Goal: Task Accomplishment & Management: Manage account settings

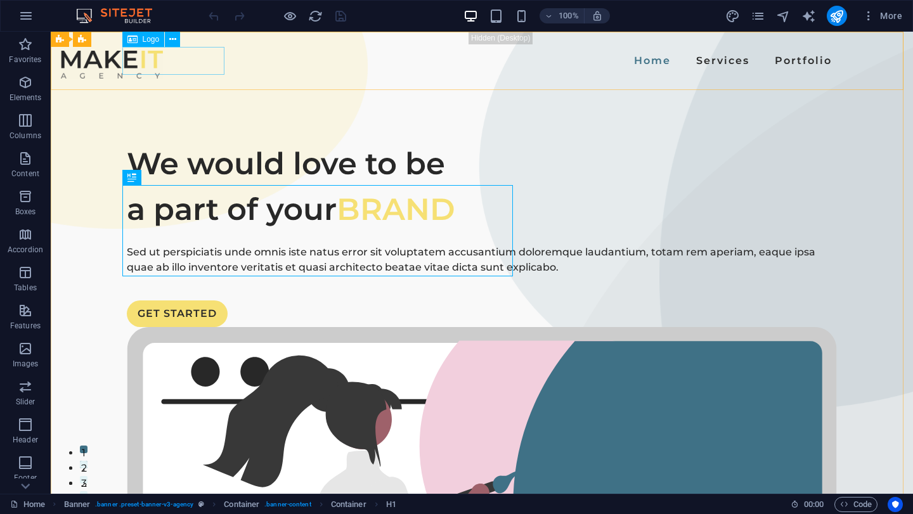
click at [157, 42] on span "Logo" at bounding box center [151, 40] width 17 height 8
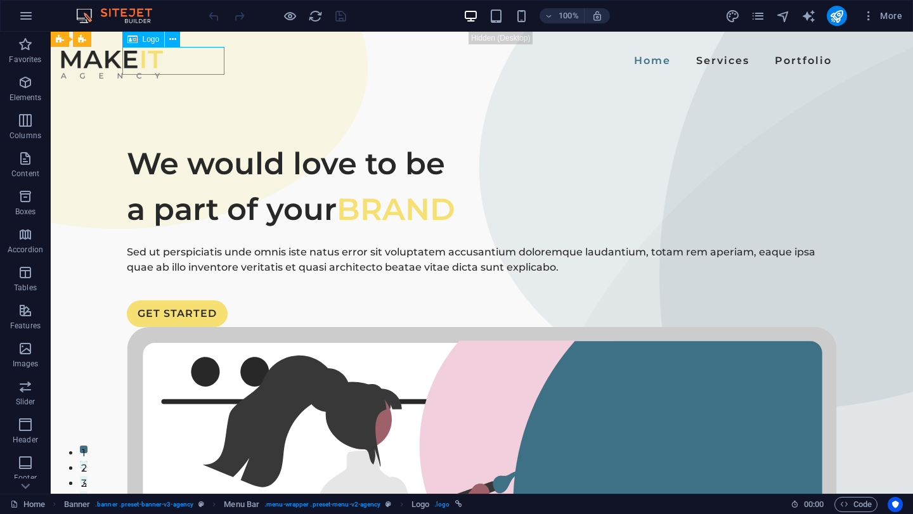
click at [157, 42] on span "Logo" at bounding box center [151, 40] width 17 height 8
select select "px"
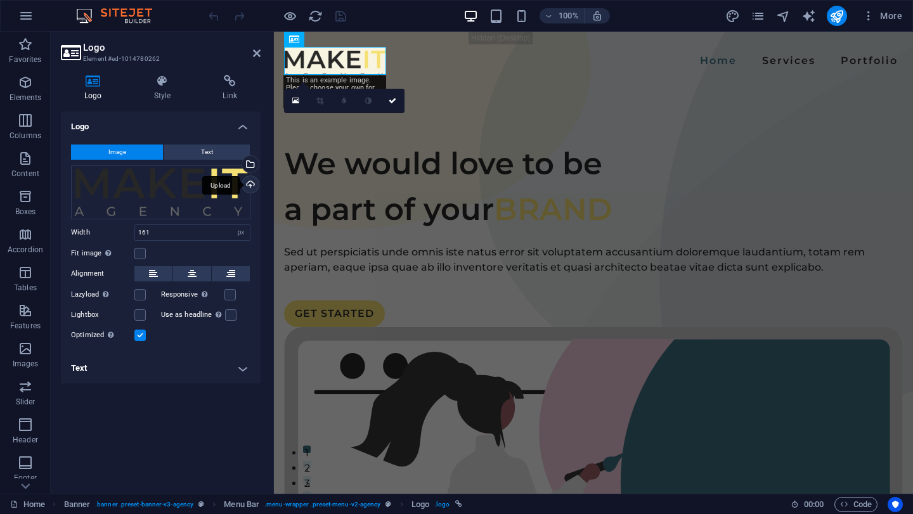
click at [252, 187] on div "Upload" at bounding box center [249, 185] width 19 height 19
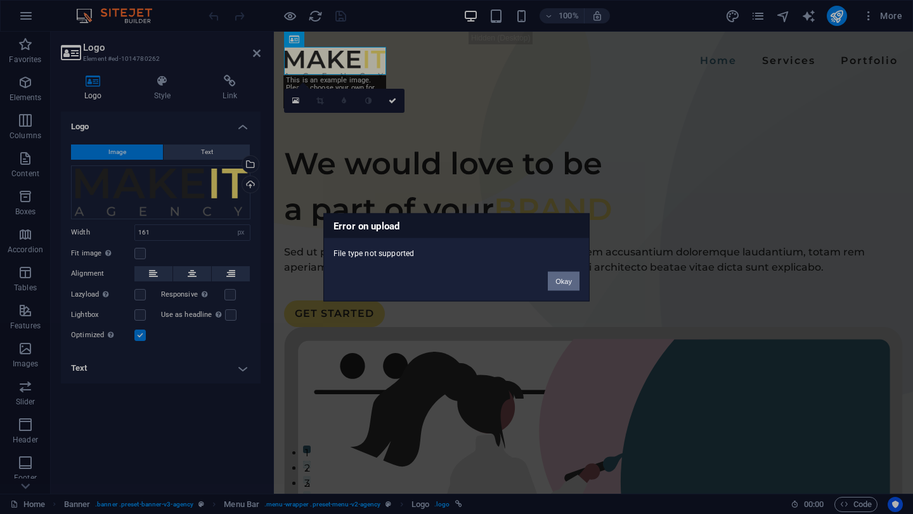
drag, startPoint x: 559, startPoint y: 275, endPoint x: 281, endPoint y: 244, distance: 279.4
click at [559, 275] on button "Okay" at bounding box center [564, 280] width 32 height 19
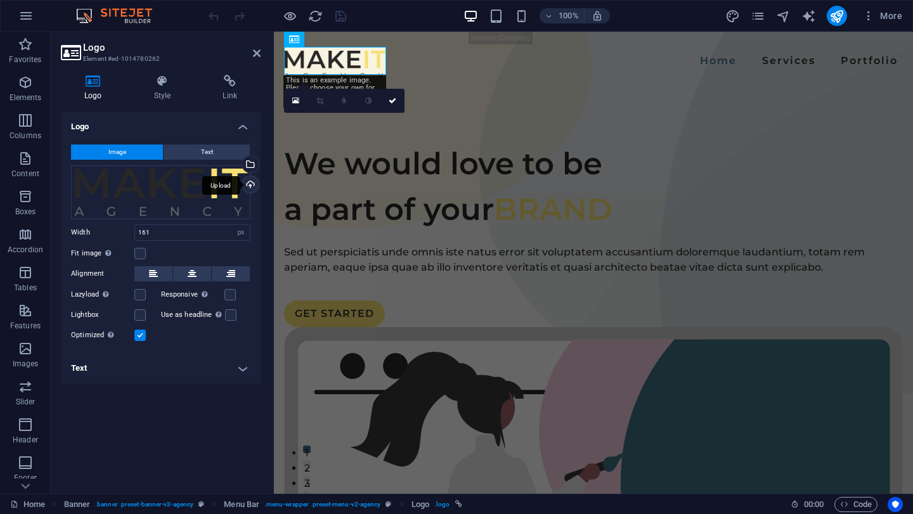
click at [249, 183] on div "Upload" at bounding box center [249, 185] width 19 height 19
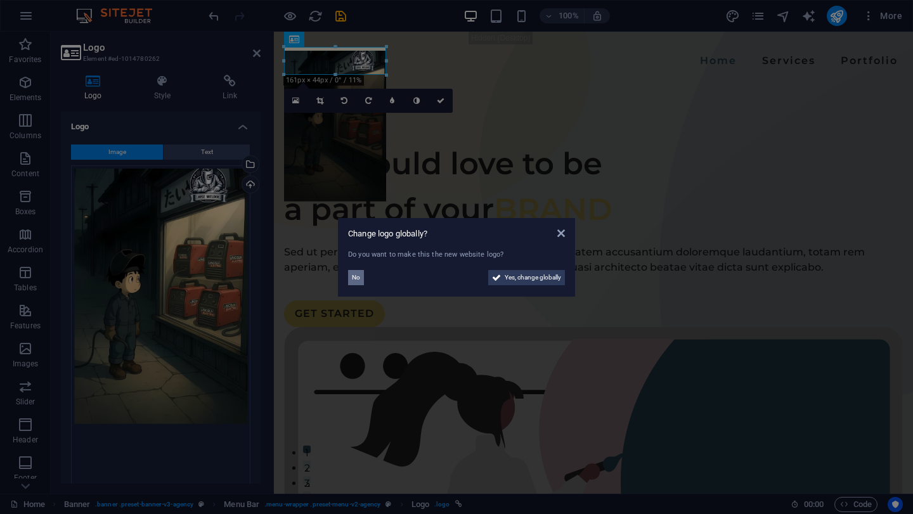
click at [362, 281] on button "No" at bounding box center [356, 277] width 16 height 15
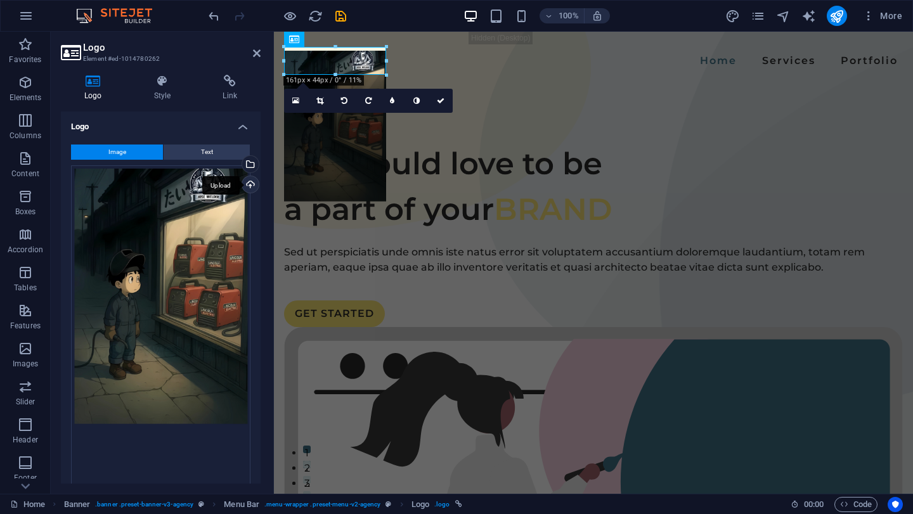
click at [249, 185] on div "Upload" at bounding box center [249, 185] width 19 height 19
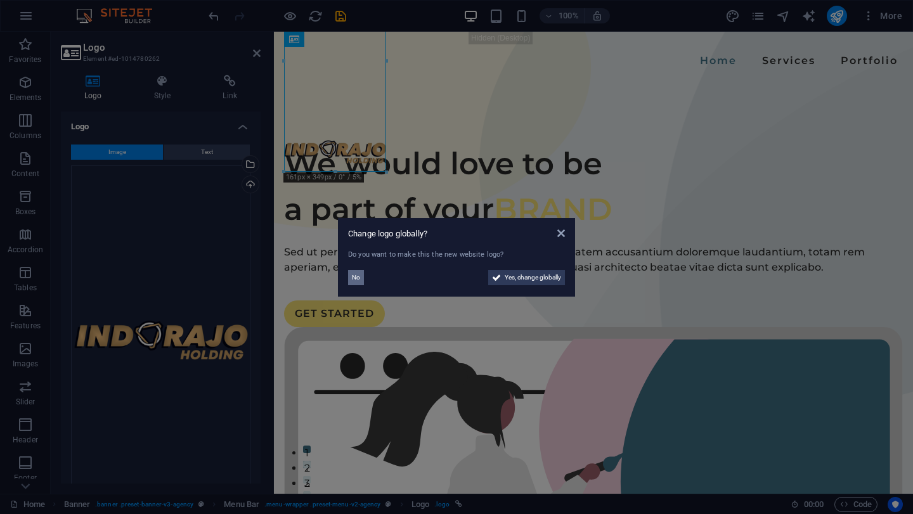
click at [363, 272] on button "No" at bounding box center [356, 277] width 16 height 15
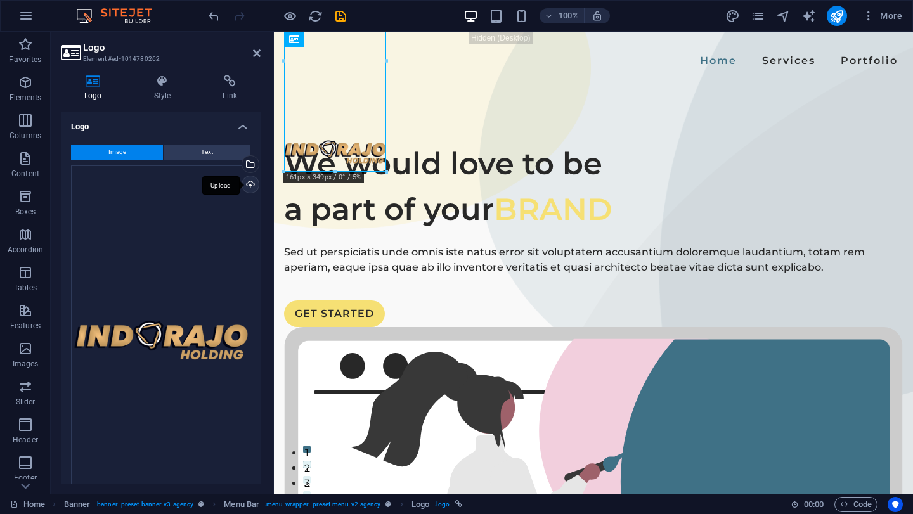
click at [245, 183] on div "Upload" at bounding box center [249, 185] width 19 height 19
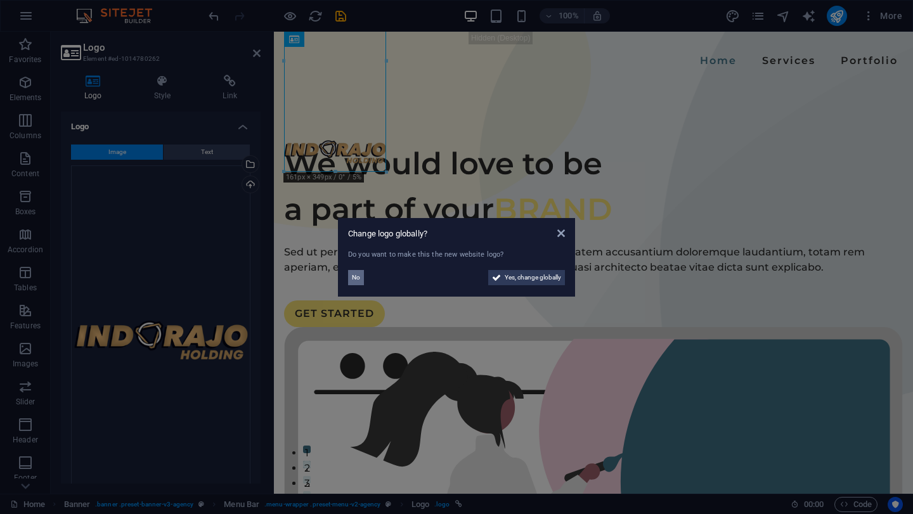
click at [353, 280] on span "No" at bounding box center [356, 277] width 8 height 15
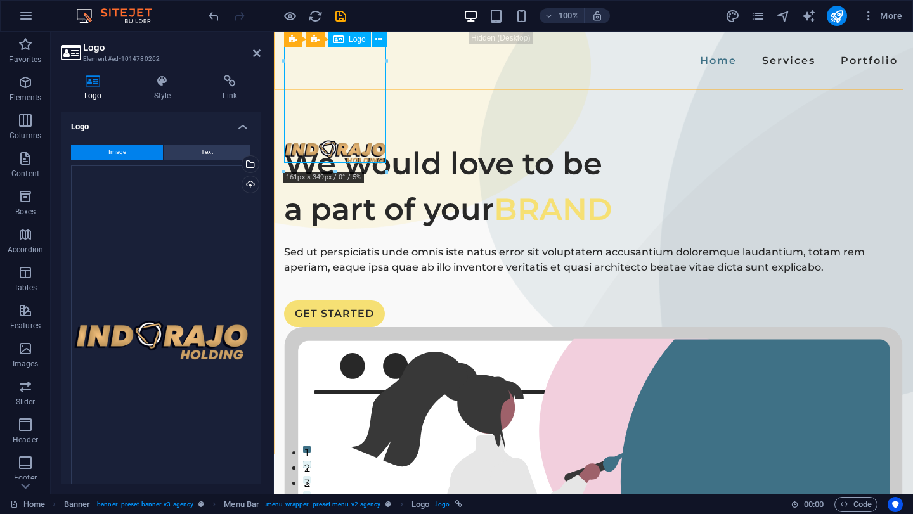
click at [337, 39] on icon at bounding box center [338, 39] width 10 height 15
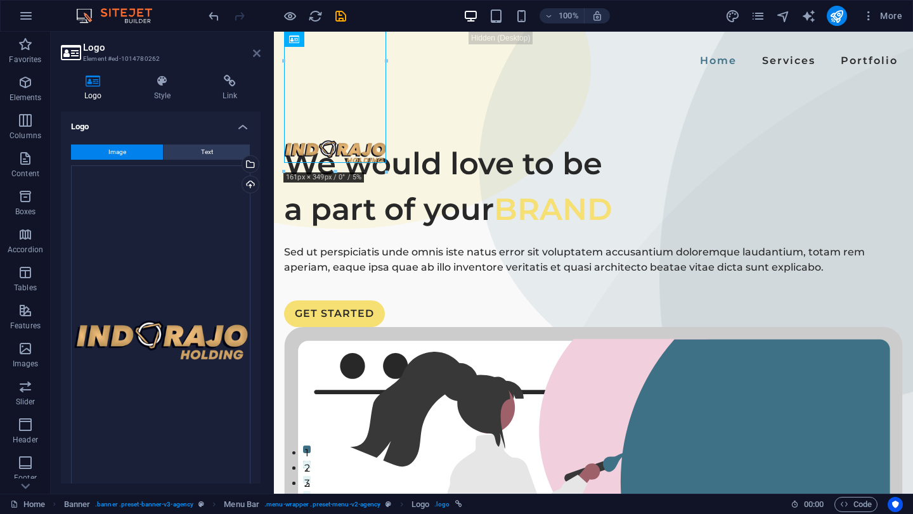
click at [255, 51] on icon at bounding box center [257, 53] width 8 height 10
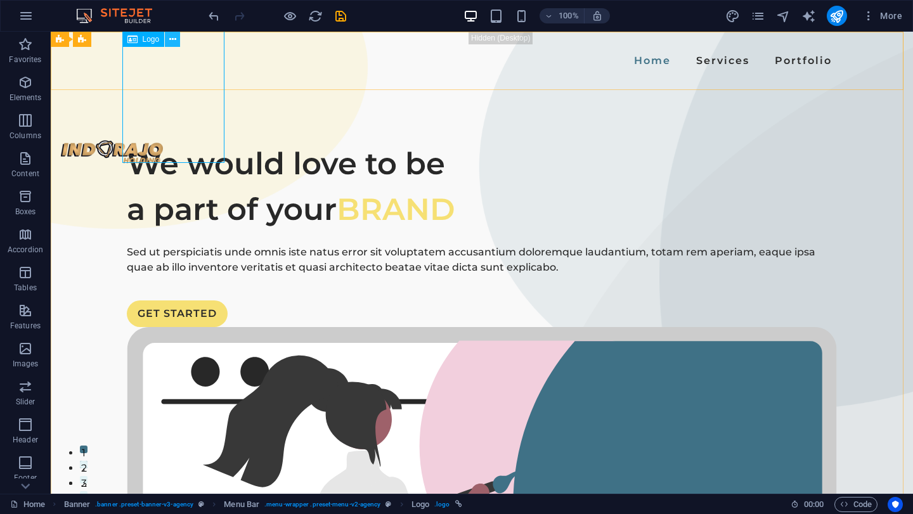
click at [176, 41] on icon at bounding box center [172, 39] width 7 height 13
click at [178, 41] on button at bounding box center [172, 39] width 15 height 15
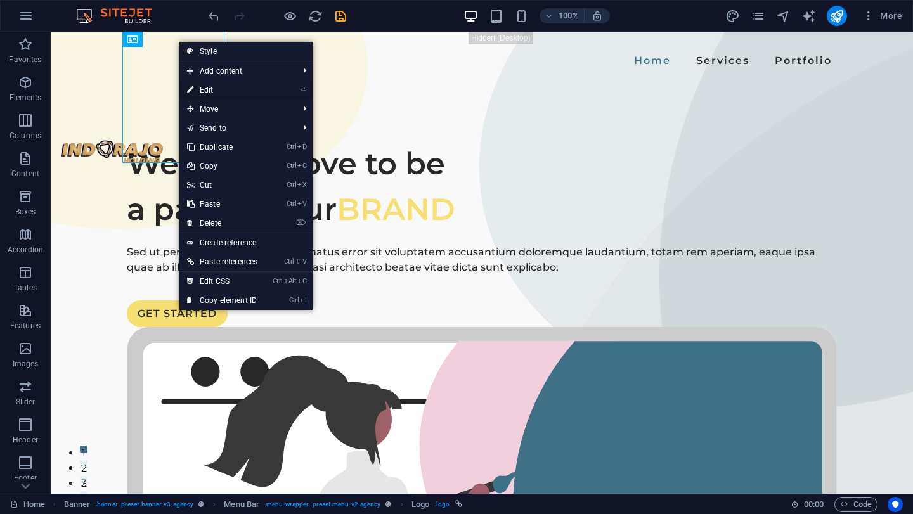
click at [209, 87] on link "⏎ Edit" at bounding box center [222, 90] width 86 height 19
select select "px"
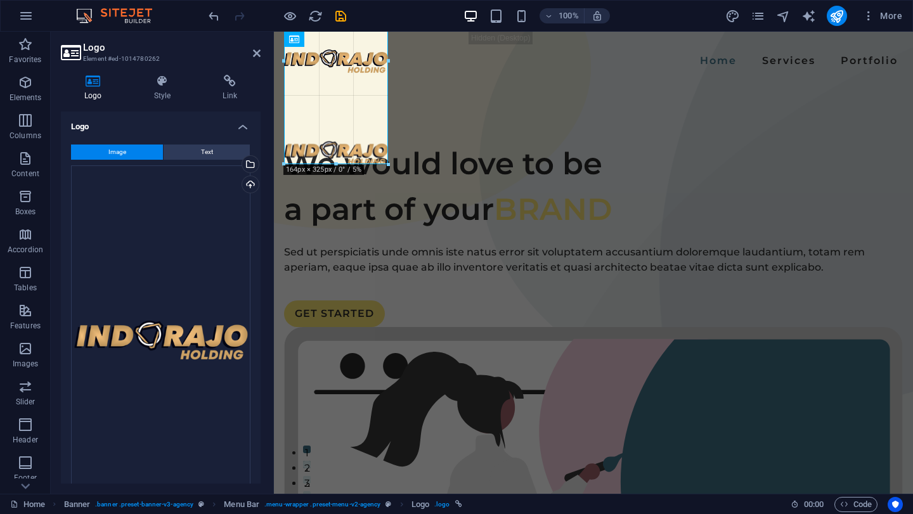
drag, startPoint x: 384, startPoint y: 162, endPoint x: 389, endPoint y: 104, distance: 57.9
type input "164"
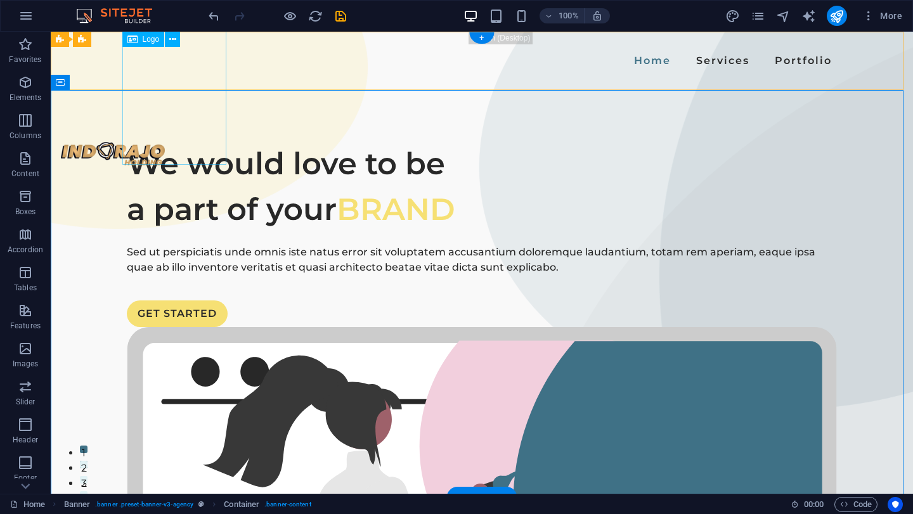
click at [136, 56] on div at bounding box center [113, 155] width 104 height 208
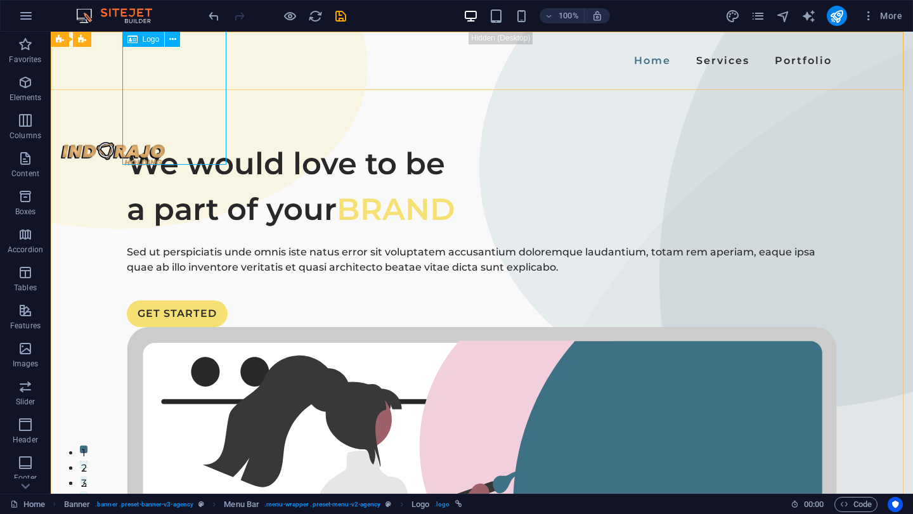
click at [158, 36] on span "Logo" at bounding box center [151, 40] width 17 height 8
select select "px"
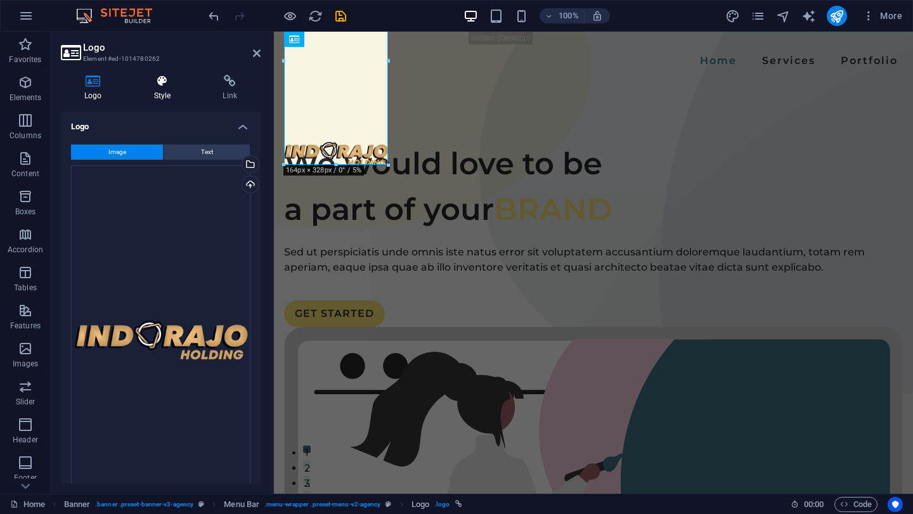
click at [168, 94] on h4 "Style" at bounding box center [165, 88] width 69 height 27
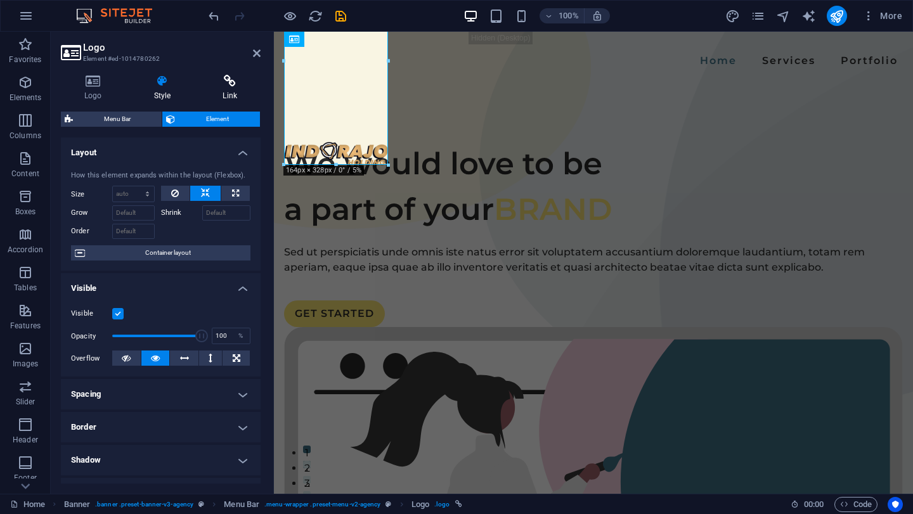
click at [224, 85] on icon at bounding box center [229, 81] width 61 height 13
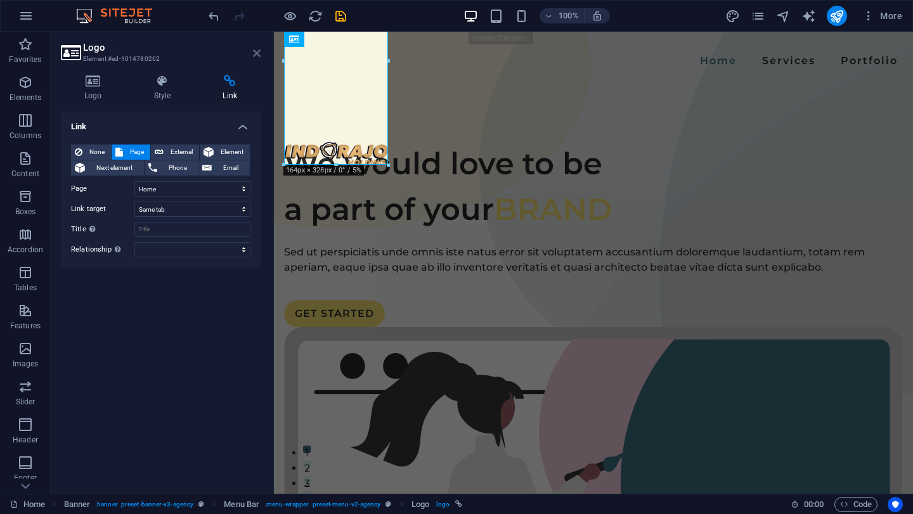
click at [253, 55] on icon at bounding box center [257, 53] width 8 height 10
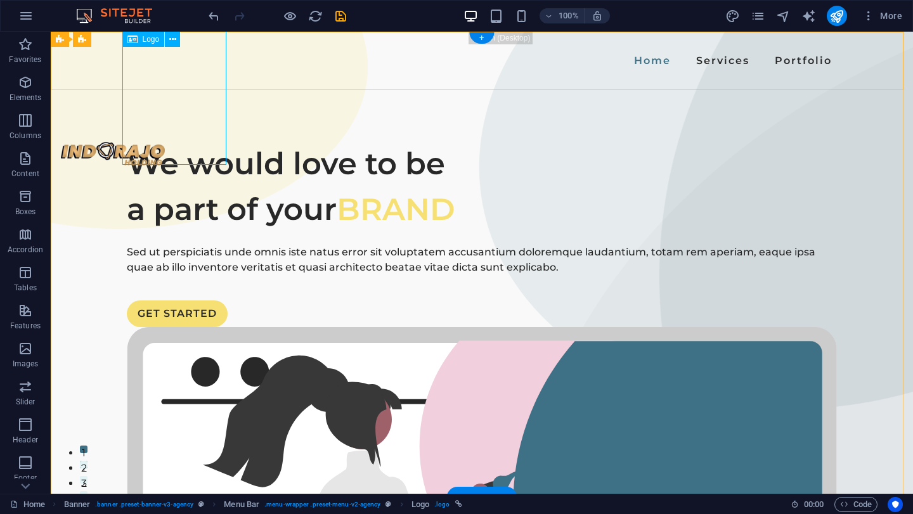
click at [165, 58] on div at bounding box center [113, 155] width 104 height 208
select select
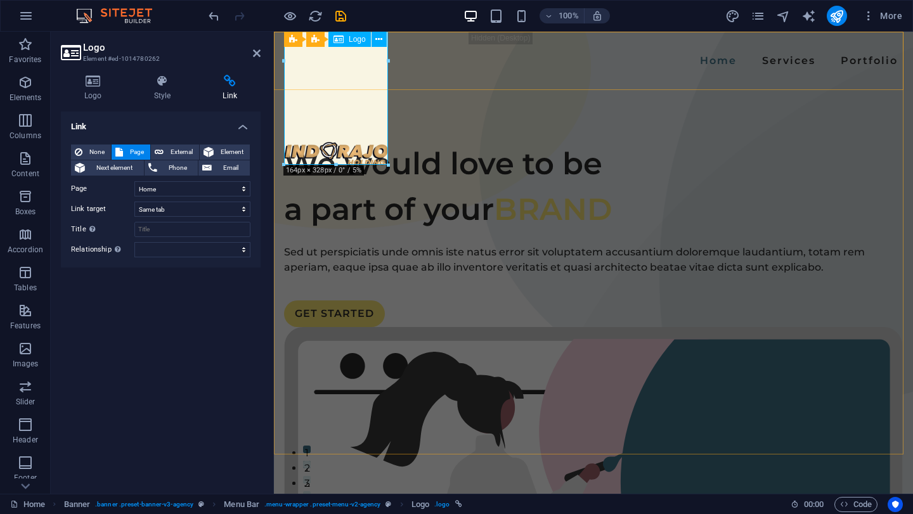
click at [348, 42] on div "Logo" at bounding box center [349, 39] width 42 height 15
click at [375, 38] on button at bounding box center [379, 39] width 15 height 15
click at [337, 112] on div at bounding box center [336, 155] width 104 height 208
click at [343, 41] on icon at bounding box center [338, 39] width 10 height 15
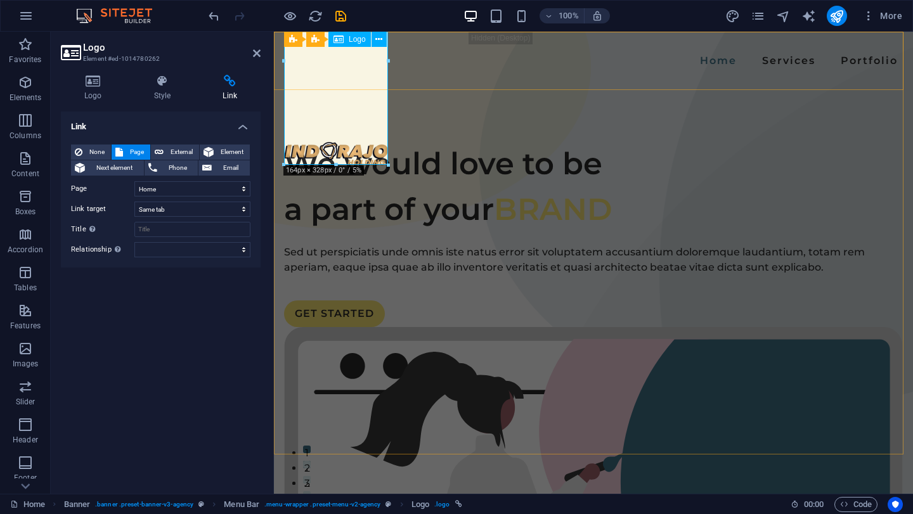
click at [343, 41] on icon at bounding box center [338, 39] width 10 height 15
click at [256, 50] on icon at bounding box center [257, 53] width 8 height 10
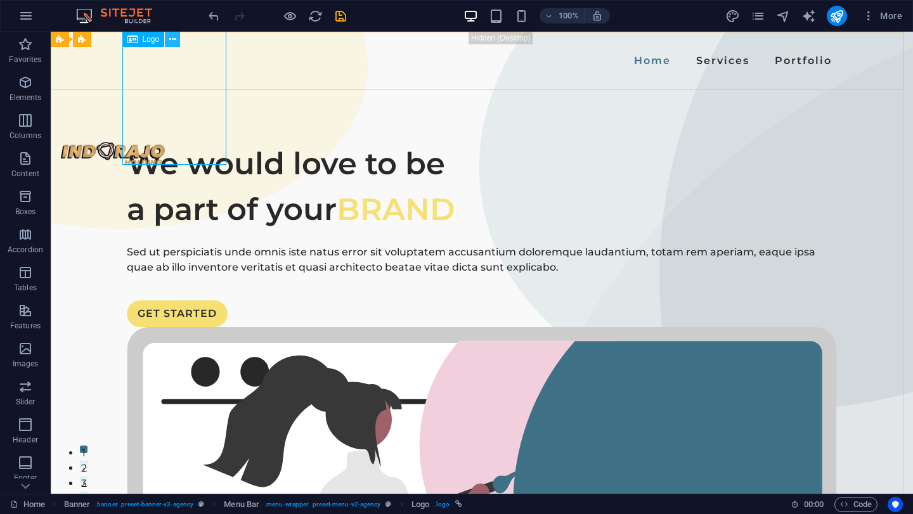
click at [177, 35] on button at bounding box center [172, 39] width 15 height 15
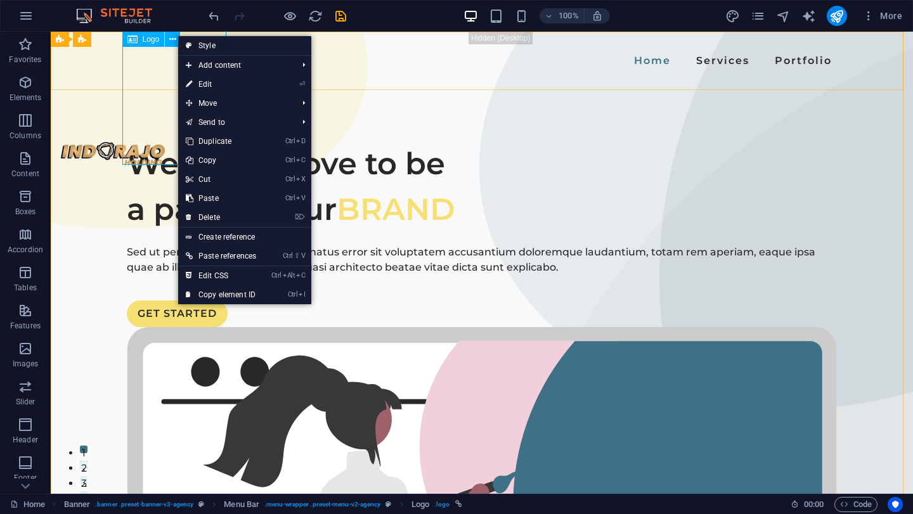
click at [145, 41] on span "Logo" at bounding box center [151, 40] width 17 height 8
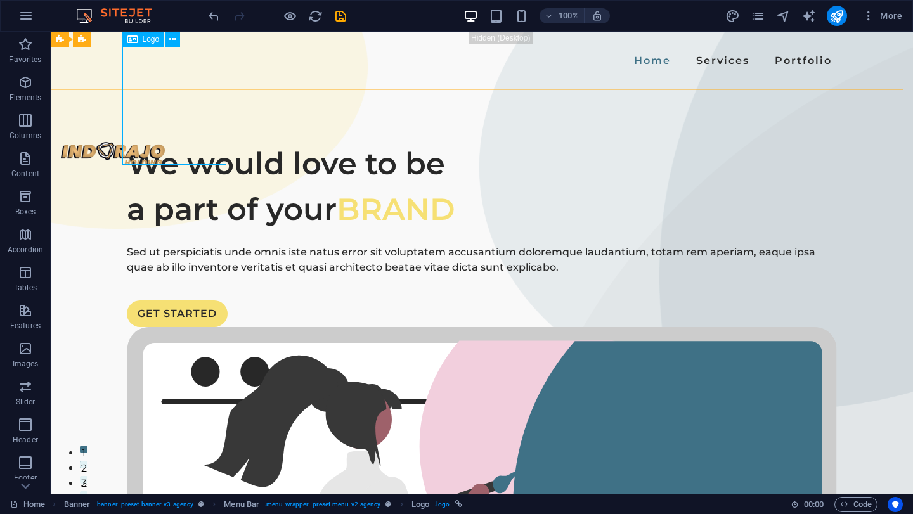
click at [145, 41] on span "Logo" at bounding box center [151, 40] width 17 height 8
select select
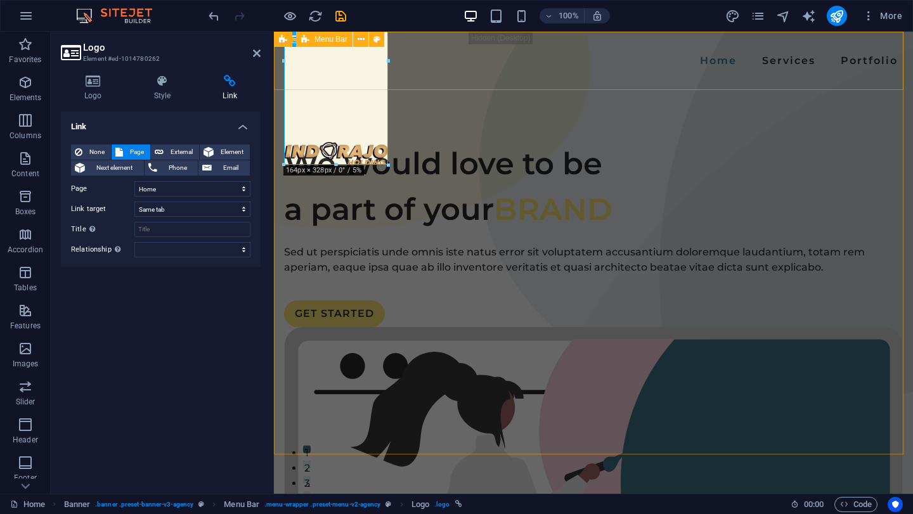
click at [465, 79] on div "Home Services Portfolio Menu" at bounding box center [593, 61] width 639 height 58
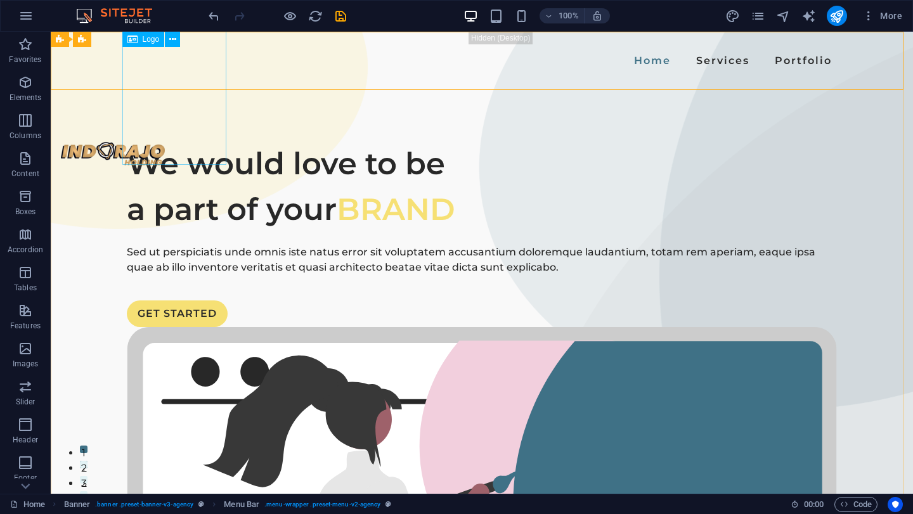
click at [152, 37] on span "Logo" at bounding box center [151, 40] width 17 height 8
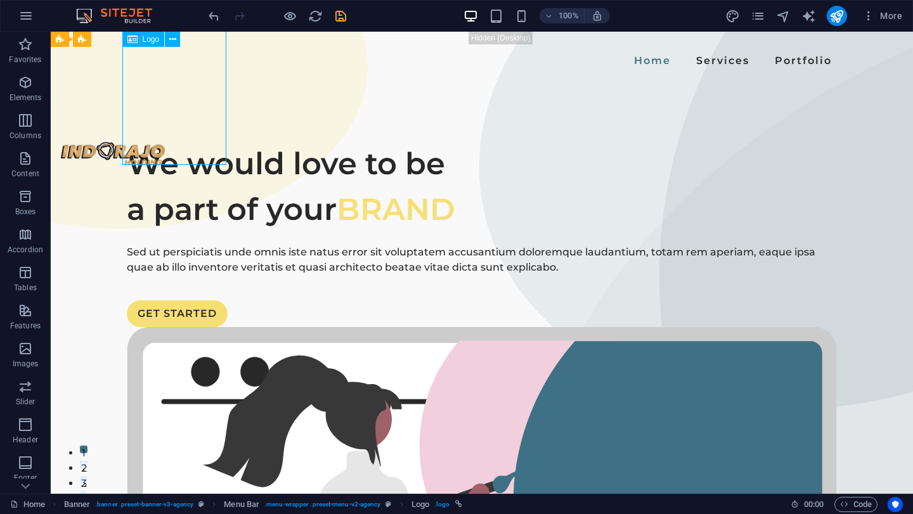
click at [152, 37] on span "Logo" at bounding box center [151, 40] width 17 height 8
select select "px"
select select
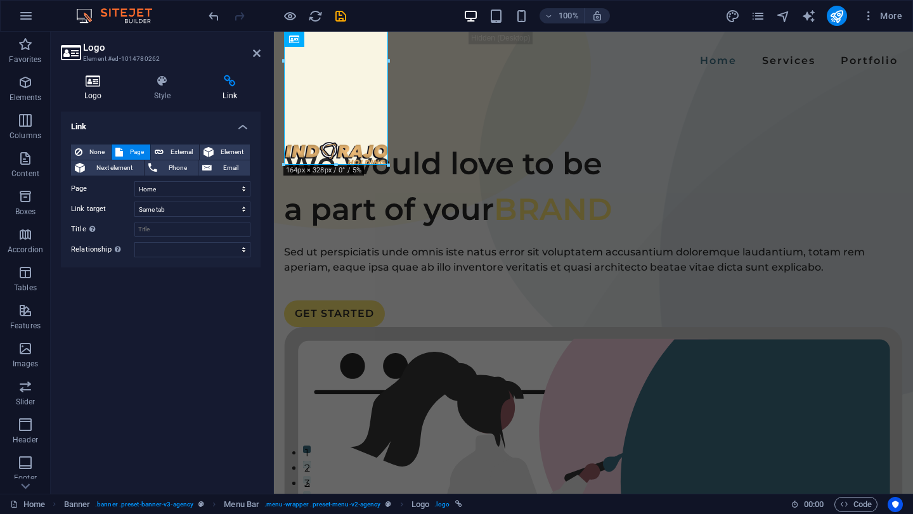
click at [99, 84] on icon at bounding box center [93, 81] width 65 height 13
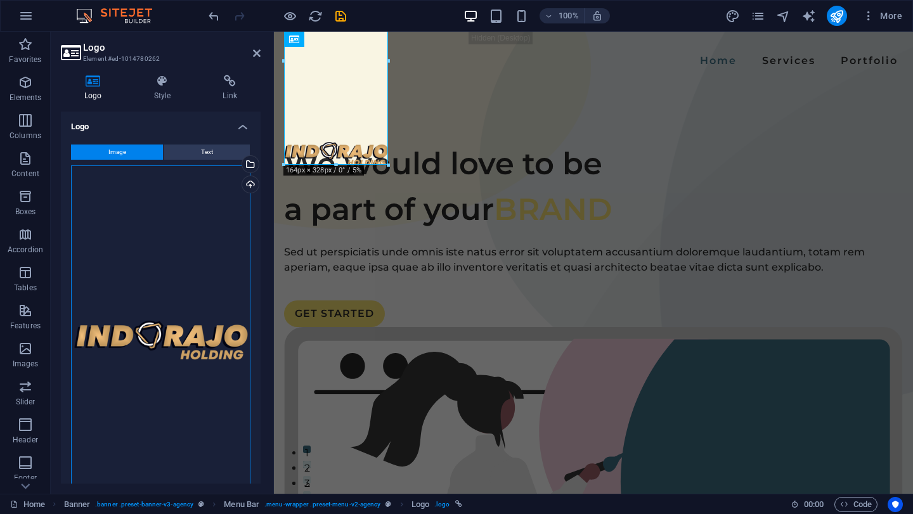
click at [190, 214] on div "Drag files here, click to choose files or select files from Files or our free s…" at bounding box center [160, 341] width 179 height 352
click at [190, 214] on body "[DOMAIN_NAME] Home Favorites Elements Columns Content Boxes Accordion Tables Fe…" at bounding box center [456, 257] width 913 height 514
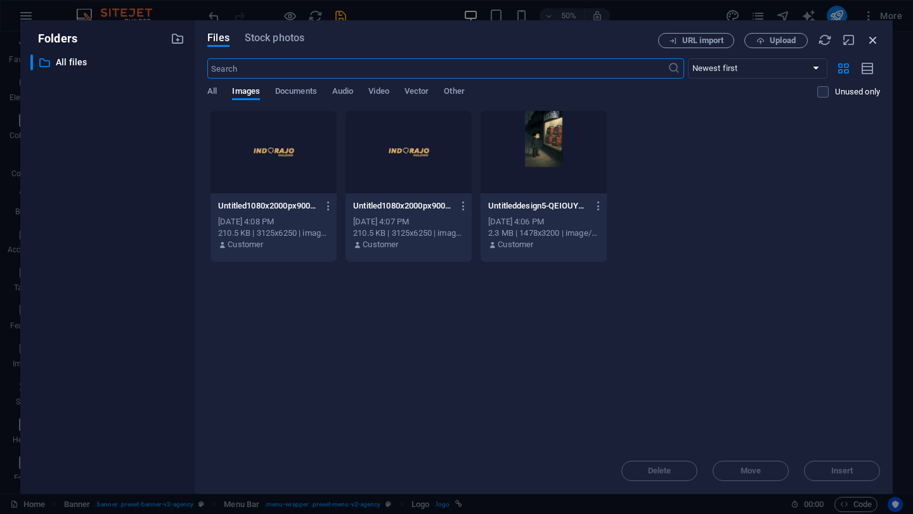
click at [871, 39] on icon "button" at bounding box center [873, 40] width 14 height 14
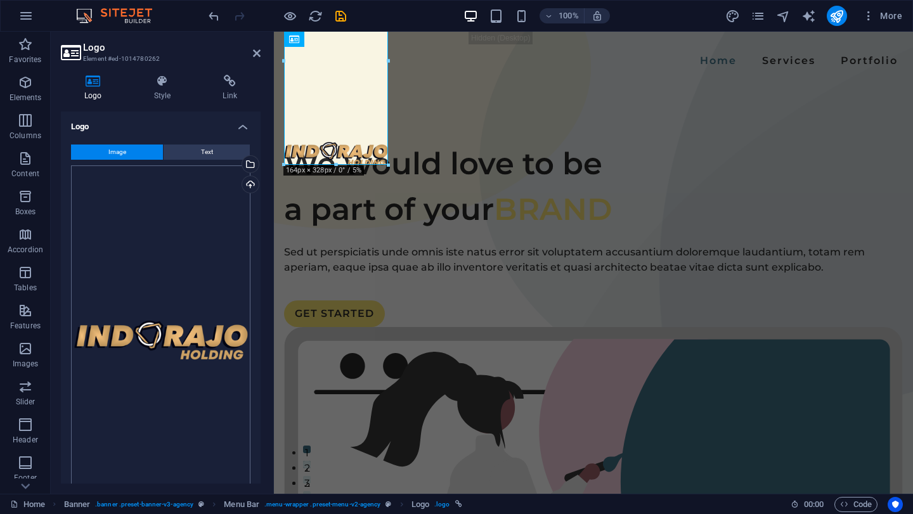
scroll to position [193, 0]
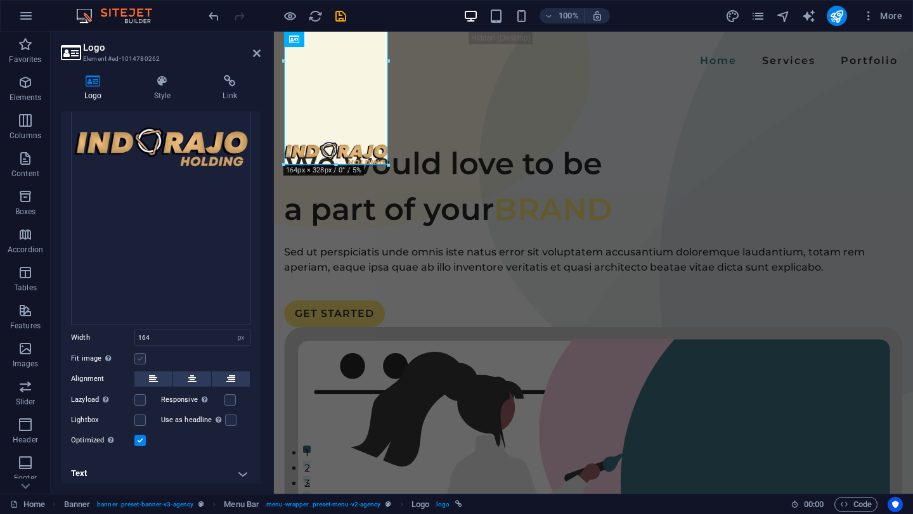
click at [141, 356] on label at bounding box center [139, 358] width 11 height 11
click at [0, 0] on input "Fit image Automatically fit image to a fixed width and height" at bounding box center [0, 0] width 0 height 0
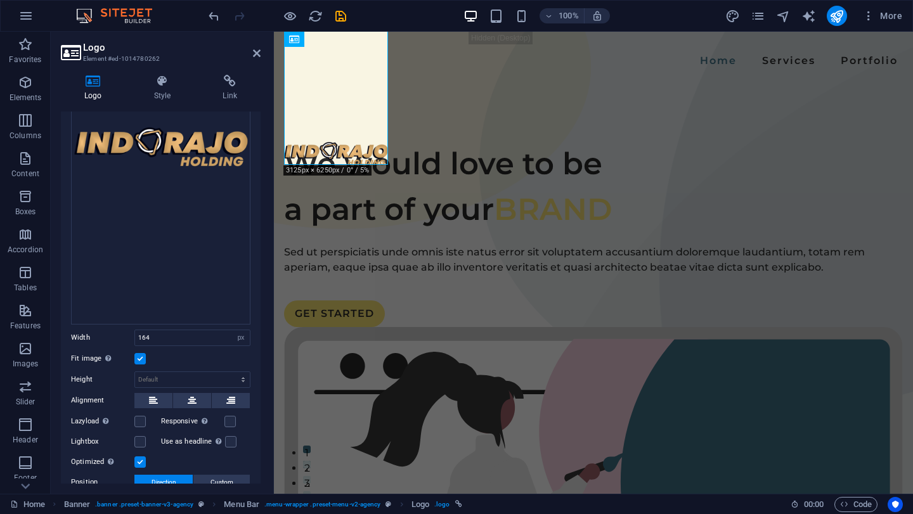
click at [141, 356] on label at bounding box center [139, 358] width 11 height 11
click at [0, 0] on input "Fit image Automatically fit image to a fixed width and height" at bounding box center [0, 0] width 0 height 0
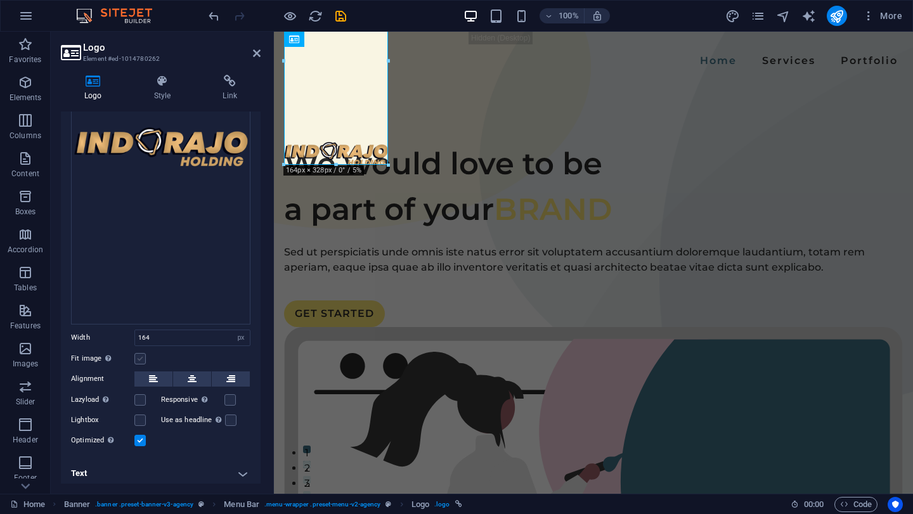
click at [141, 356] on label at bounding box center [139, 358] width 11 height 11
click at [0, 0] on input "Fit image Automatically fit image to a fixed width and height" at bounding box center [0, 0] width 0 height 0
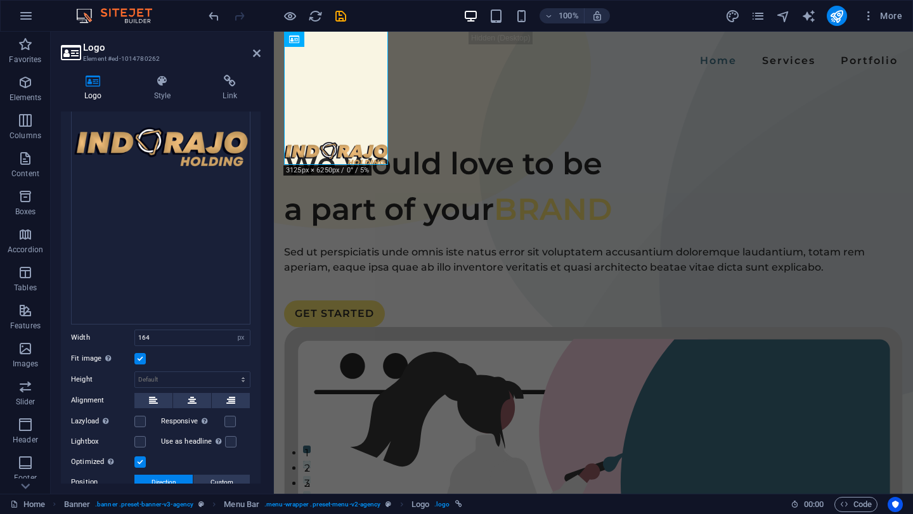
click at [141, 356] on label at bounding box center [139, 358] width 11 height 11
click at [0, 0] on input "Fit image Automatically fit image to a fixed width and height" at bounding box center [0, 0] width 0 height 0
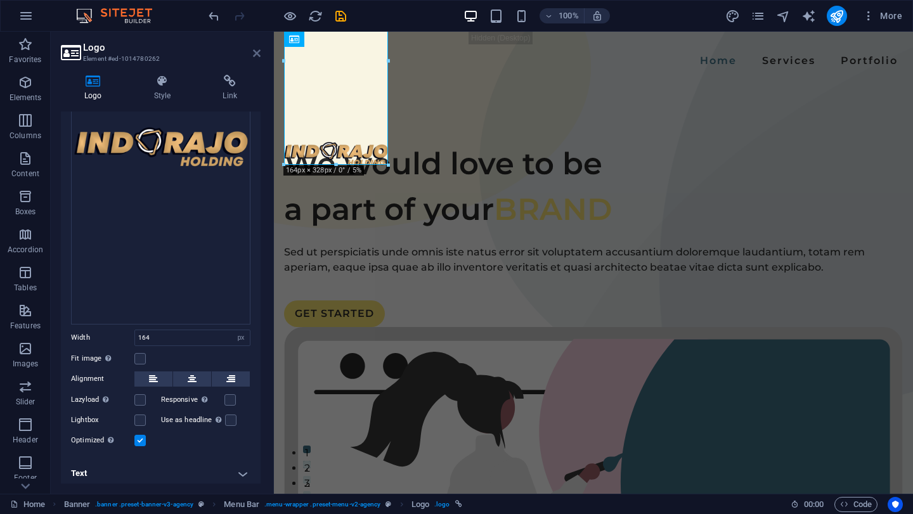
drag, startPoint x: 6, startPoint y: 4, endPoint x: 255, endPoint y: 51, distance: 253.5
click at [255, 51] on icon at bounding box center [257, 53] width 8 height 10
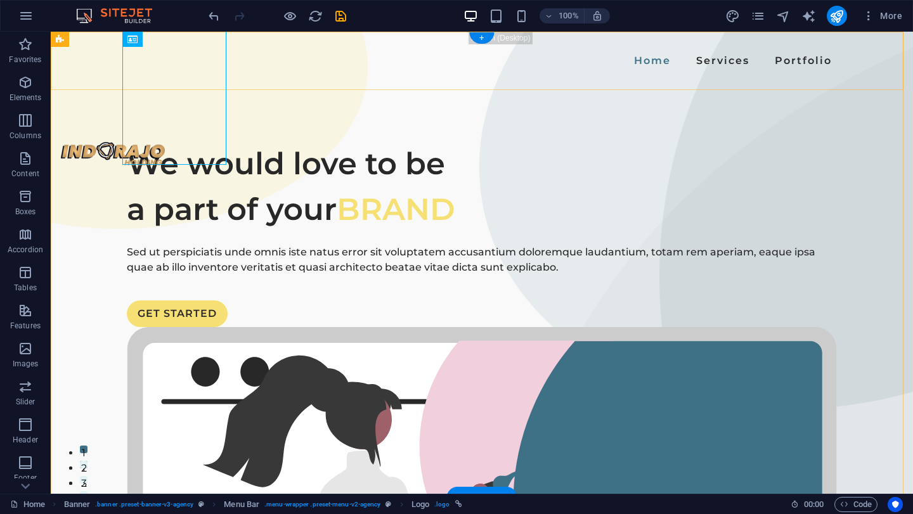
click at [272, 68] on div "Home Services Portfolio Menu" at bounding box center [482, 61] width 862 height 58
click at [165, 59] on div at bounding box center [113, 155] width 104 height 208
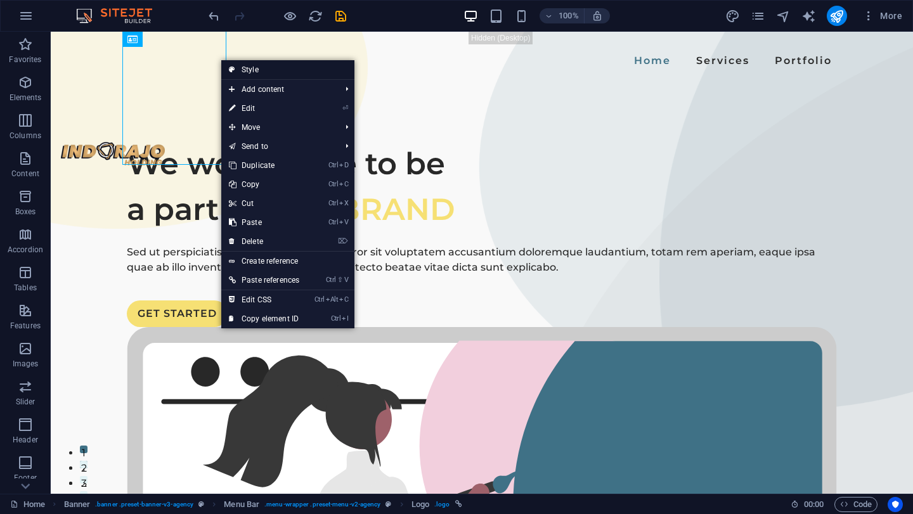
click at [230, 68] on icon at bounding box center [232, 69] width 6 height 19
select select "rem"
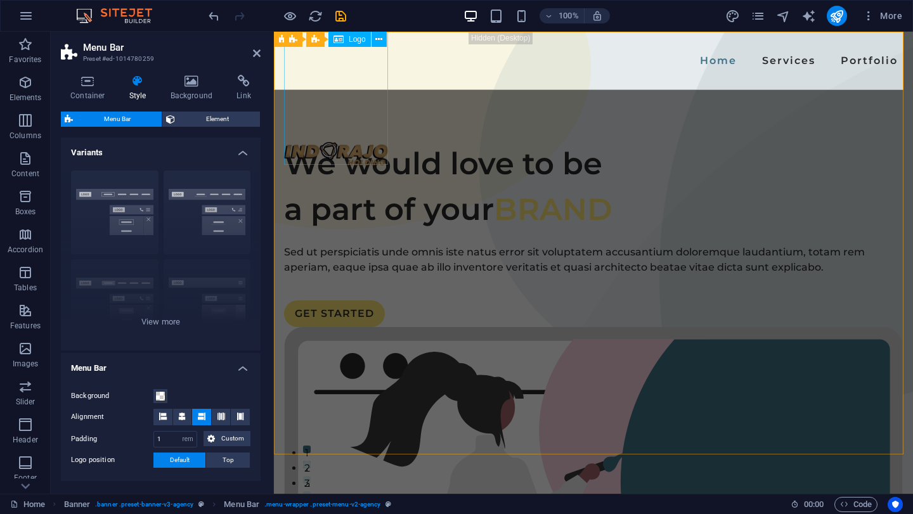
click at [342, 35] on icon at bounding box center [338, 39] width 10 height 15
click at [342, 39] on icon at bounding box center [338, 39] width 10 height 15
select select "px"
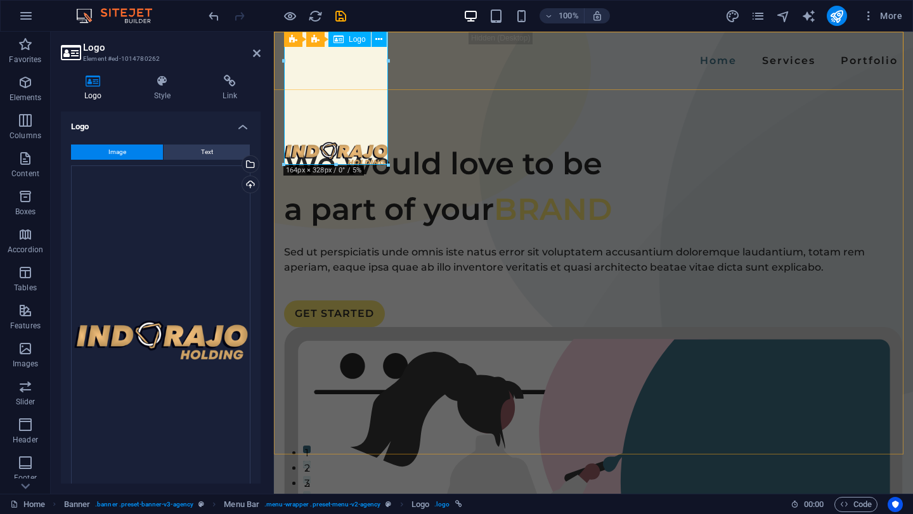
click at [325, 56] on div at bounding box center [336, 155] width 104 height 208
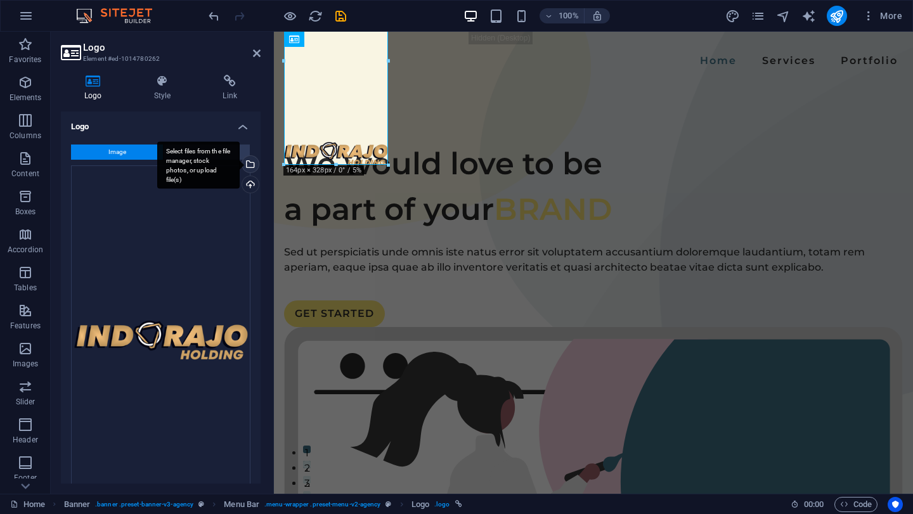
click at [220, 160] on div "Select files from the file manager, stock photos, or upload file(s)" at bounding box center [198, 165] width 82 height 48
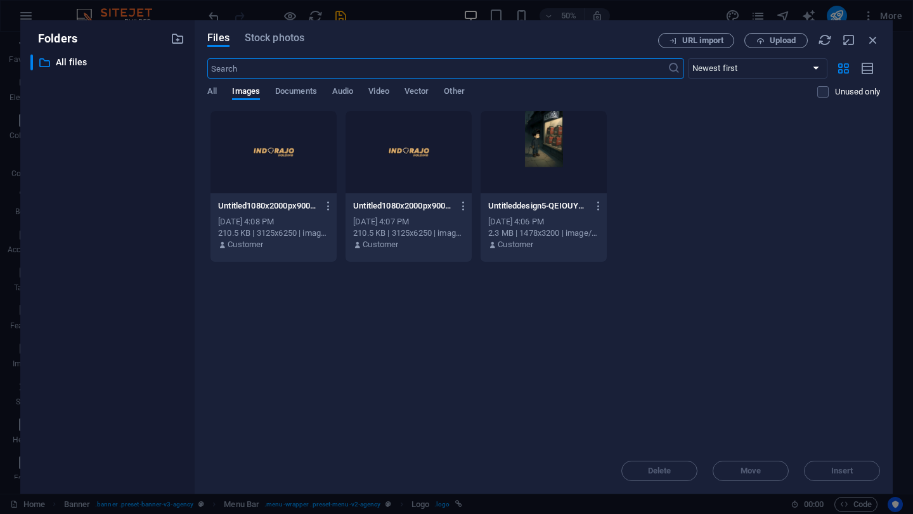
click at [405, 158] on div at bounding box center [409, 152] width 126 height 82
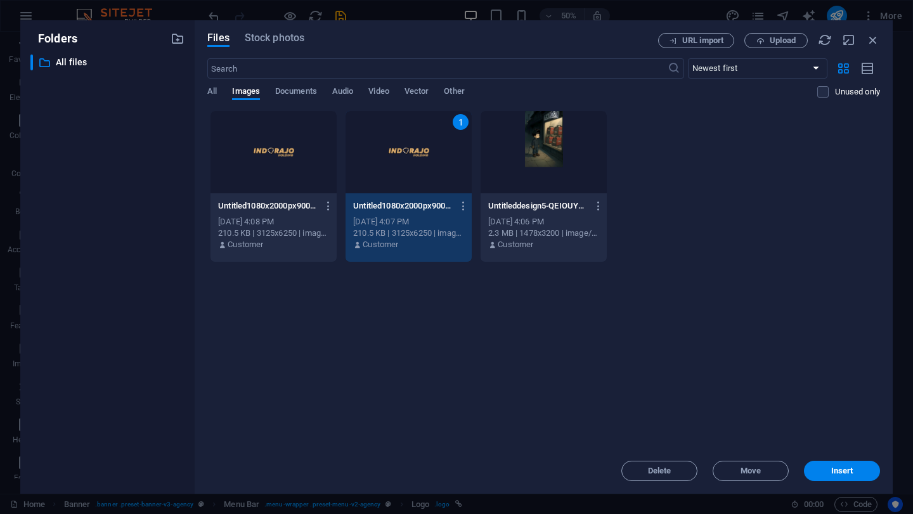
click at [405, 158] on div "1" at bounding box center [409, 152] width 126 height 82
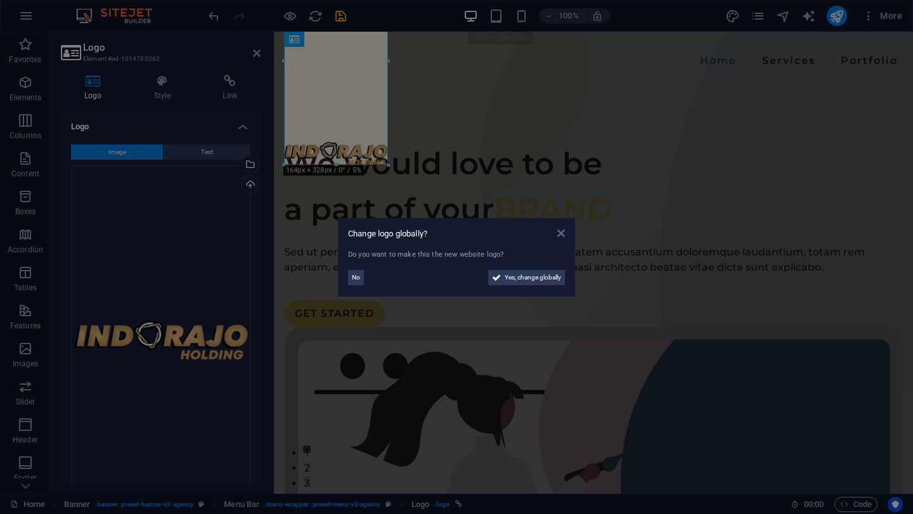
click at [563, 229] on icon at bounding box center [561, 233] width 8 height 10
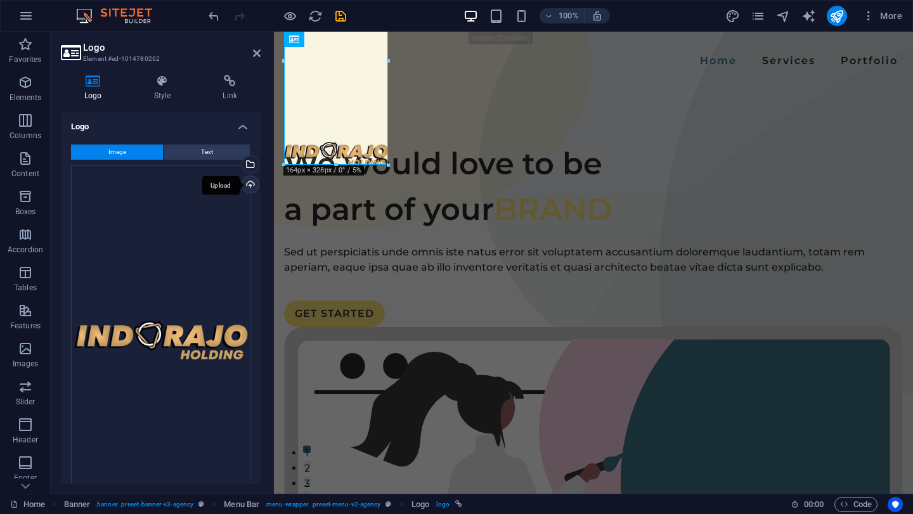
click at [247, 186] on div "Upload" at bounding box center [249, 185] width 19 height 19
click at [205, 266] on div "Drag files here, click to choose files or select files from Files or our free s…" at bounding box center [160, 341] width 179 height 352
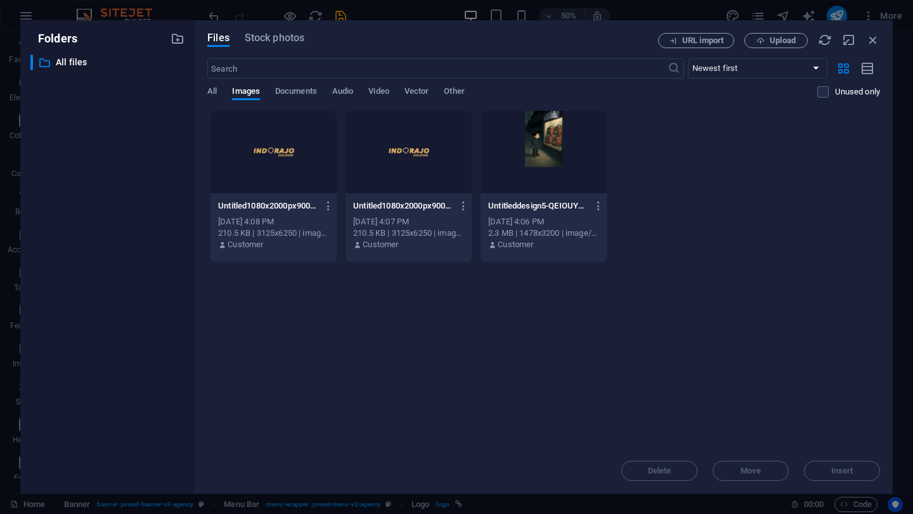
click at [276, 161] on div at bounding box center [273, 152] width 126 height 82
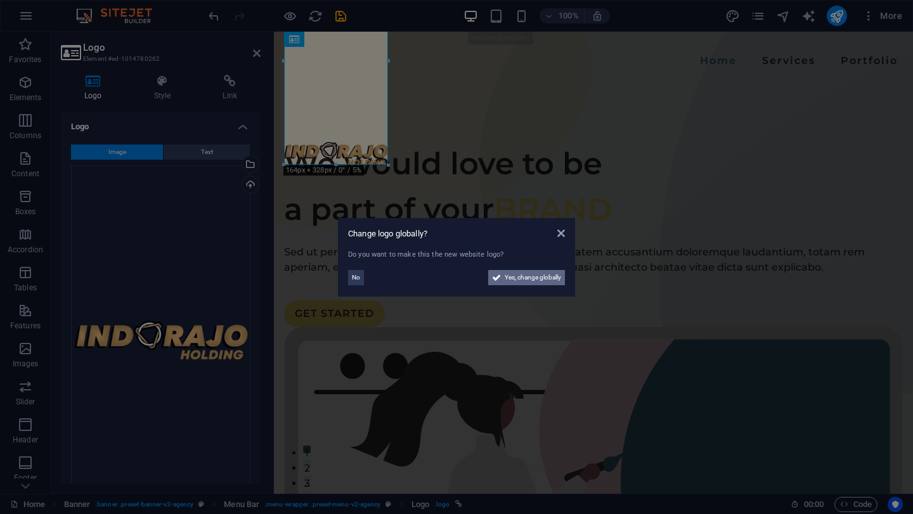
click at [541, 281] on span "Yes, change globally" at bounding box center [533, 277] width 56 height 15
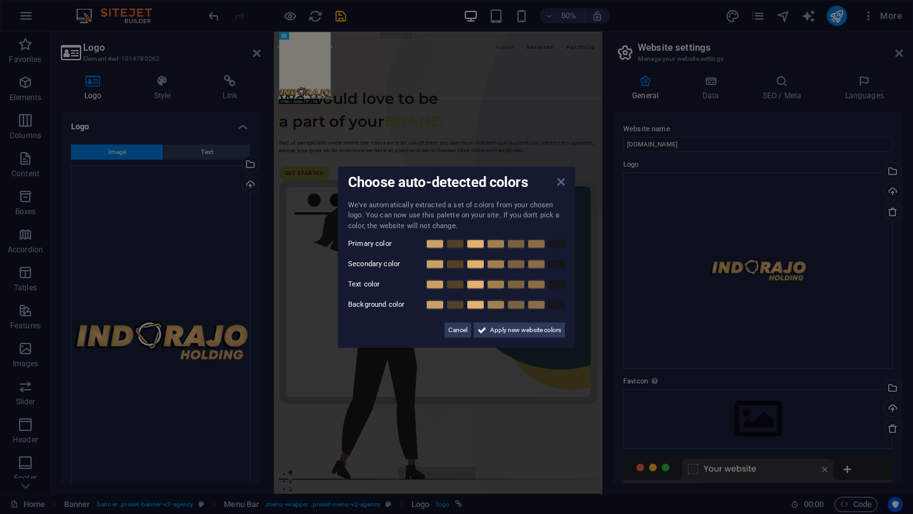
click at [563, 181] on icon at bounding box center [561, 181] width 8 height 10
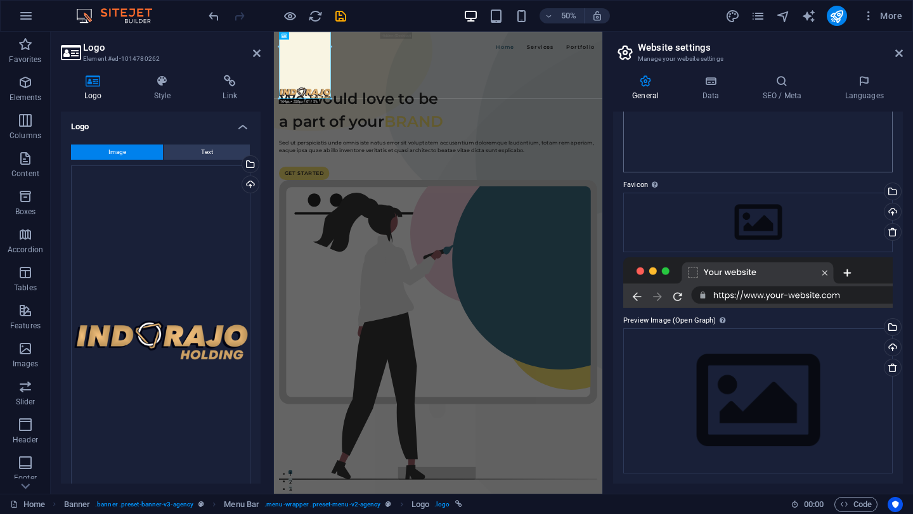
scroll to position [0, 0]
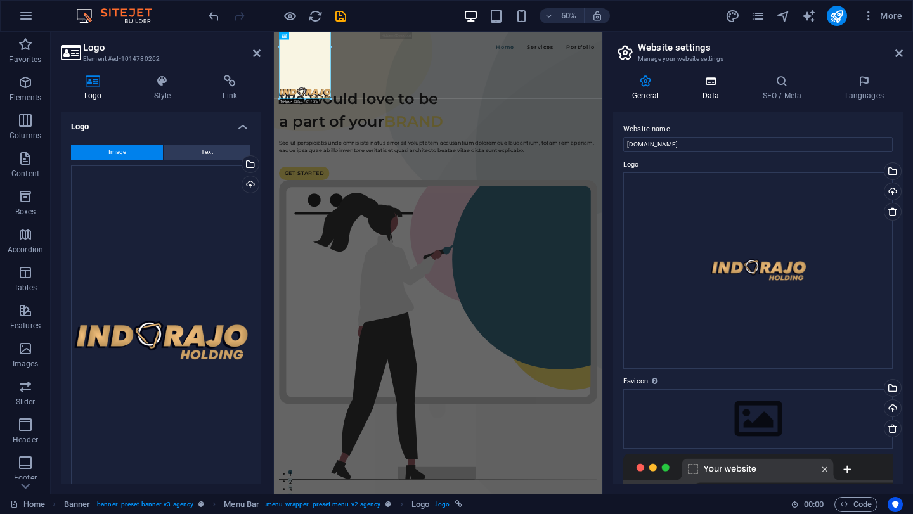
click at [723, 90] on h4 "Data" at bounding box center [713, 88] width 60 height 27
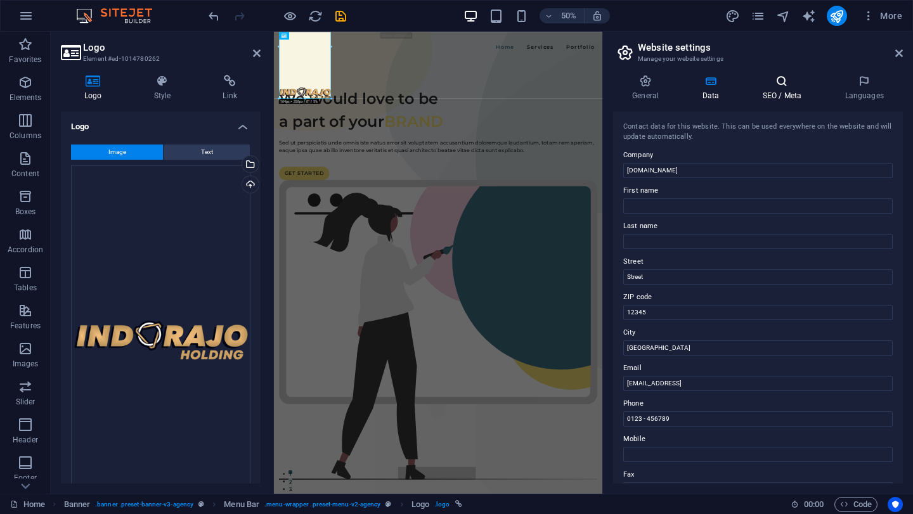
click at [764, 86] on icon at bounding box center [781, 81] width 77 height 13
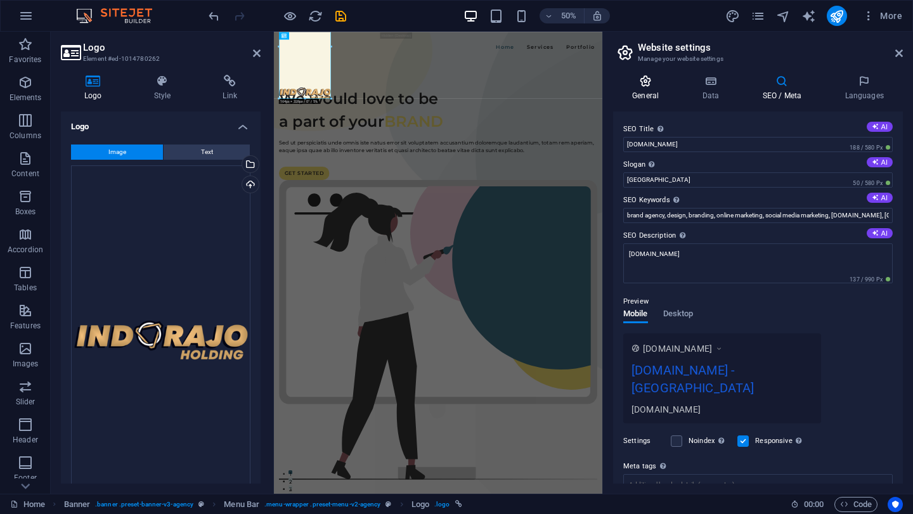
click at [654, 93] on h4 "General" at bounding box center [648, 88] width 70 height 27
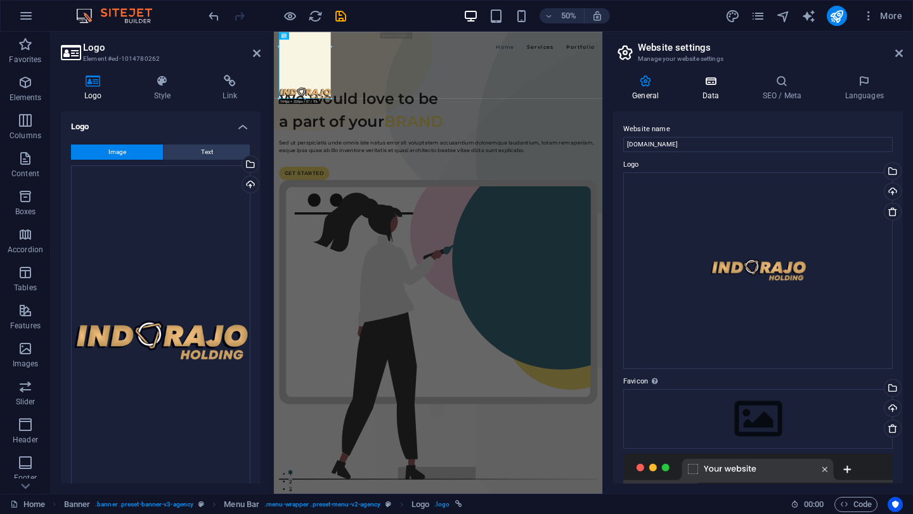
click at [708, 91] on h4 "Data" at bounding box center [713, 88] width 60 height 27
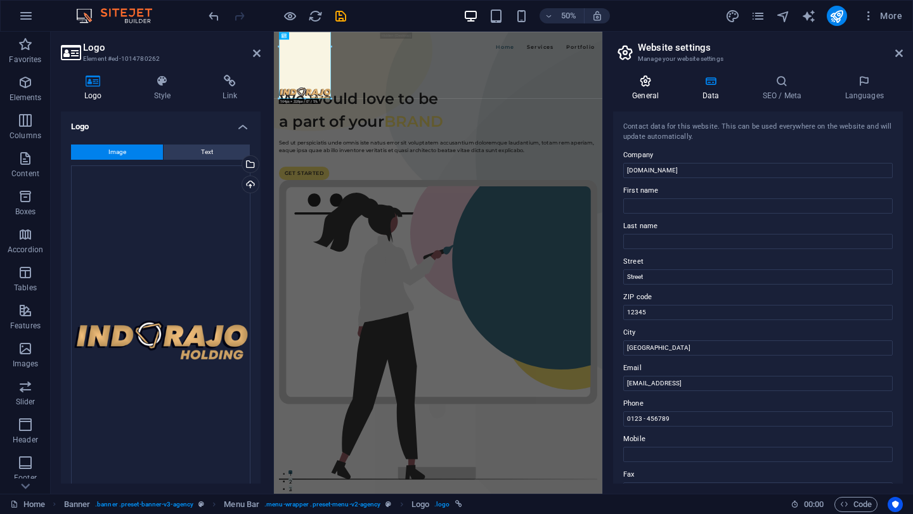
click at [640, 87] on h4 "General" at bounding box center [648, 88] width 70 height 27
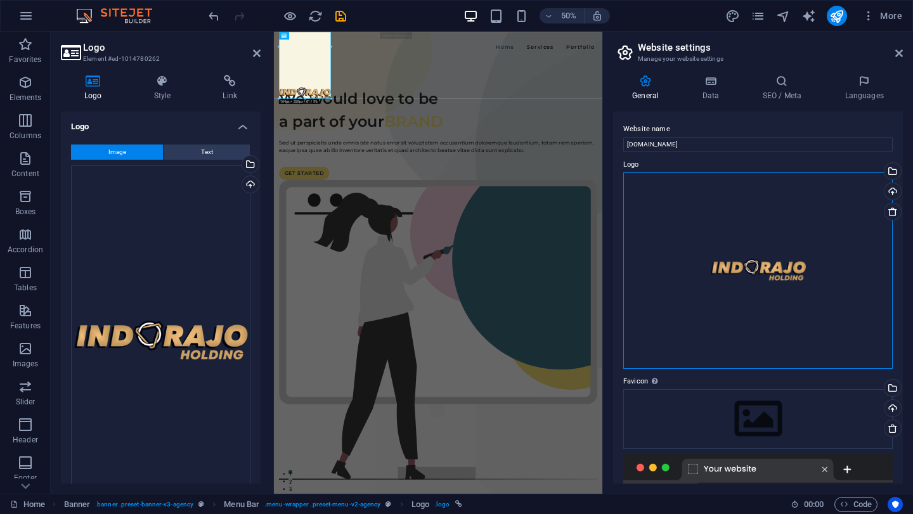
click at [799, 236] on div "Drag files here, click to choose files or select files from Files or our free s…" at bounding box center [757, 270] width 269 height 197
click at [799, 236] on body "[DOMAIN_NAME] Home Favorites Elements Columns Content Boxes Accordion Tables Fe…" at bounding box center [456, 257] width 913 height 514
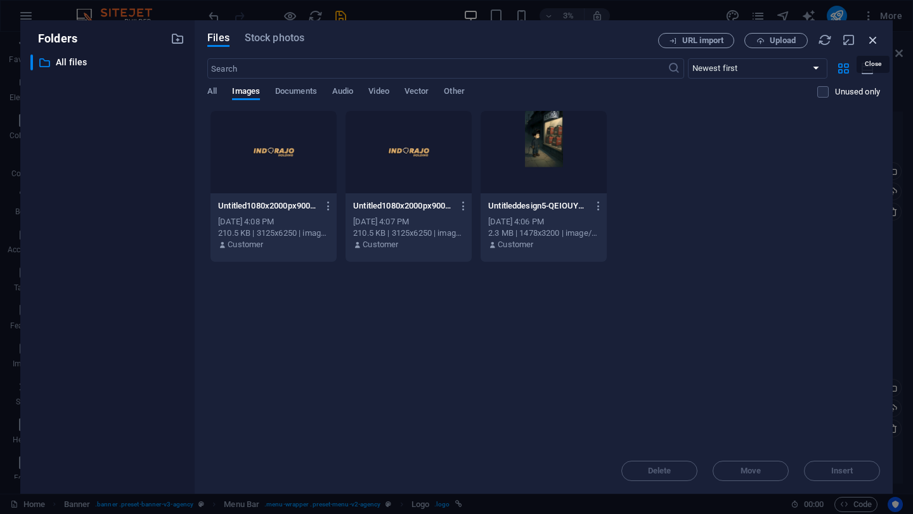
click at [874, 39] on icon "button" at bounding box center [873, 40] width 14 height 14
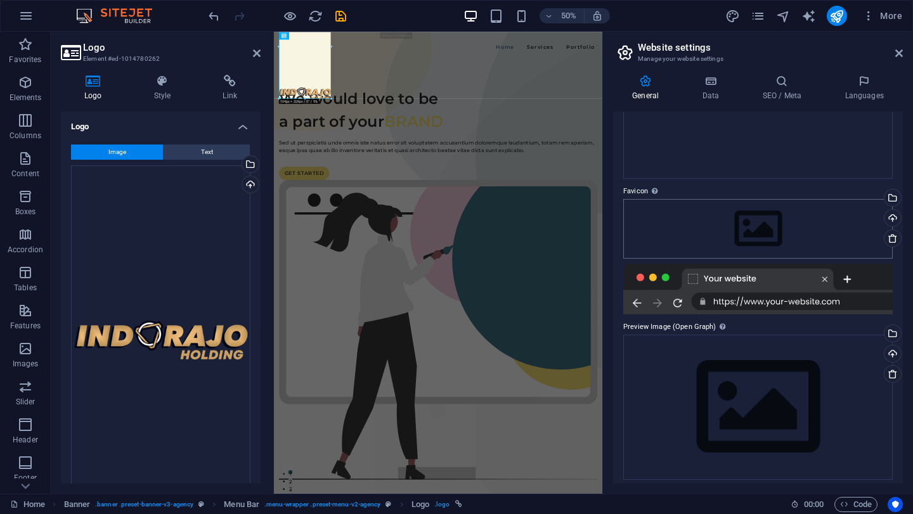
scroll to position [197, 0]
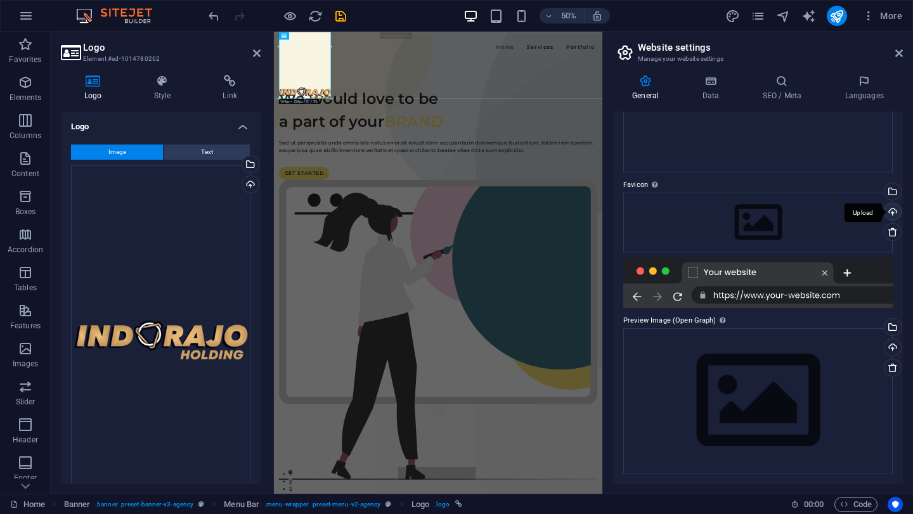
click at [886, 215] on div "Upload" at bounding box center [891, 213] width 19 height 19
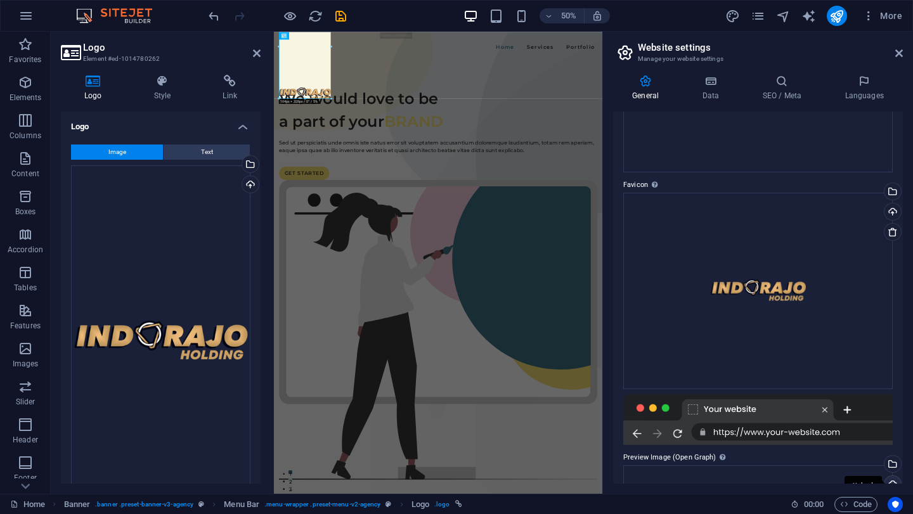
click at [895, 476] on div "Upload" at bounding box center [891, 485] width 19 height 19
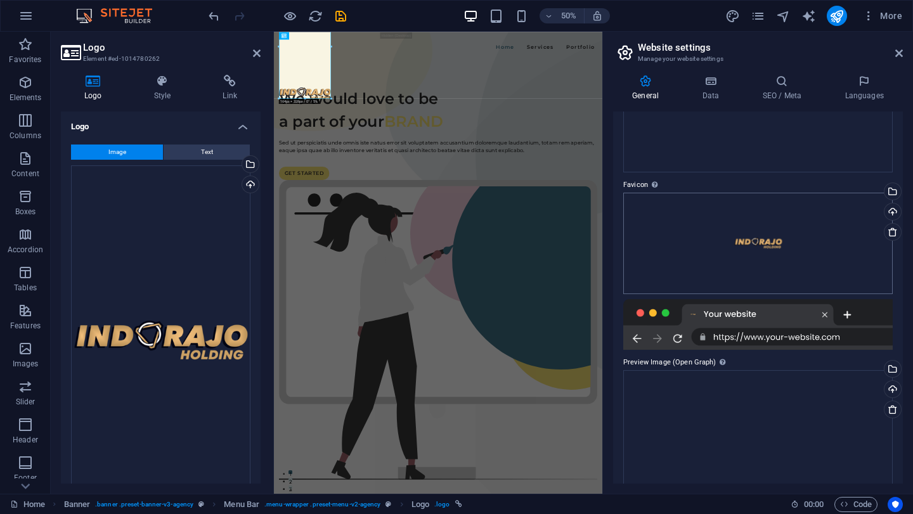
scroll to position [6, 0]
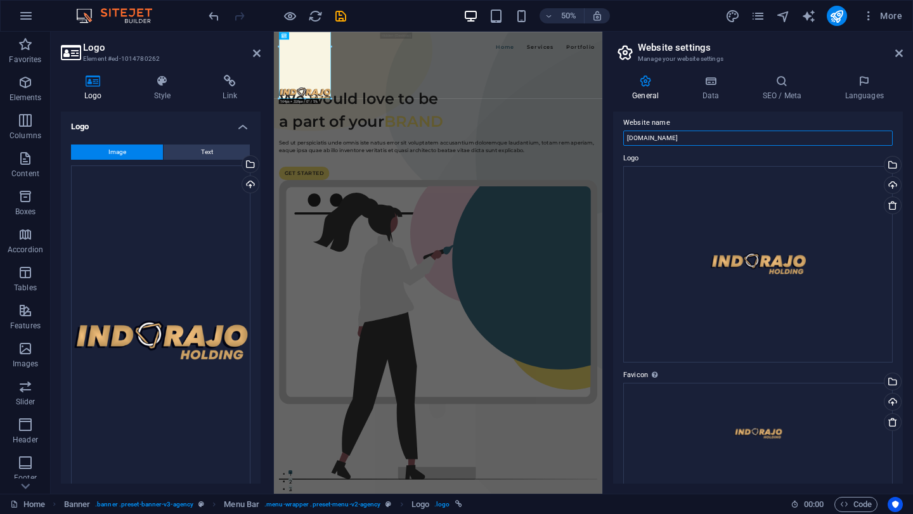
click at [717, 139] on input "[DOMAIN_NAME]" at bounding box center [757, 138] width 269 height 15
type input "INVESTOR"
click at [702, 75] on icon at bounding box center [710, 81] width 55 height 13
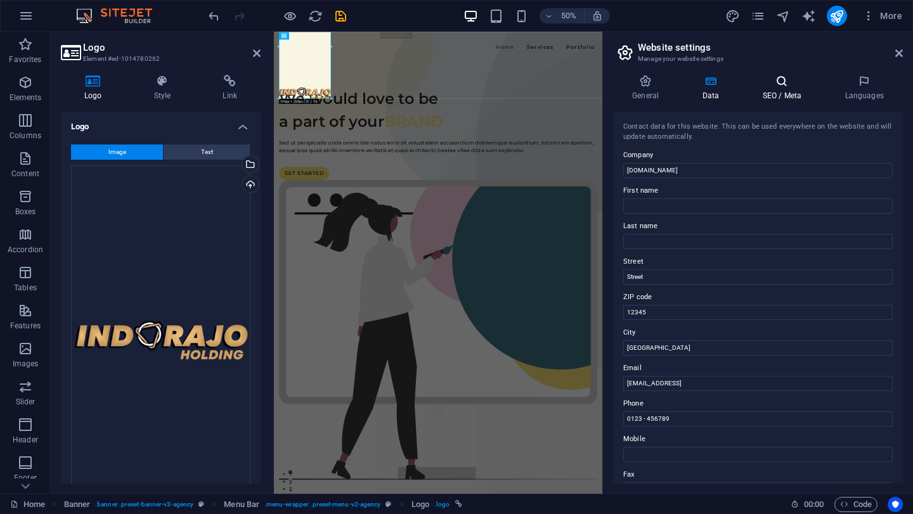
click at [758, 80] on icon at bounding box center [781, 81] width 77 height 13
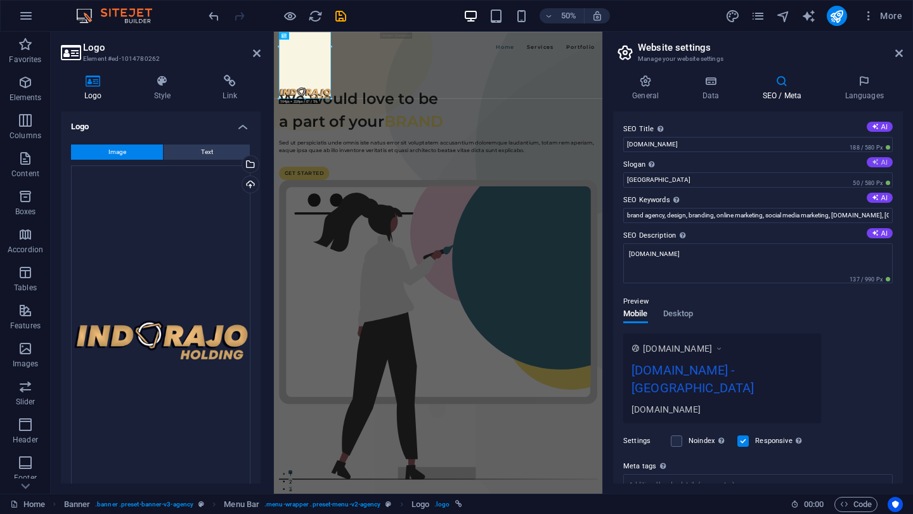
click at [881, 164] on button "AI" at bounding box center [880, 162] width 26 height 10
click at [805, 179] on input "Empowering Your Brand with Quality & Trust" at bounding box center [757, 179] width 269 height 15
paste input "INVESTOR"
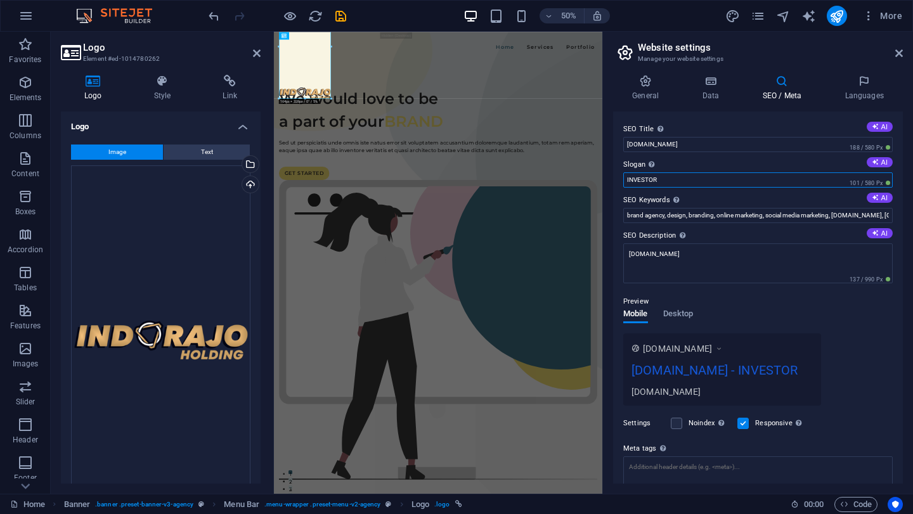
paste input "ndorajo Global Gateway - "Your trusted local partner to bring international inv…"
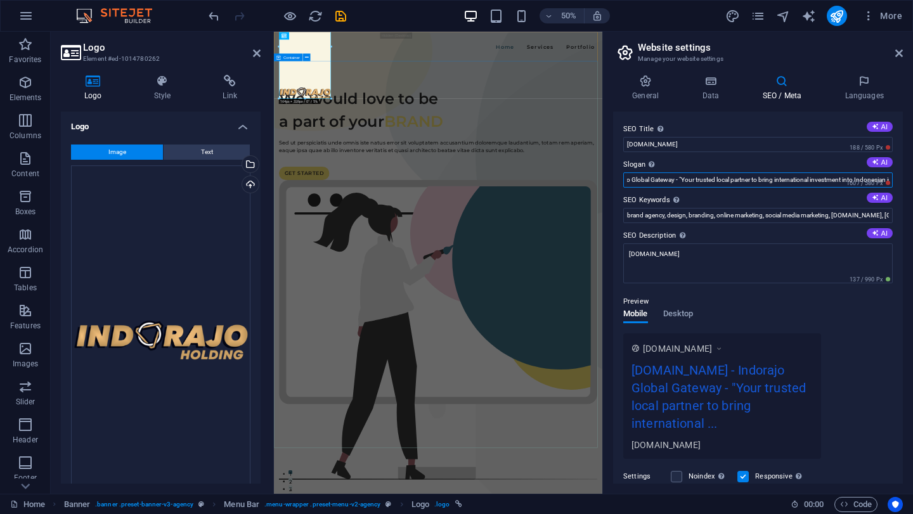
scroll to position [0, 0]
drag, startPoint x: 703, startPoint y: 178, endPoint x: 697, endPoint y: 184, distance: 8.5
click at [697, 190] on div "SEO Title The title of your website - make it something that stands out in sear…" at bounding box center [758, 298] width 290 height 372
click at [697, 183] on input "Indorajo Global Gateway - "Your trusted local partner to bring international in…" at bounding box center [757, 179] width 269 height 15
drag, startPoint x: 968, startPoint y: 212, endPoint x: 914, endPoint y: 335, distance: 134.3
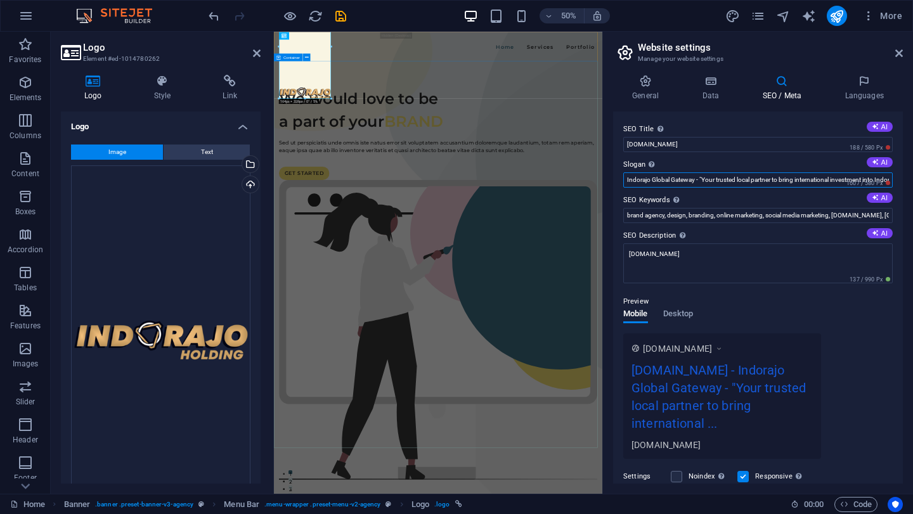
type input "Indorajo Global Gateway - "Your trusted local partner to bring international in…"
click at [692, 181] on input "Indorajo Global Gateway - "Your trusted local partner to bring international in…" at bounding box center [757, 179] width 269 height 15
drag, startPoint x: 694, startPoint y: 181, endPoint x: 625, endPoint y: 181, distance: 69.1
click at [625, 181] on input "Indorajo Global Gateway - "Your trusted local partner to bring international in…" at bounding box center [757, 179] width 269 height 15
click at [704, 149] on input "[DOMAIN_NAME]" at bounding box center [757, 144] width 269 height 15
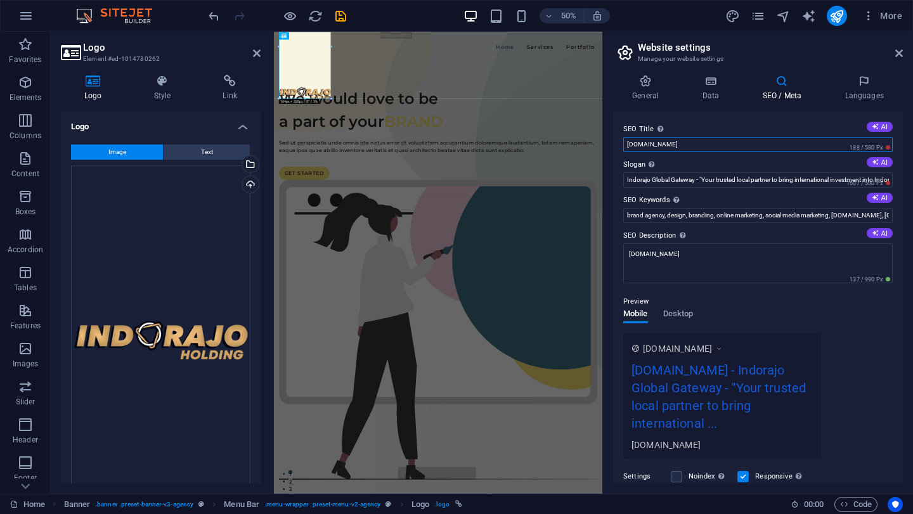
paste input "Indorajo Global Gateway"
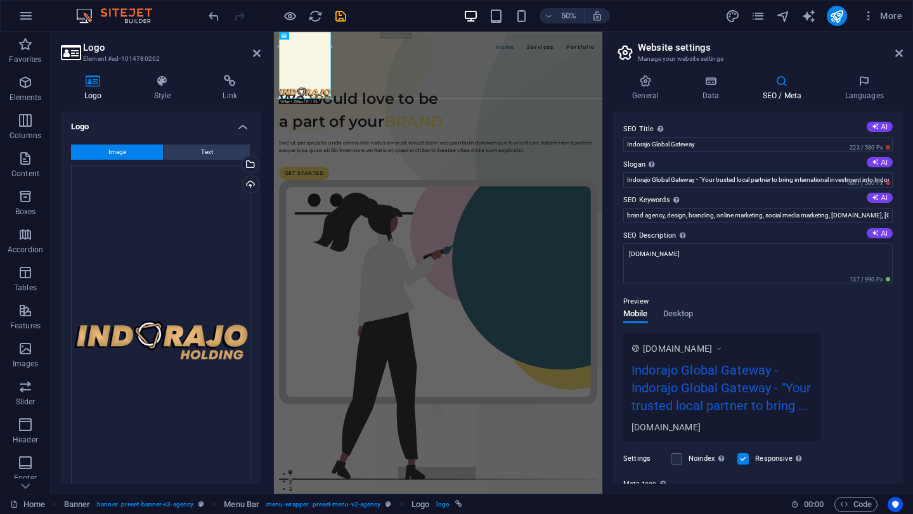
click at [711, 159] on label "Slogan The slogan of your website. AI" at bounding box center [757, 164] width 269 height 15
click at [711, 172] on input "Indorajo Global Gateway - "Your trusted local partner to bring international in…" at bounding box center [757, 179] width 269 height 15
drag, startPoint x: 652, startPoint y: 146, endPoint x: 703, endPoint y: 145, distance: 50.7
click at [703, 145] on input "Indorajo Global Gateway" at bounding box center [757, 144] width 269 height 15
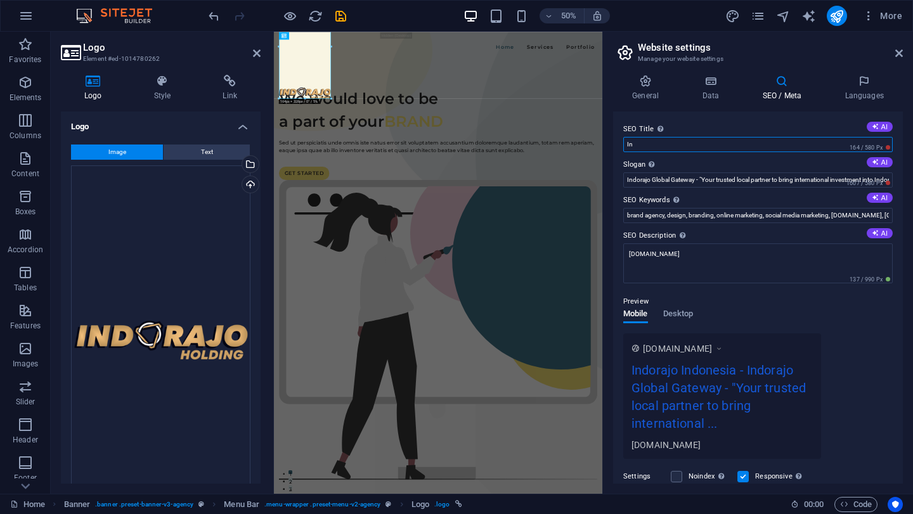
type input "I"
type input "Indonesia Investment Gateway"
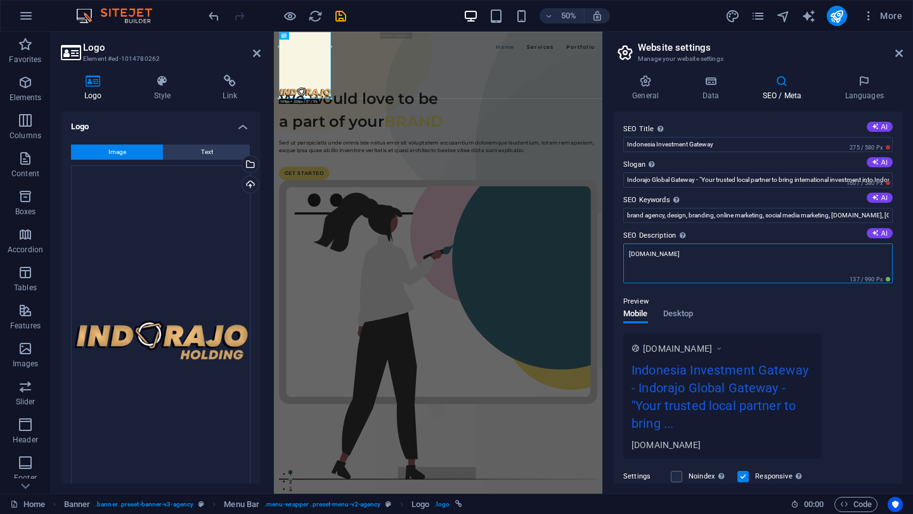
click at [728, 261] on textarea "[DOMAIN_NAME]" at bounding box center [757, 263] width 269 height 40
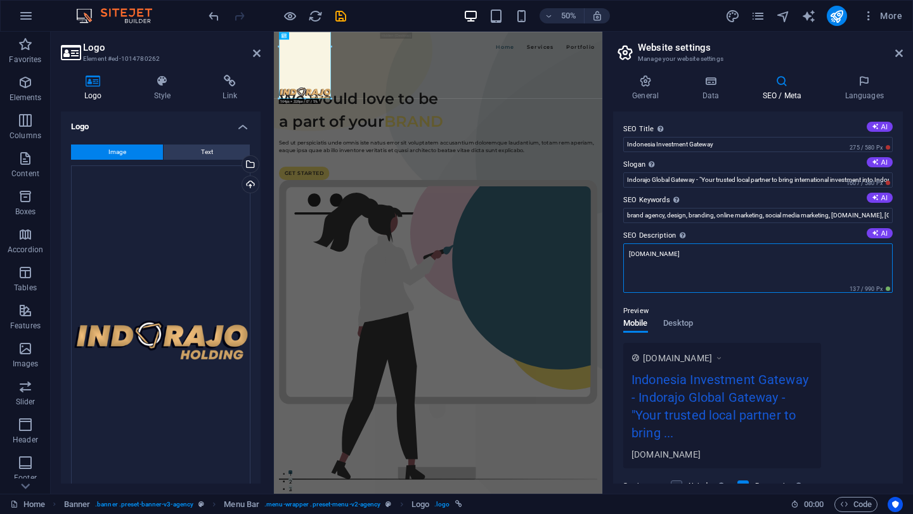
click at [701, 258] on textarea "[DOMAIN_NAME]" at bounding box center [757, 267] width 269 height 49
paste textarea "ndorajo Global Gateway "Your trusted local partner to bring international inves…"
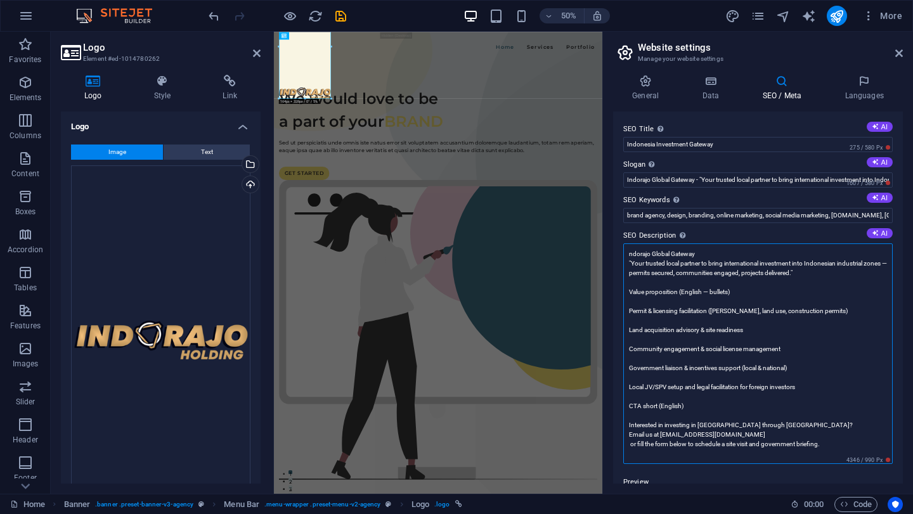
click at [737, 287] on textarea "ndorajo Global Gateway "Your trusted local partner to bring international inves…" at bounding box center [757, 353] width 269 height 221
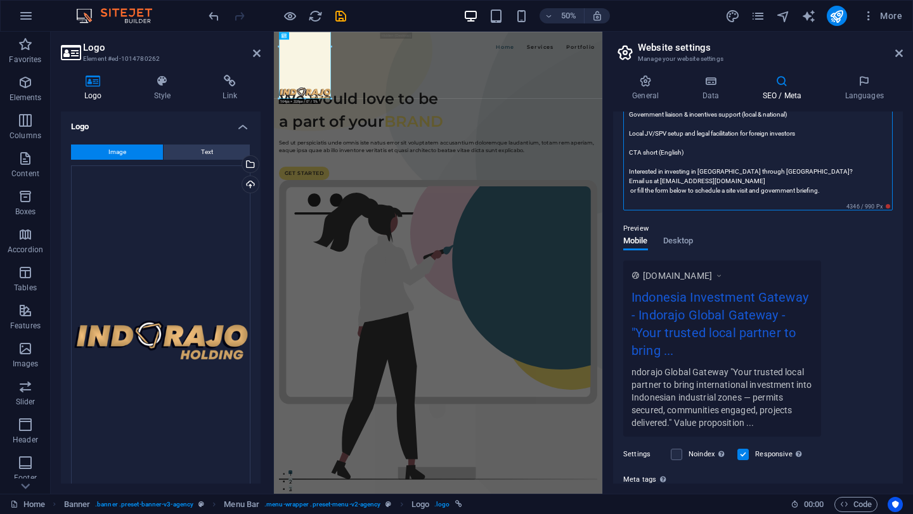
scroll to position [379, 0]
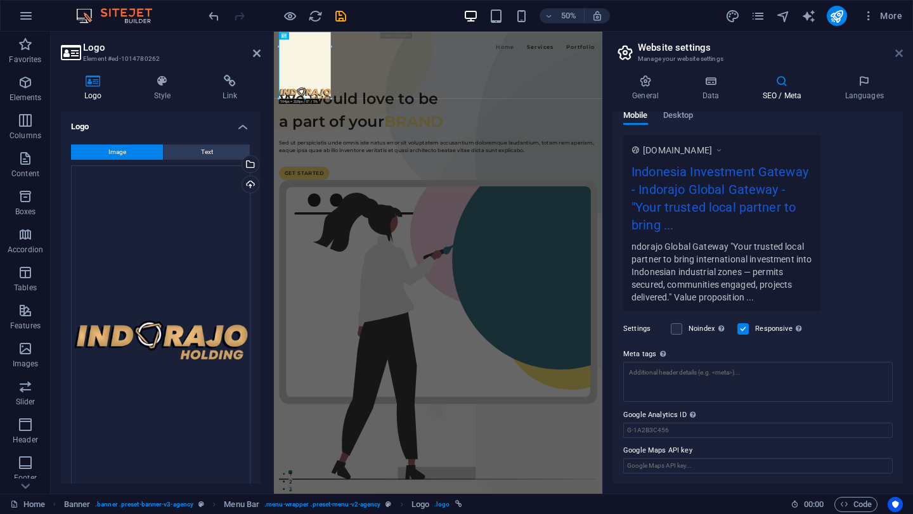
type textarea "ndorajo Global Gateway "Your trusted local partner to bring international inves…"
click at [900, 52] on icon at bounding box center [899, 53] width 8 height 10
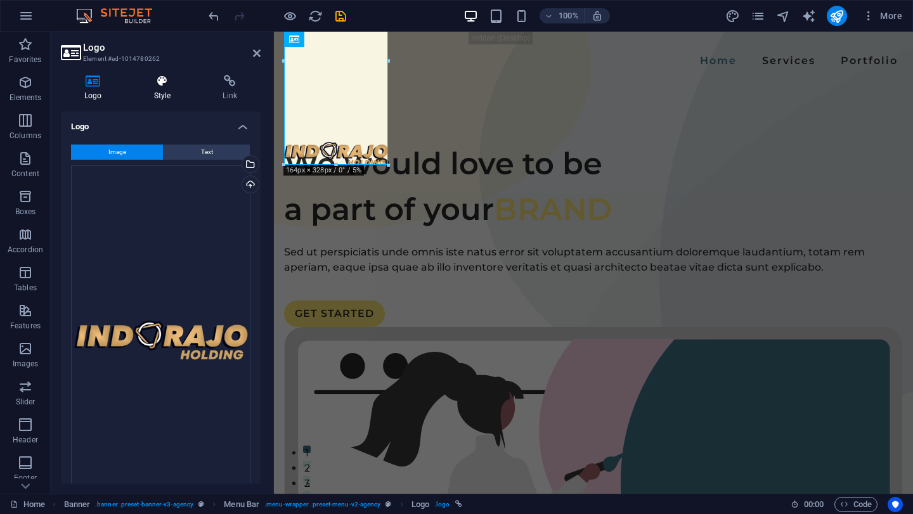
click at [158, 91] on h4 "Style" at bounding box center [165, 88] width 69 height 27
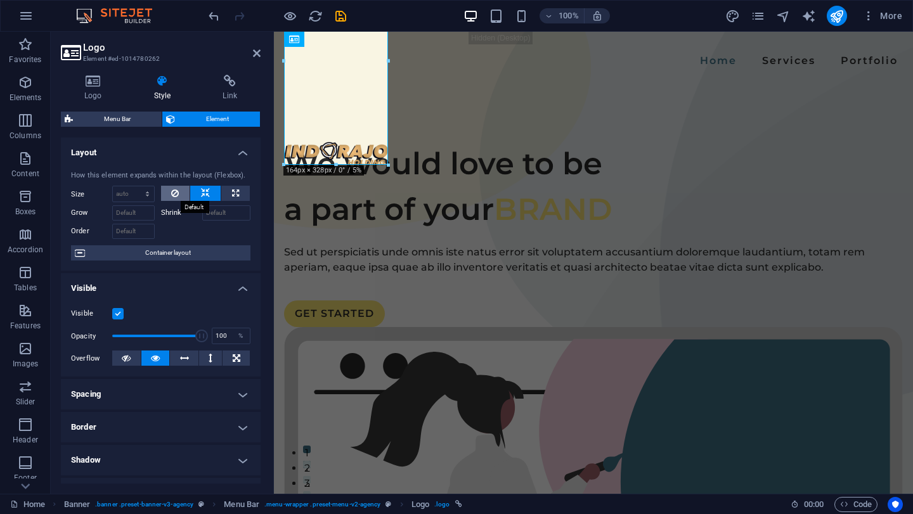
click at [182, 195] on button at bounding box center [175, 193] width 29 height 15
click at [191, 193] on button at bounding box center [205, 193] width 30 height 15
click at [211, 157] on h4 "Layout" at bounding box center [161, 149] width 200 height 23
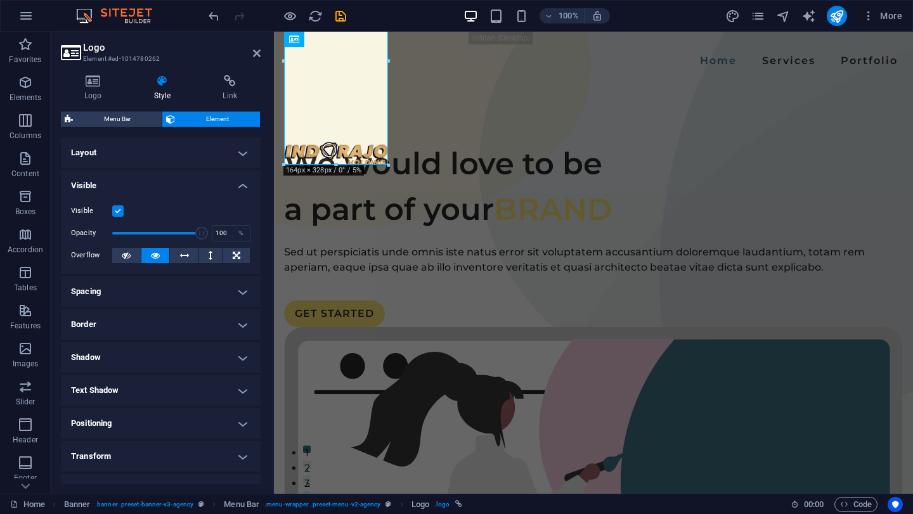
click at [204, 179] on h4 "Visible" at bounding box center [161, 182] width 200 height 23
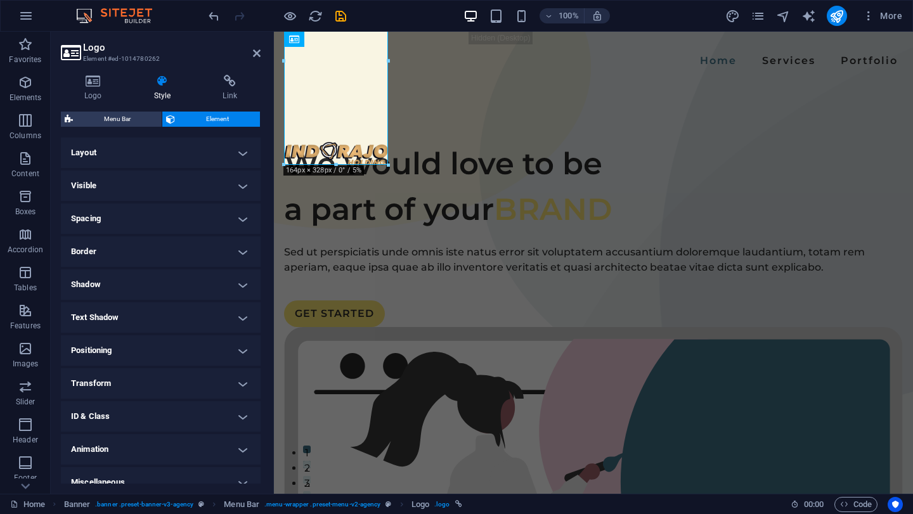
scroll to position [14, 0]
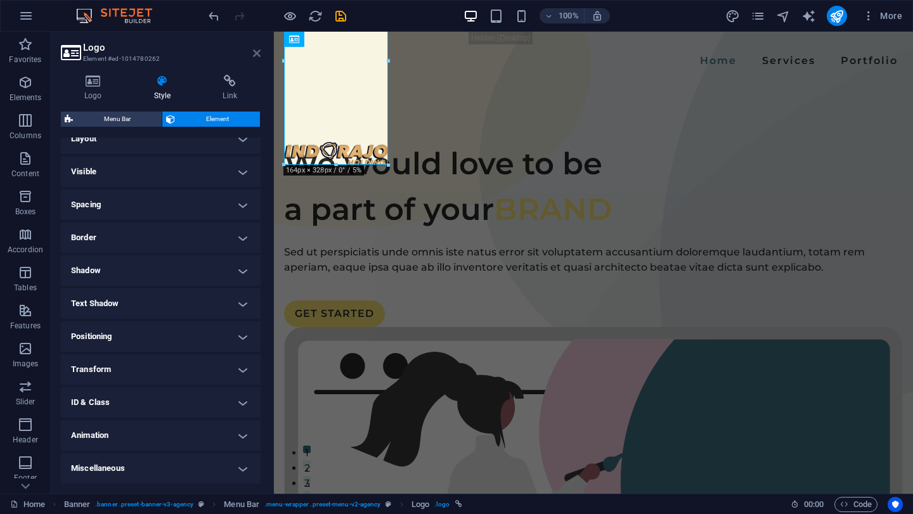
click at [255, 56] on icon at bounding box center [257, 53] width 8 height 10
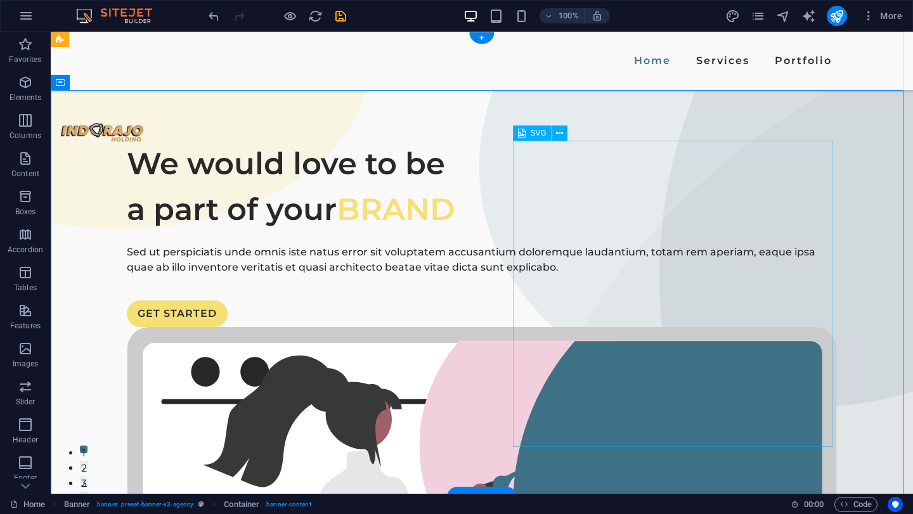
scroll to position [317, 0]
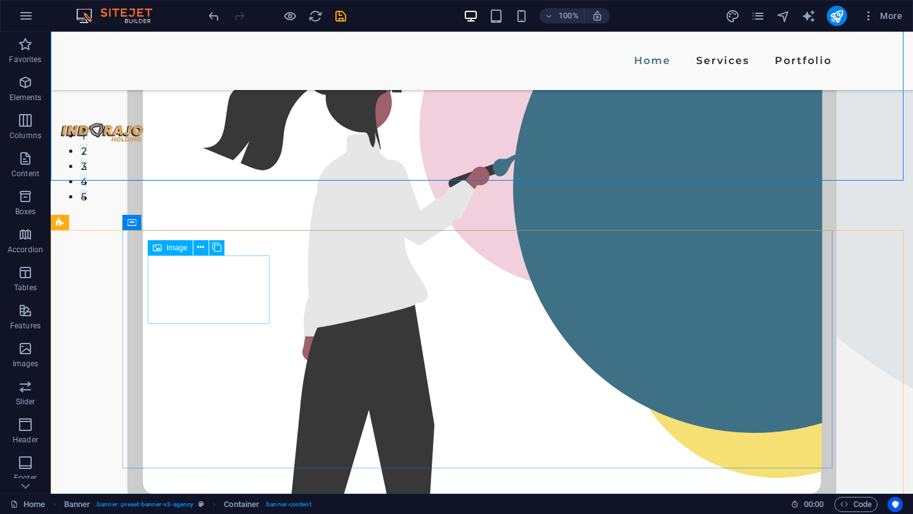
click at [173, 252] on span "Image" at bounding box center [177, 248] width 21 height 8
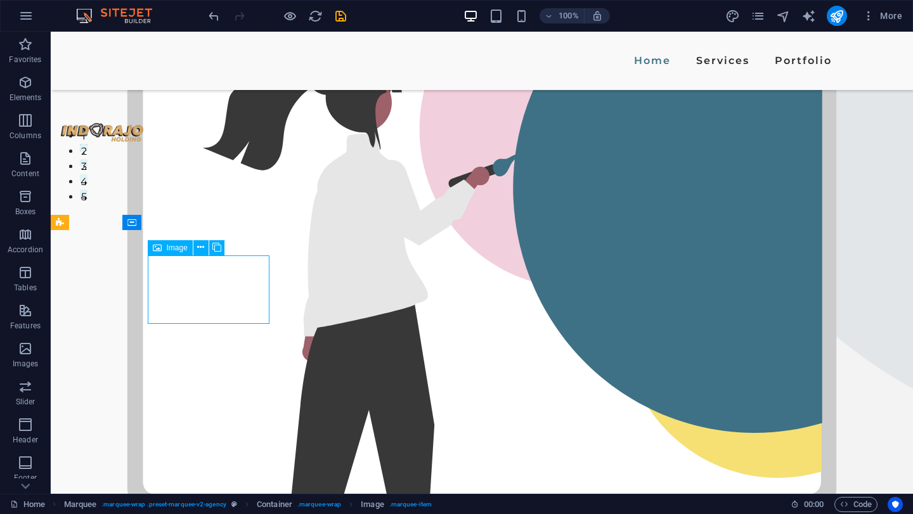
click at [173, 252] on span "Image" at bounding box center [177, 248] width 21 height 8
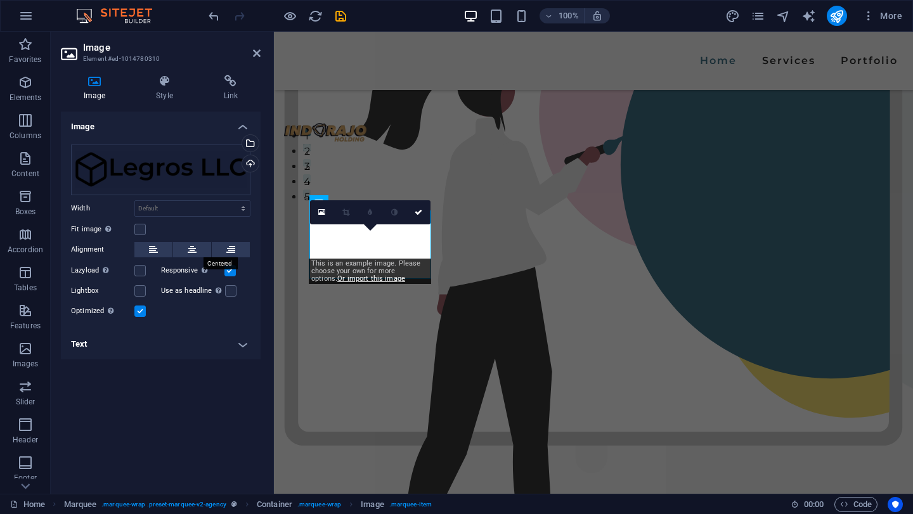
scroll to position [319, 0]
click at [252, 160] on div "Upload" at bounding box center [249, 164] width 19 height 19
click at [254, 163] on div "Upload" at bounding box center [249, 164] width 19 height 19
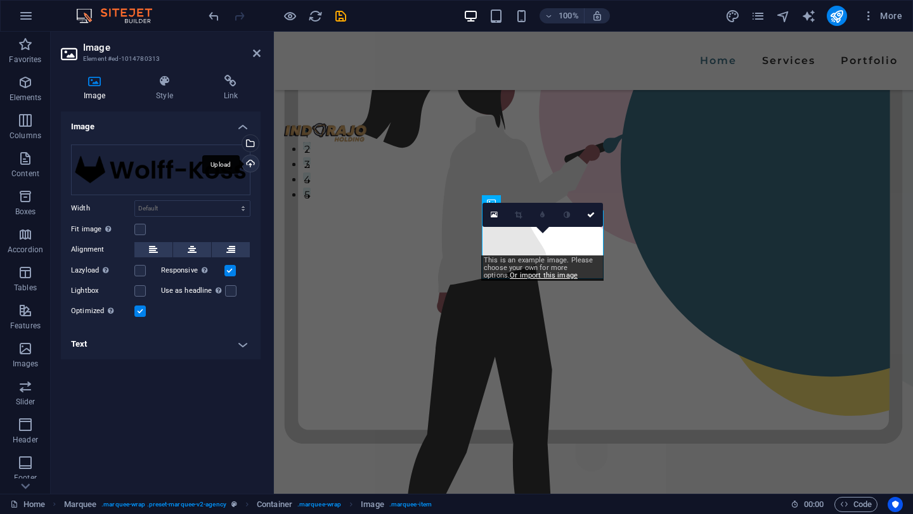
click at [252, 165] on div "Upload" at bounding box center [249, 164] width 19 height 19
click at [200, 164] on div "Drag files here, click to choose files or select files from Files or our free s…" at bounding box center [160, 170] width 179 height 51
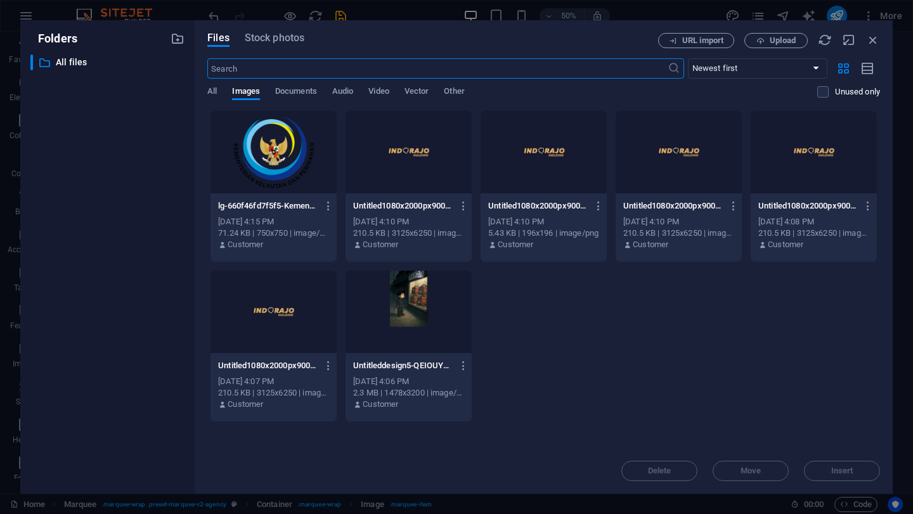
click at [260, 155] on div at bounding box center [273, 152] width 126 height 82
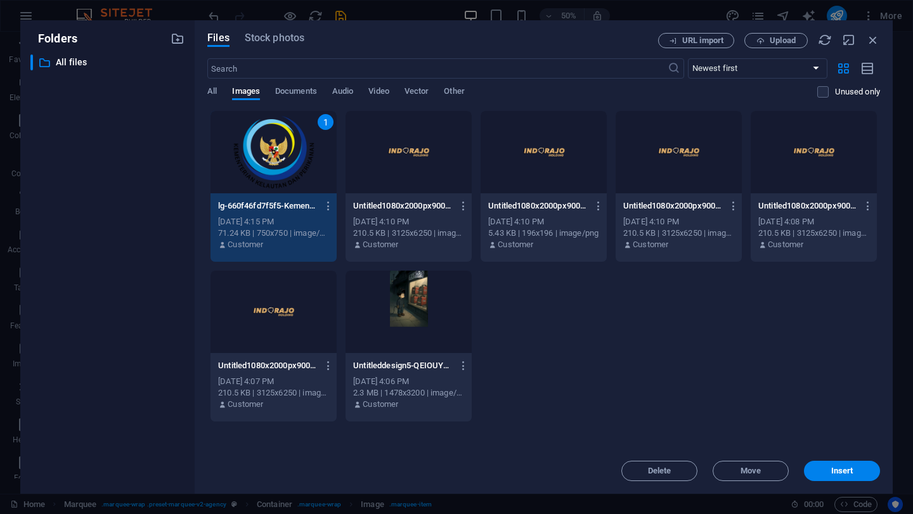
click at [260, 155] on div "1" at bounding box center [273, 152] width 126 height 82
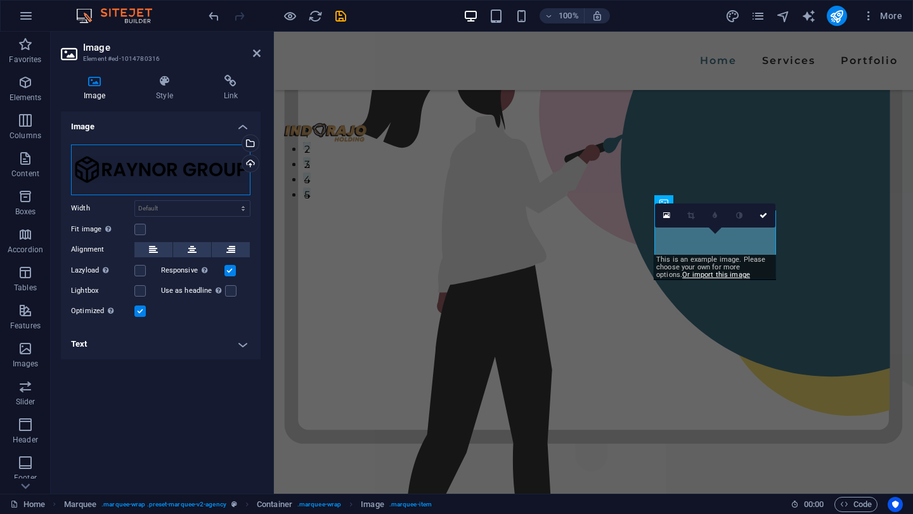
click at [203, 164] on div "Drag files here, click to choose files or select files from Files or our free s…" at bounding box center [160, 170] width 179 height 51
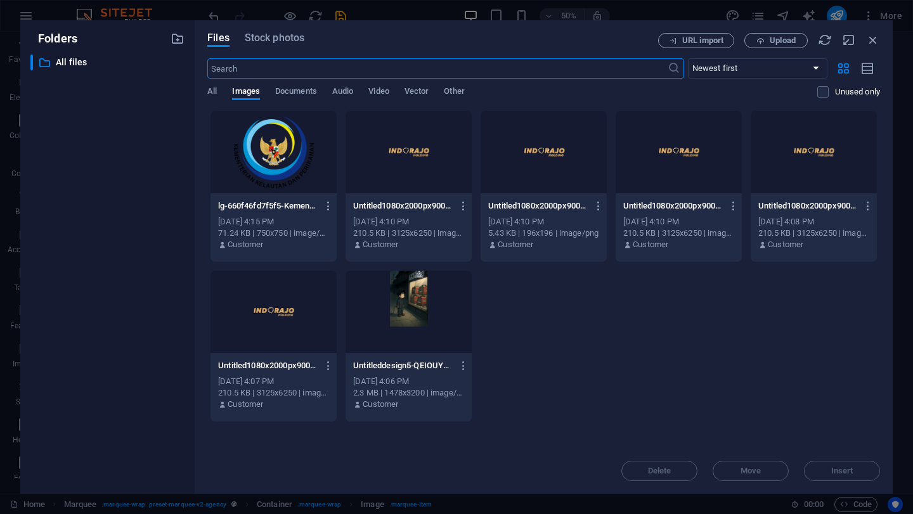
click at [255, 167] on div at bounding box center [273, 152] width 126 height 82
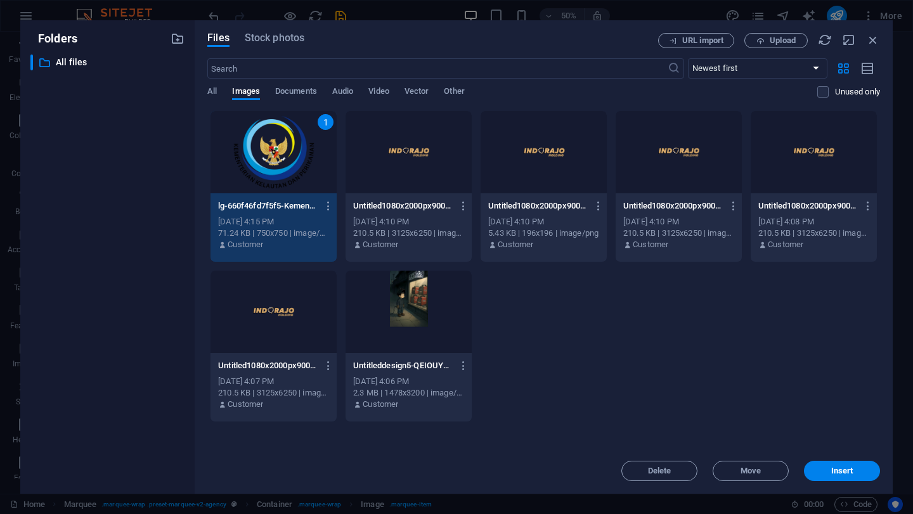
click at [255, 167] on div "1" at bounding box center [273, 152] width 126 height 82
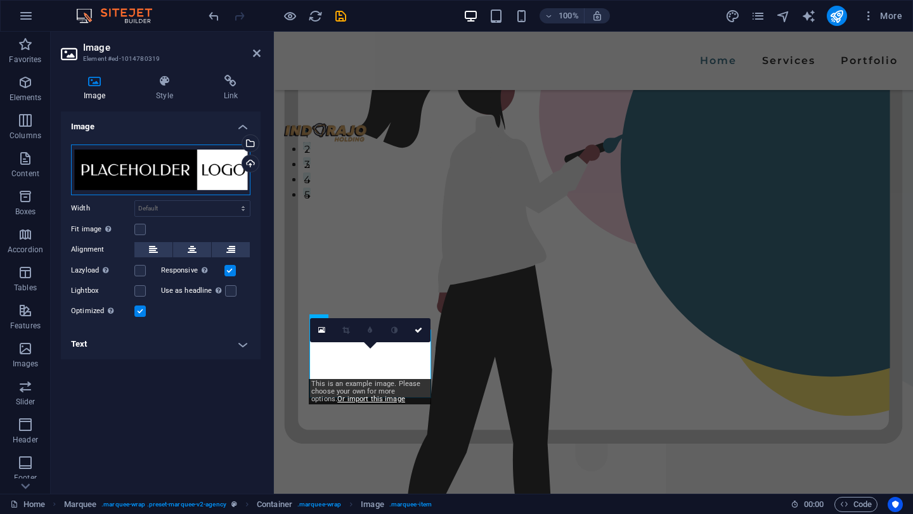
click at [168, 183] on div "Drag files here, click to choose files or select files from Files or our free s…" at bounding box center [160, 170] width 179 height 51
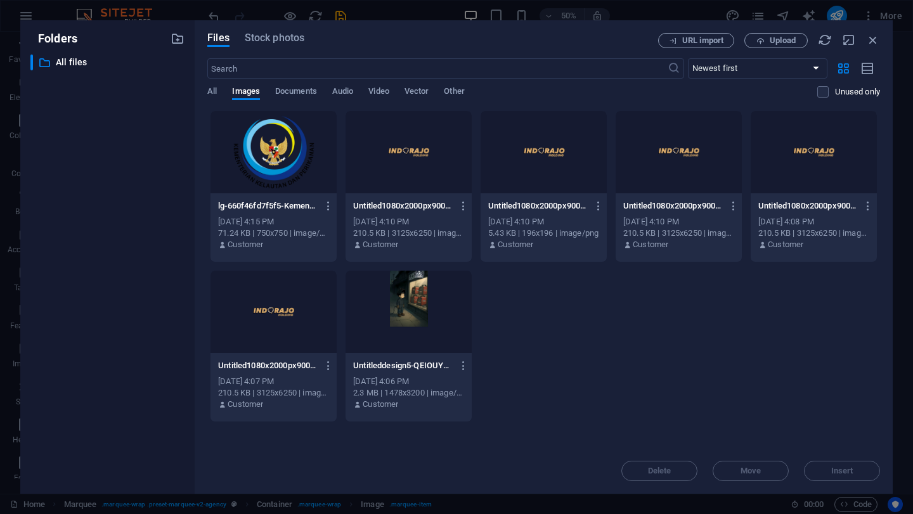
click at [285, 162] on div at bounding box center [273, 152] width 126 height 82
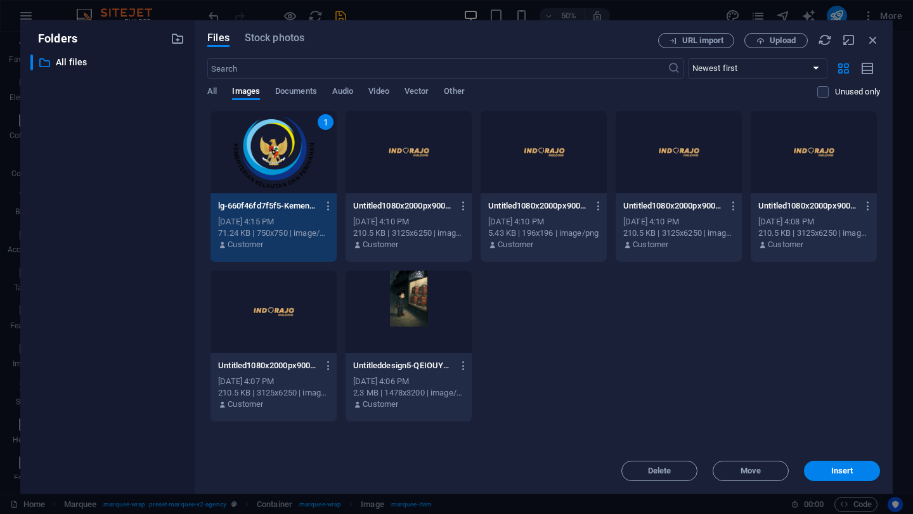
click at [284, 162] on div "1" at bounding box center [273, 152] width 126 height 82
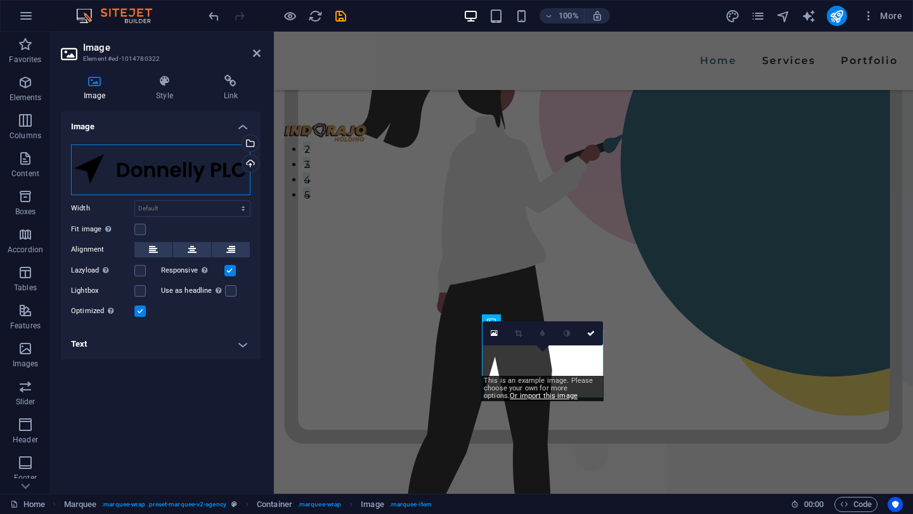
click at [178, 172] on div "Drag files here, click to choose files or select files from Files or our free s…" at bounding box center [160, 170] width 179 height 51
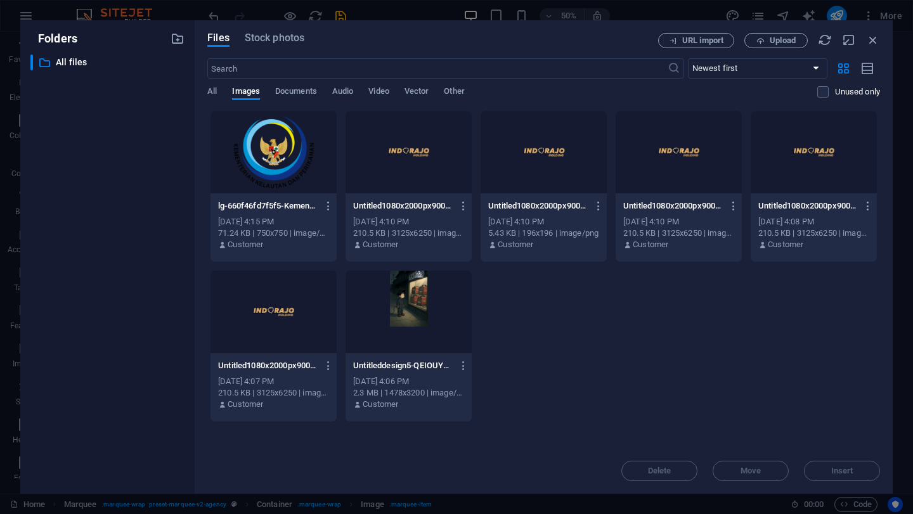
click at [250, 165] on div at bounding box center [273, 152] width 126 height 82
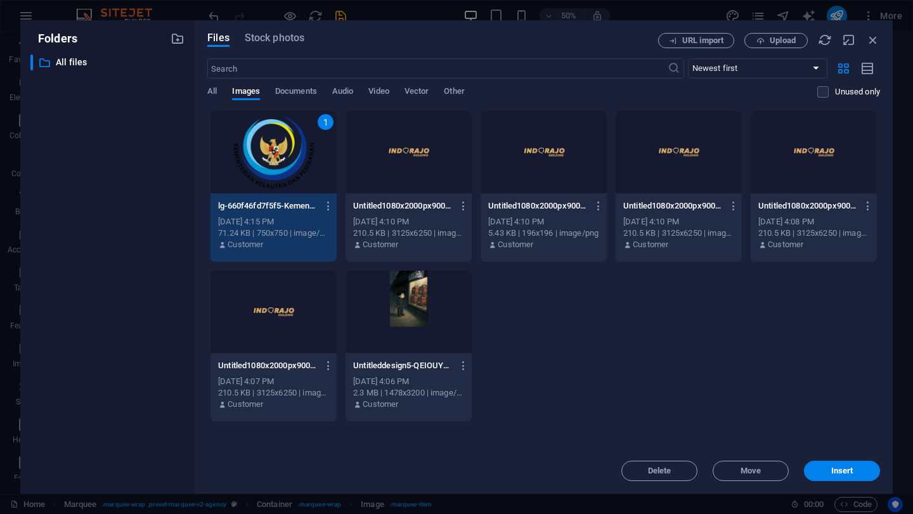
click at [250, 165] on div "1" at bounding box center [273, 152] width 126 height 82
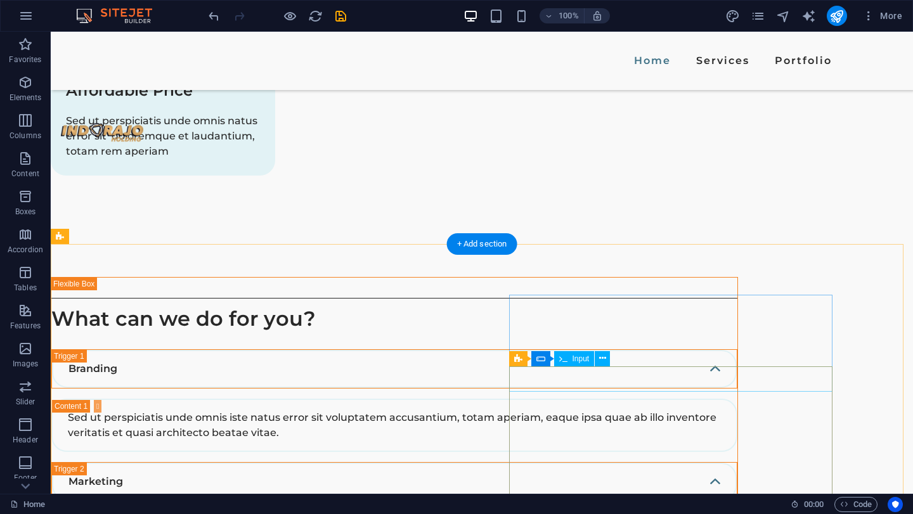
scroll to position [2282, 0]
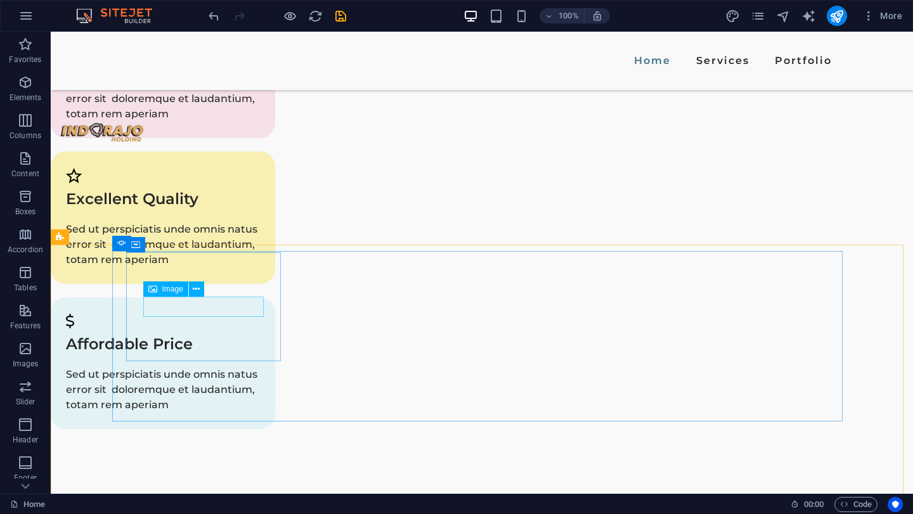
click at [169, 288] on span "Image" at bounding box center [172, 289] width 21 height 8
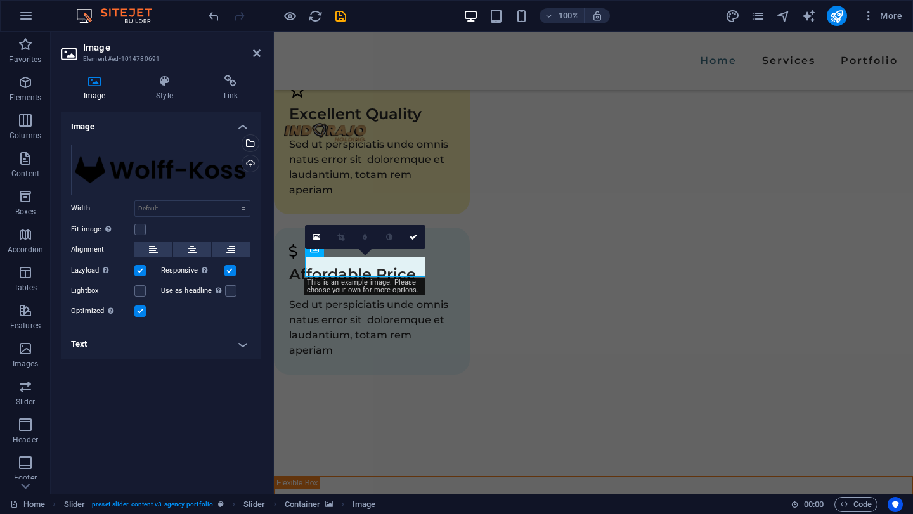
scroll to position [2298, 0]
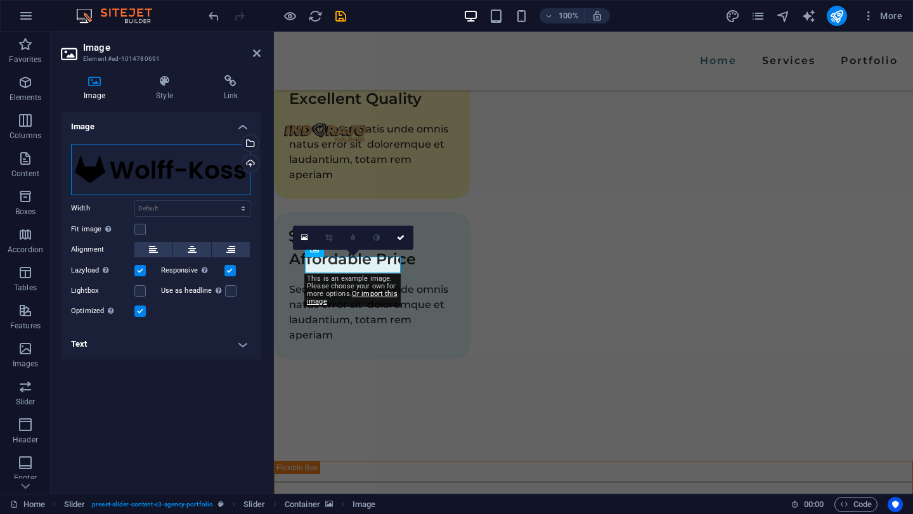
click at [195, 168] on div "Drag files here, click to choose files or select files from Files or our free s…" at bounding box center [160, 170] width 179 height 51
click at [195, 168] on body "[DOMAIN_NAME] Home Favorites Elements Columns Content Boxes Accordion Tables Fe…" at bounding box center [456, 257] width 913 height 514
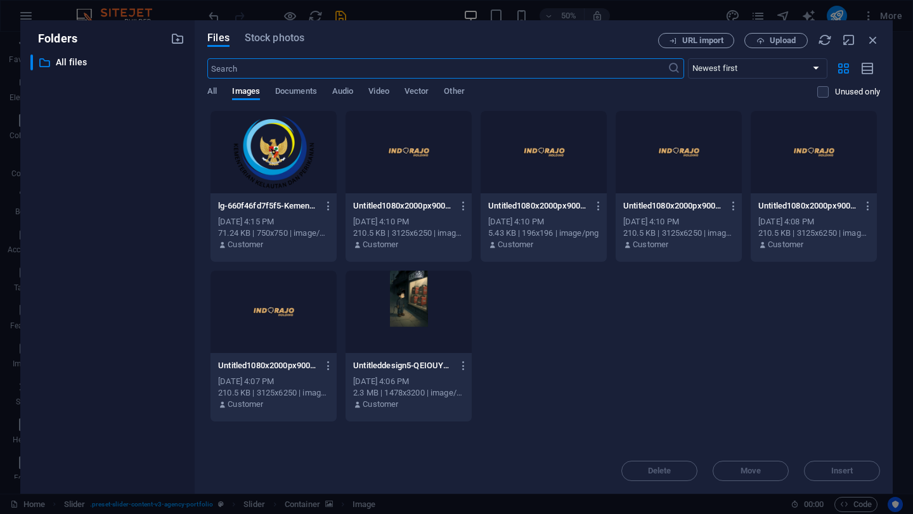
scroll to position [2706, 0]
click at [272, 158] on div at bounding box center [273, 152] width 126 height 82
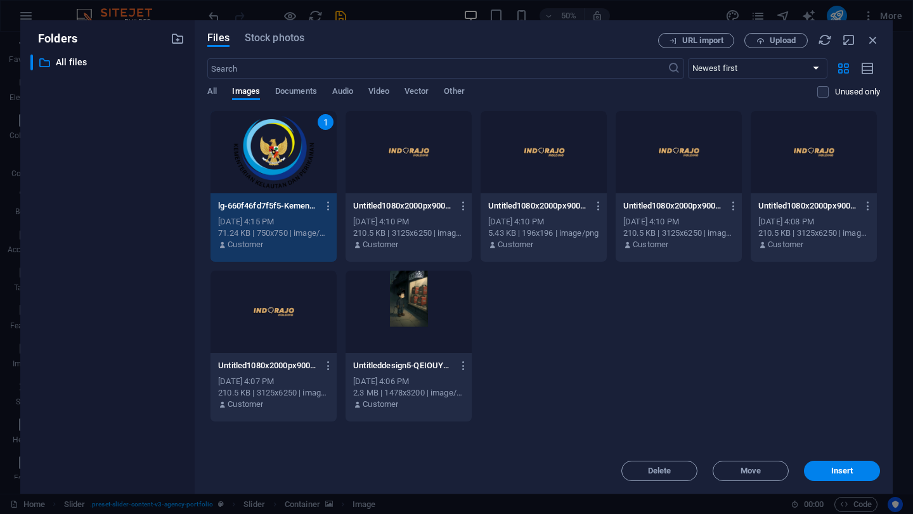
click at [272, 158] on div "1" at bounding box center [273, 152] width 126 height 82
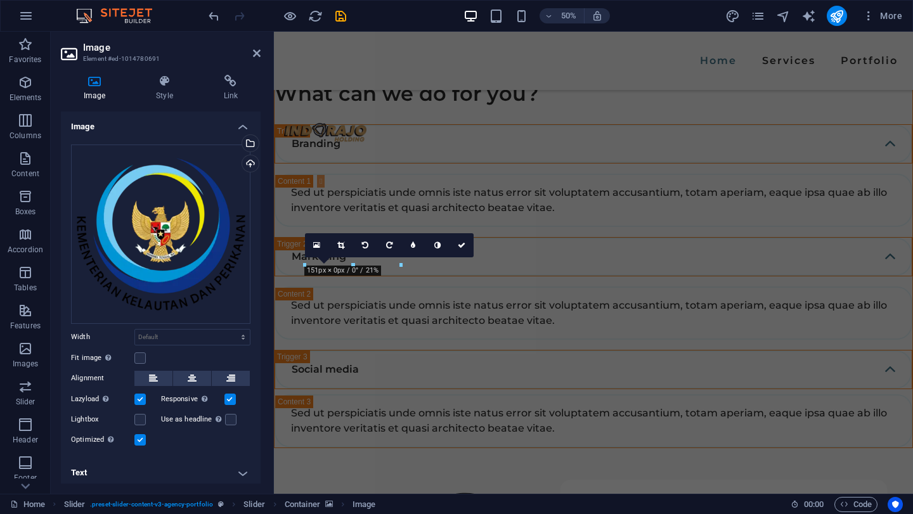
scroll to position [2298, 0]
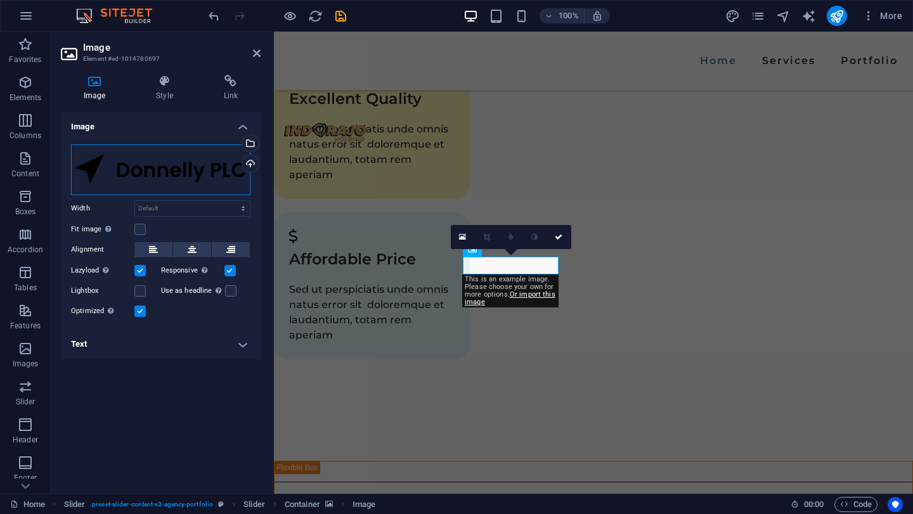
click at [138, 173] on div "Drag files here, click to choose files or select files from Files or our free s…" at bounding box center [160, 170] width 179 height 51
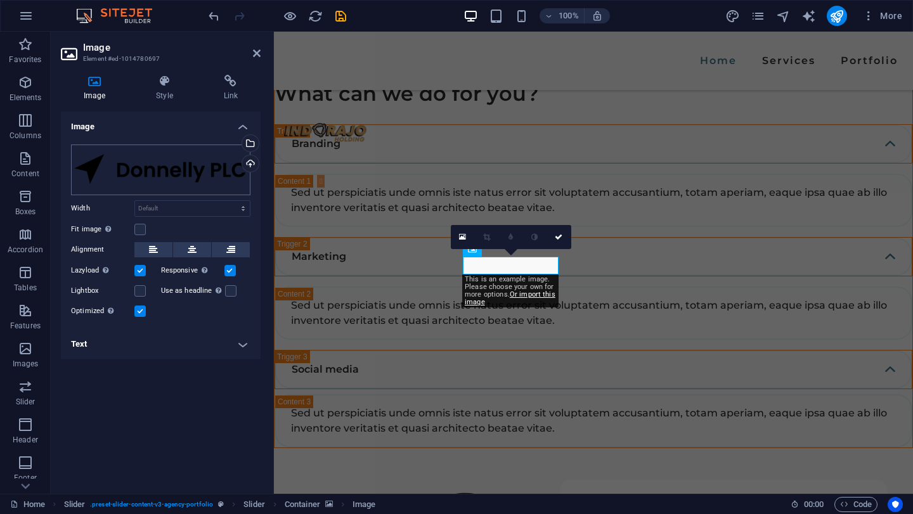
click at [138, 173] on body "[DOMAIN_NAME] Home Favorites Elements Columns Content Boxes Accordion Tables Fe…" at bounding box center [456, 257] width 913 height 514
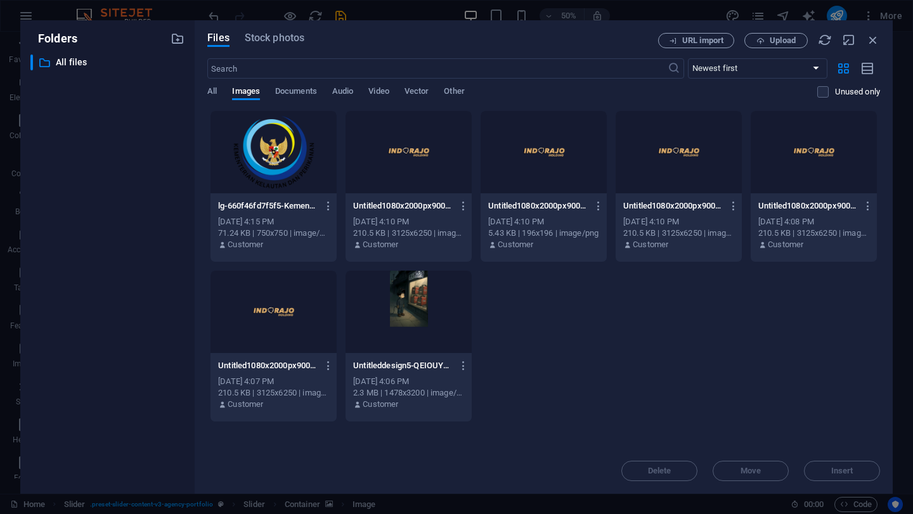
click at [260, 170] on div at bounding box center [273, 152] width 126 height 82
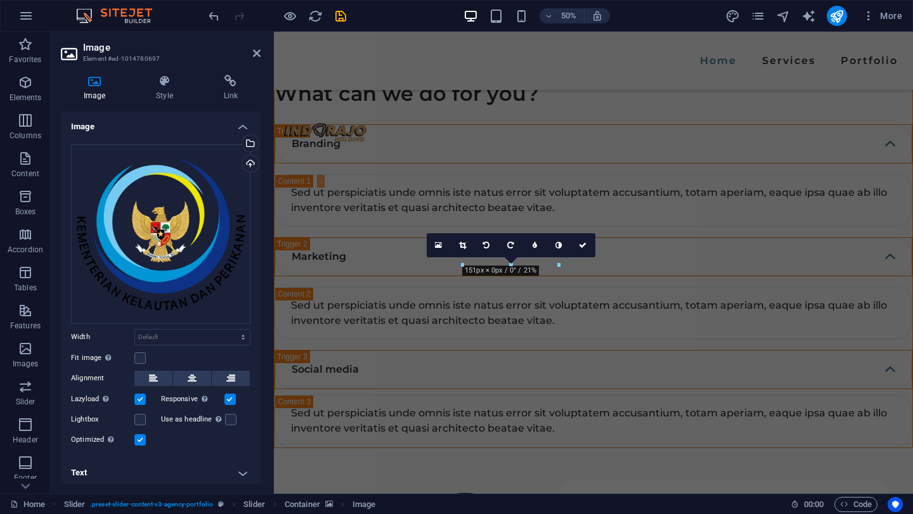
scroll to position [2298, 0]
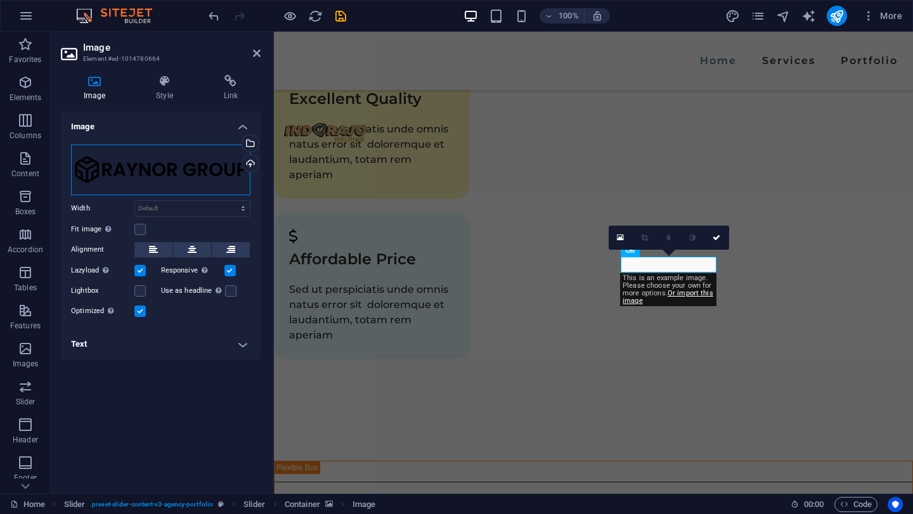
click at [209, 163] on div "Drag files here, click to choose files or select files from Files or our free s…" at bounding box center [160, 170] width 179 height 51
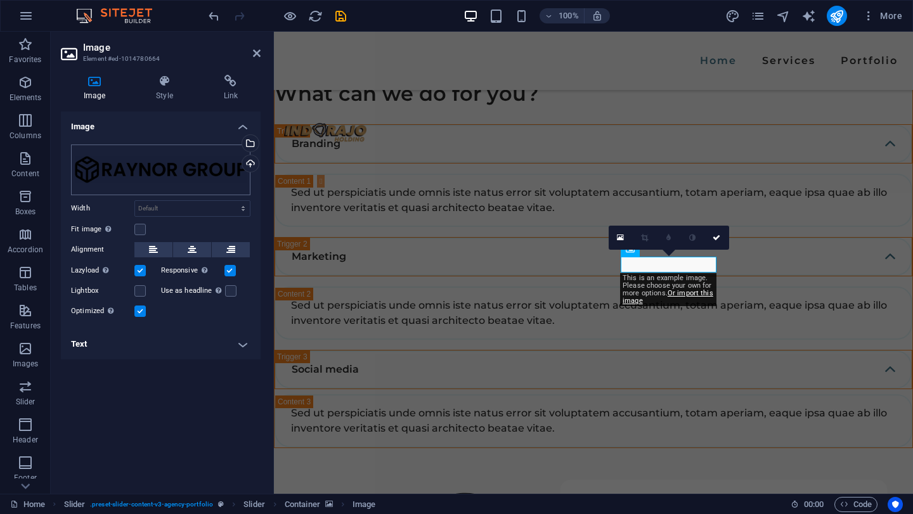
click at [209, 163] on body "[DOMAIN_NAME] Home Favorites Elements Columns Content Boxes Accordion Tables Fe…" at bounding box center [456, 257] width 913 height 514
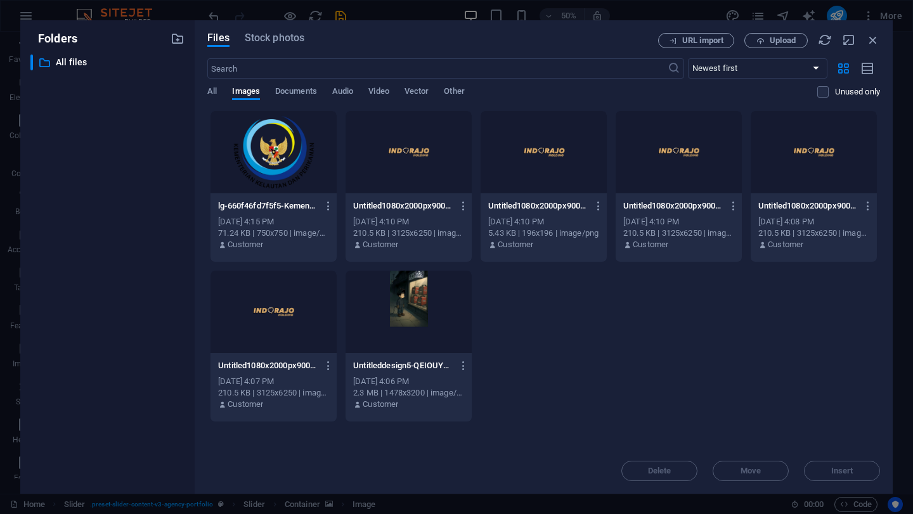
click at [285, 165] on div at bounding box center [273, 152] width 126 height 82
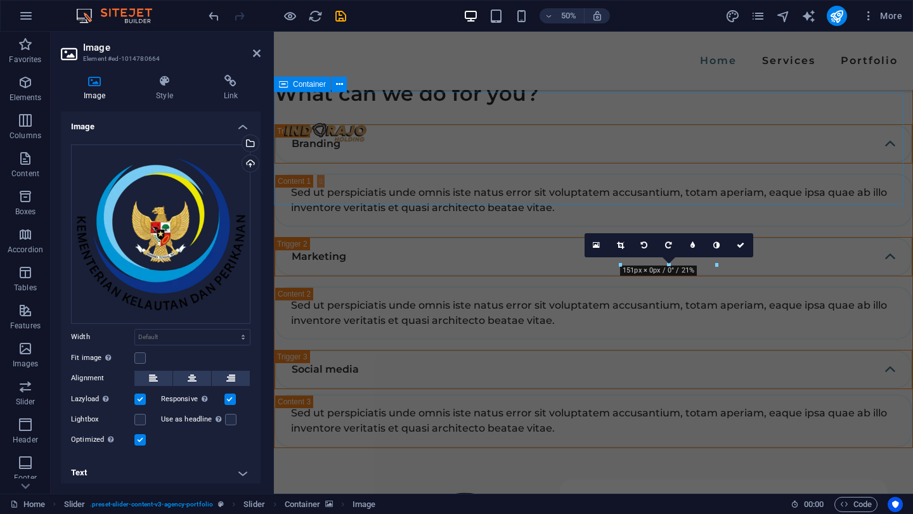
scroll to position [2298, 0]
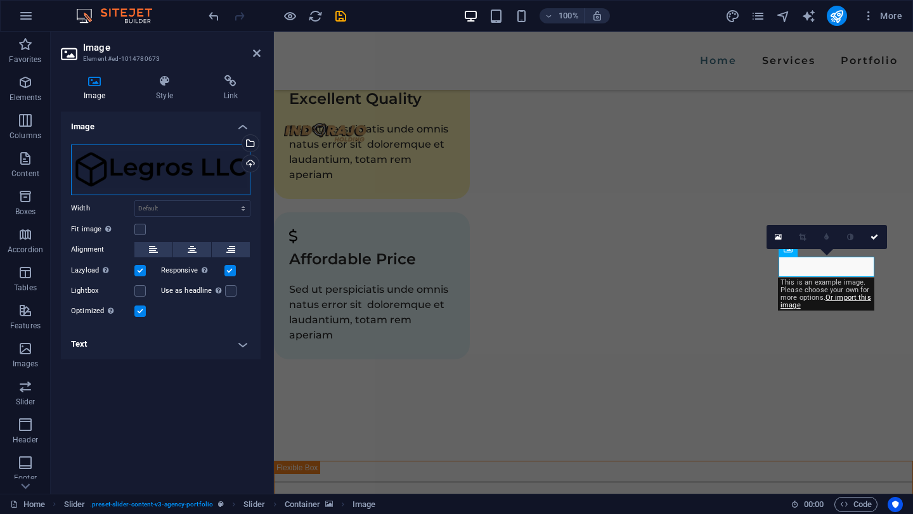
click at [170, 174] on div "Drag files here, click to choose files or select files from Files or our free s…" at bounding box center [160, 170] width 179 height 51
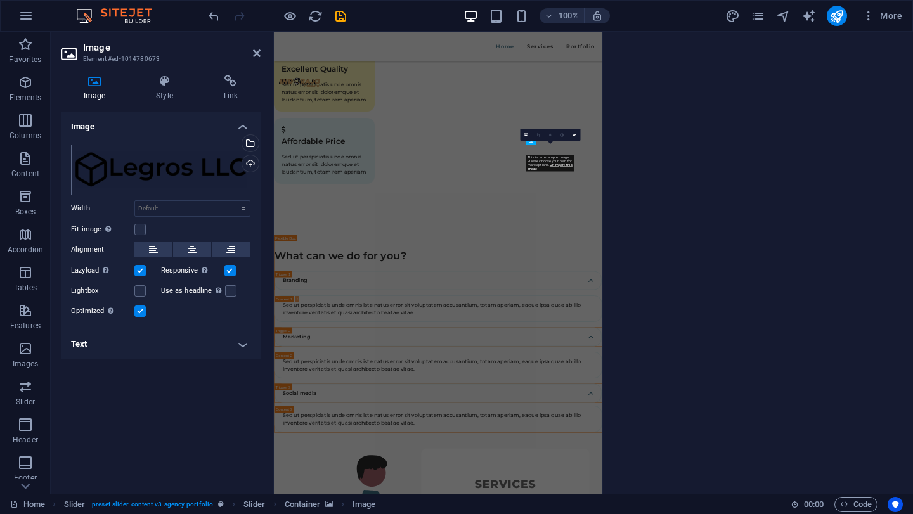
scroll to position [2706, 0]
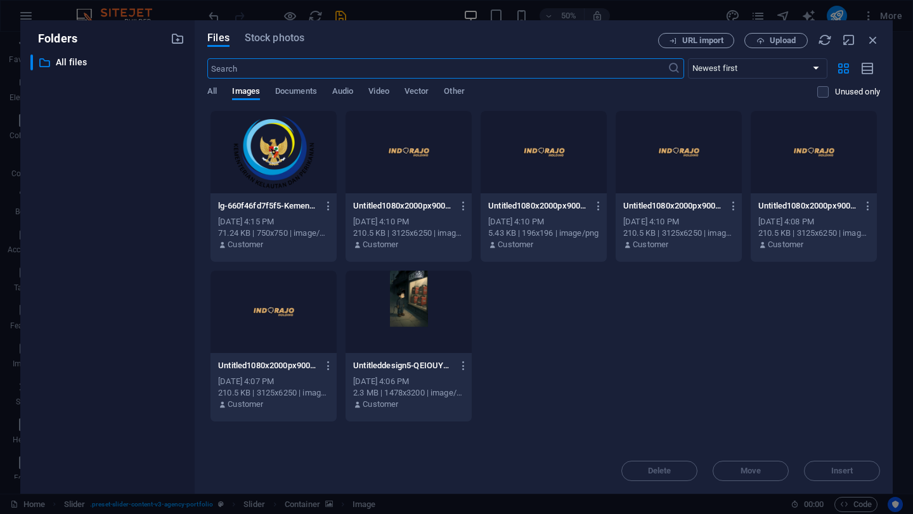
click at [230, 162] on div at bounding box center [273, 152] width 126 height 82
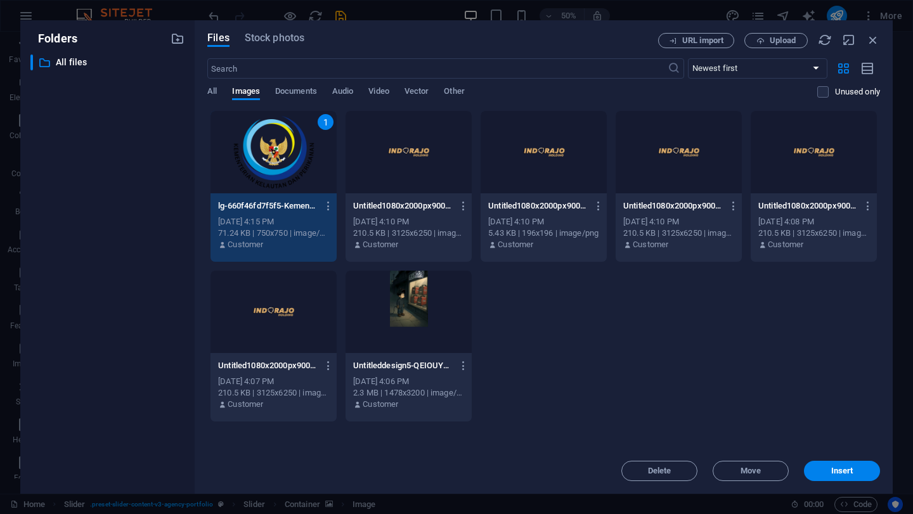
click at [230, 162] on div "1" at bounding box center [273, 152] width 126 height 82
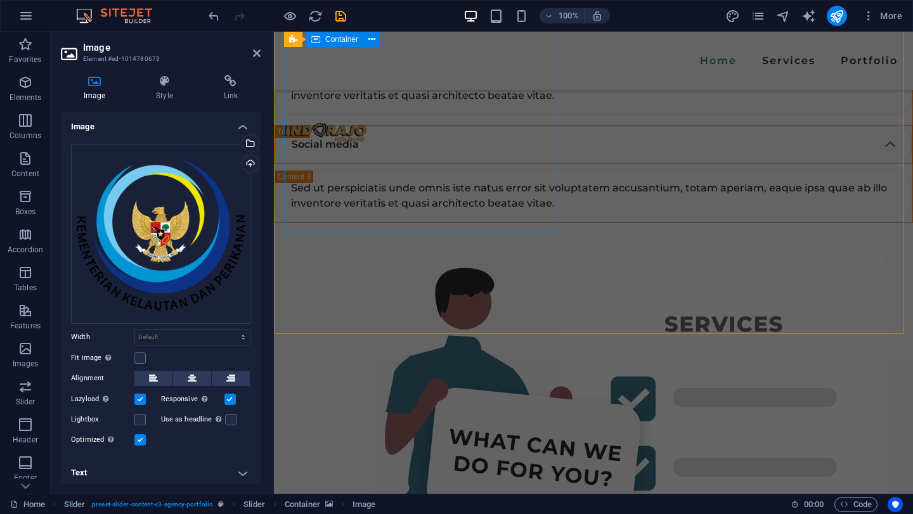
scroll to position [3132, 0]
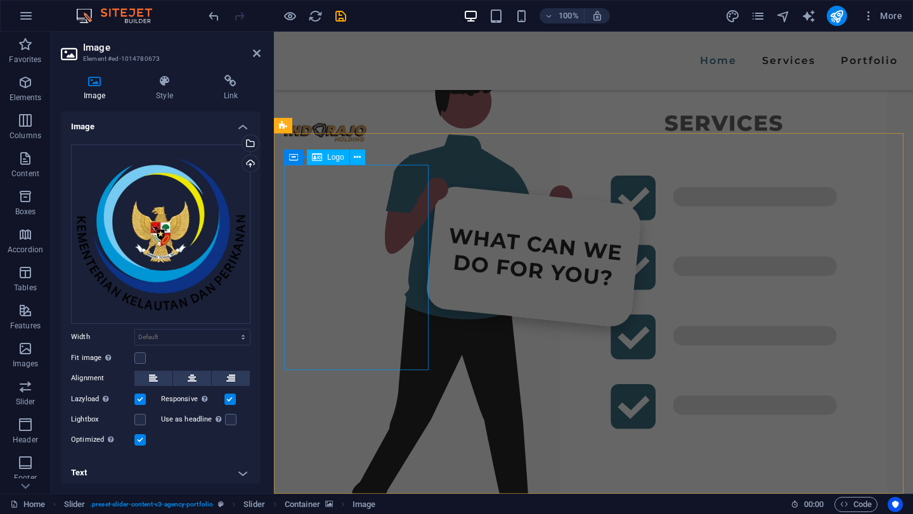
click at [327, 159] on span "Logo" at bounding box center [335, 157] width 17 height 8
select select "px"
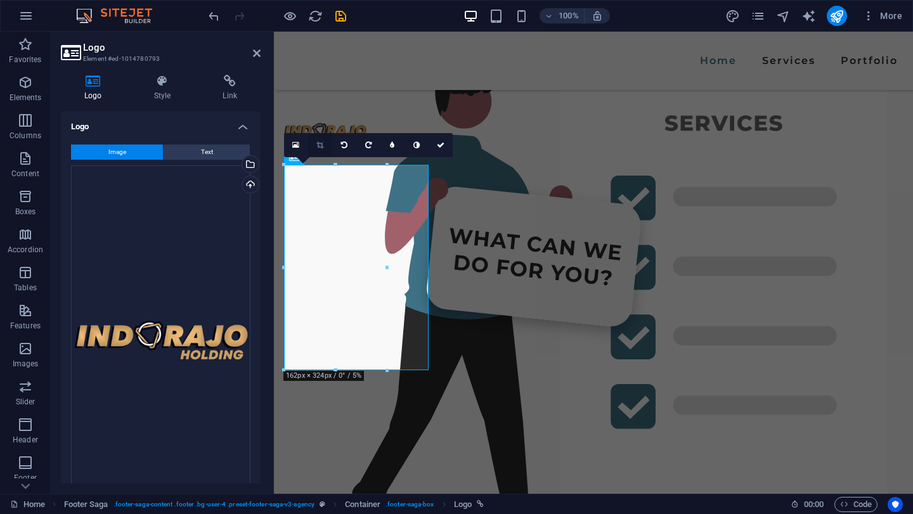
click at [320, 143] on icon at bounding box center [319, 145] width 7 height 8
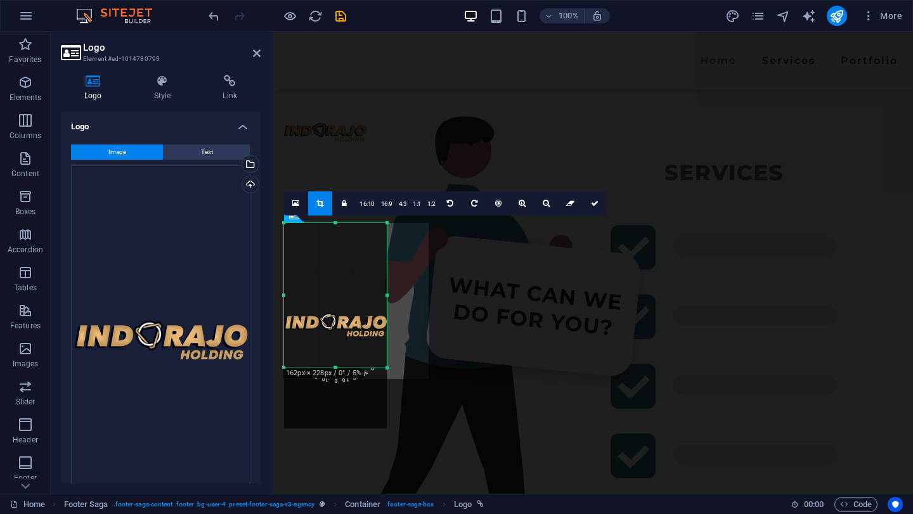
scroll to position [3074, 0]
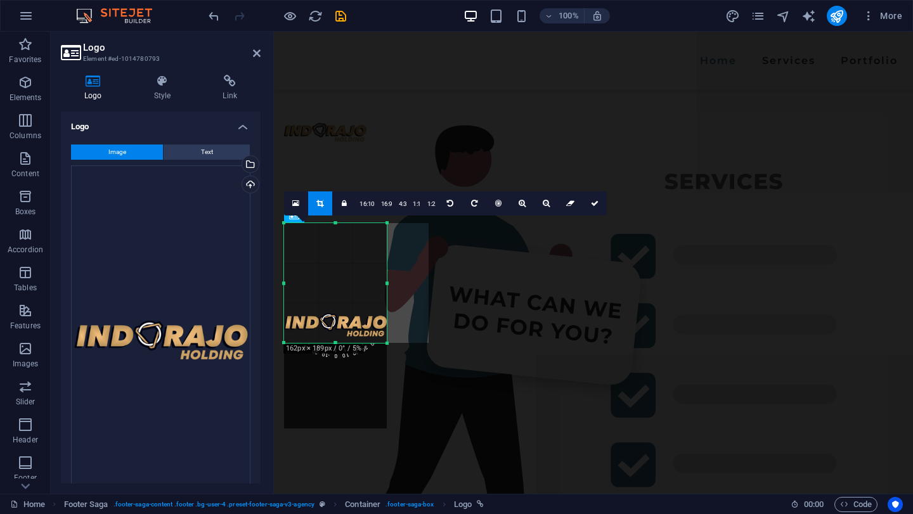
drag, startPoint x: 339, startPoint y: 370, endPoint x: 346, endPoint y: 284, distance: 85.9
click at [346, 284] on div "180 170 160 150 140 130 120 110 100 90 80 70 60 50 40 30 20 10 0 -10 -20 -30 -4…" at bounding box center [335, 283] width 103 height 120
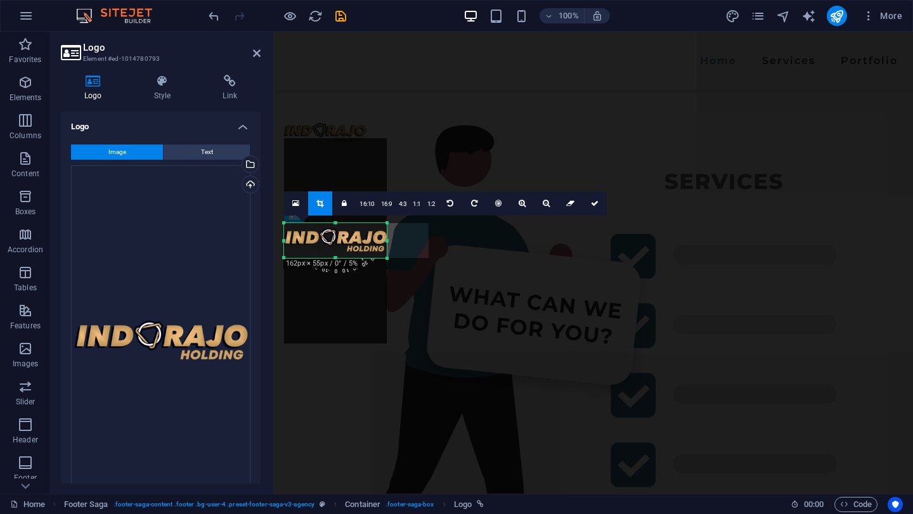
drag, startPoint x: 335, startPoint y: 221, endPoint x: 350, endPoint y: 306, distance: 86.3
click at [350, 258] on div "180 170 160 150 140 130 120 110 100 90 80 70 60 50 40 30 20 10 0 -10 -20 -30 -4…" at bounding box center [335, 240] width 103 height 35
click at [594, 206] on icon at bounding box center [595, 204] width 8 height 8
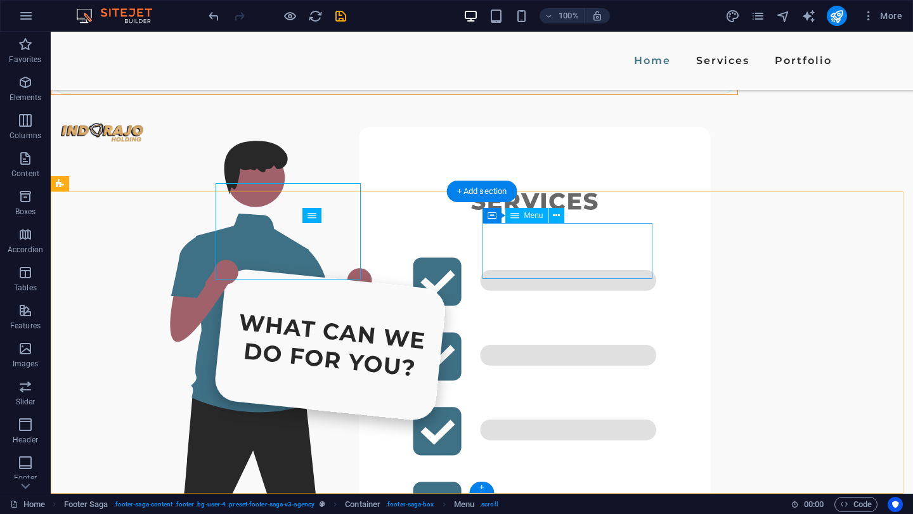
scroll to position [3101, 0]
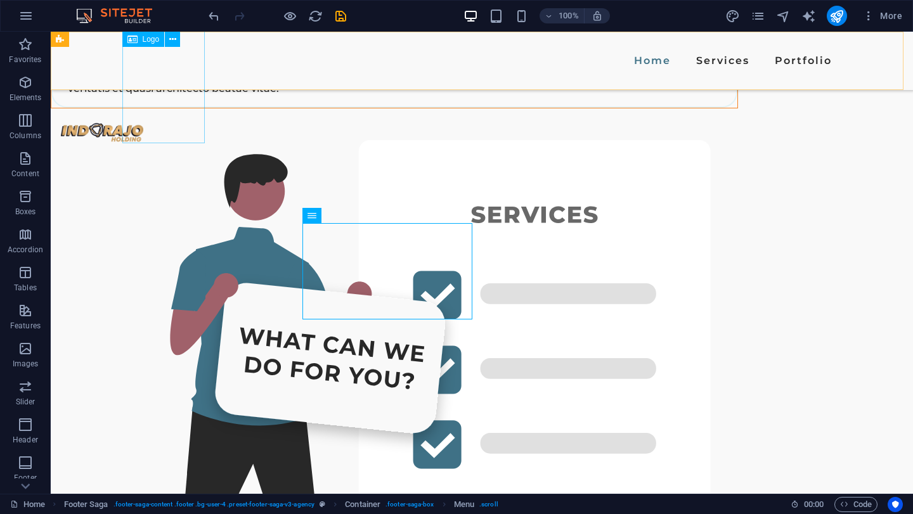
click at [143, 55] on div at bounding box center [102, 133] width 82 height 165
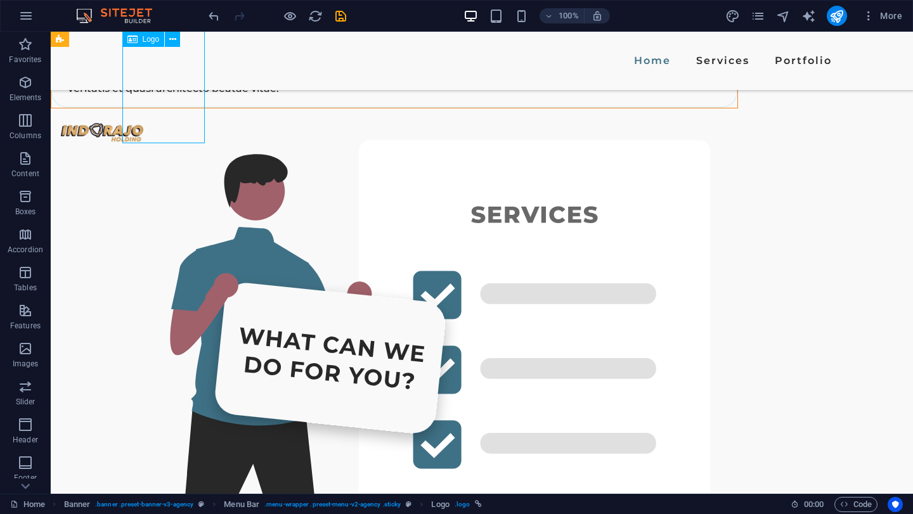
click at [143, 55] on div at bounding box center [102, 133] width 82 height 165
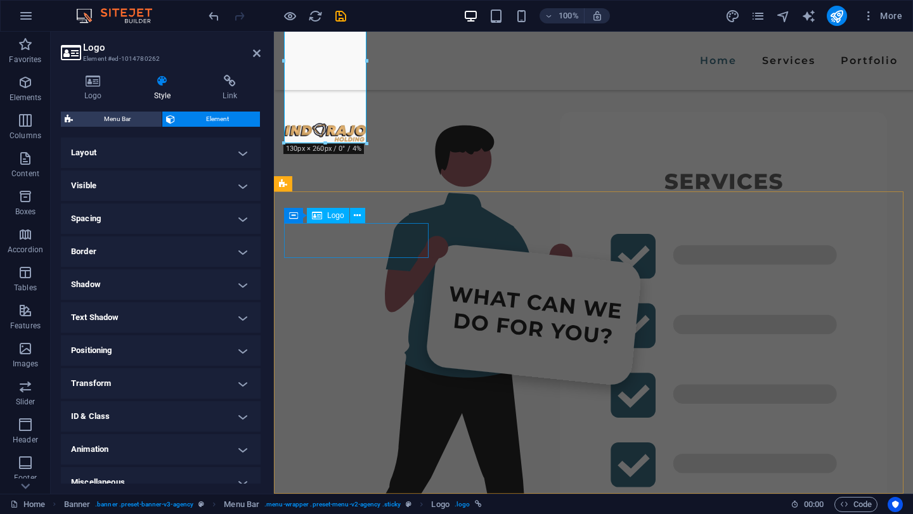
click at [334, 215] on span "Logo" at bounding box center [335, 216] width 17 height 8
select select "px"
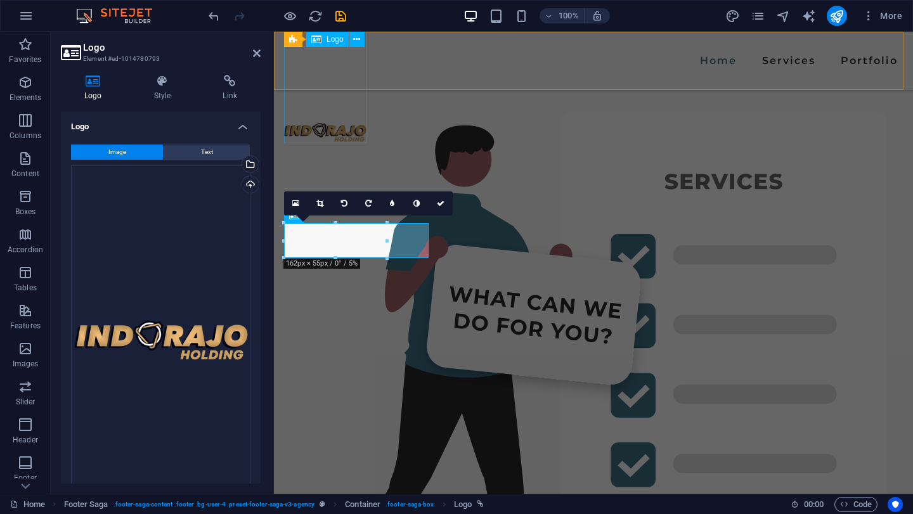
click at [327, 38] on span "Logo" at bounding box center [334, 40] width 17 height 8
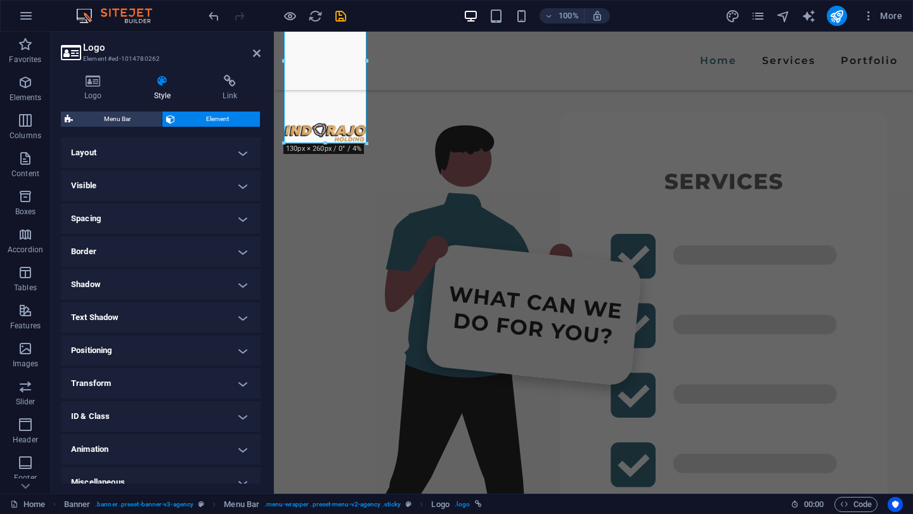
click at [251, 49] on h2 "Logo" at bounding box center [172, 47] width 178 height 11
click at [255, 53] on icon at bounding box center [257, 53] width 8 height 10
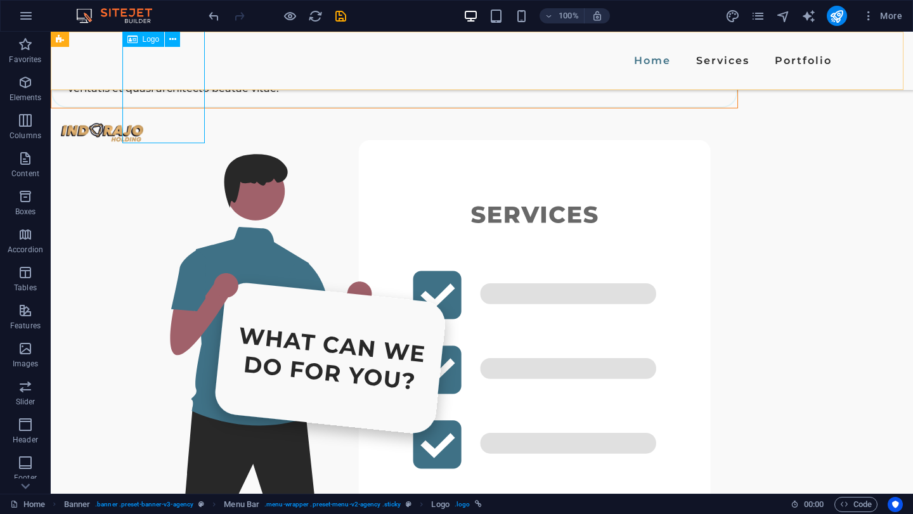
click at [160, 38] on div "Logo" at bounding box center [143, 39] width 42 height 15
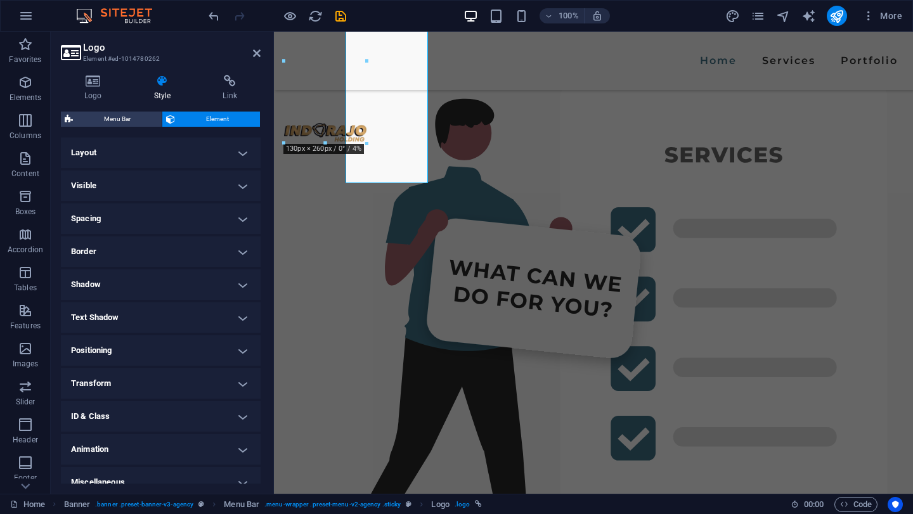
scroll to position [3074, 0]
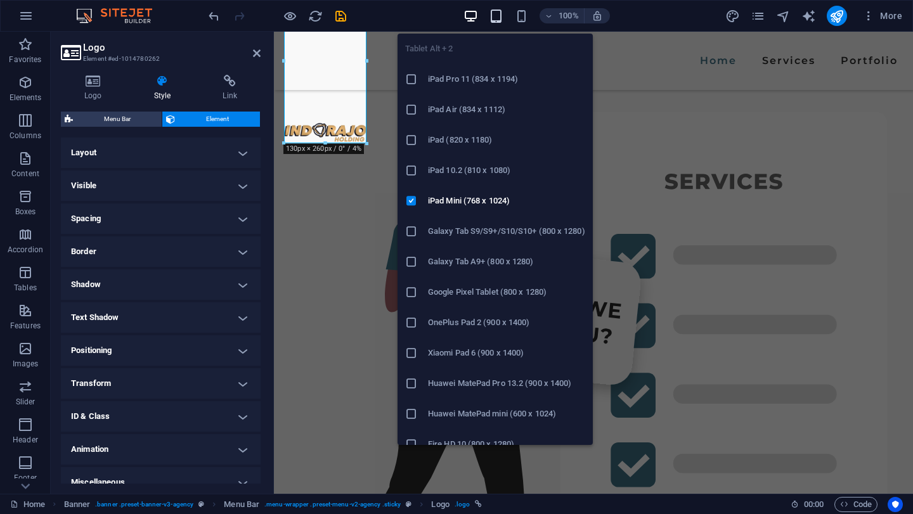
click at [491, 16] on icon "button" at bounding box center [496, 16] width 15 height 15
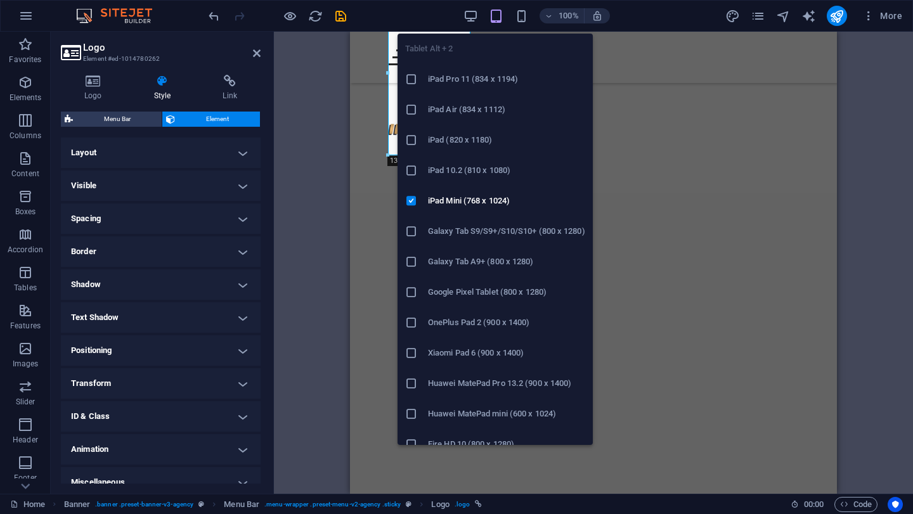
scroll to position [3052, 0]
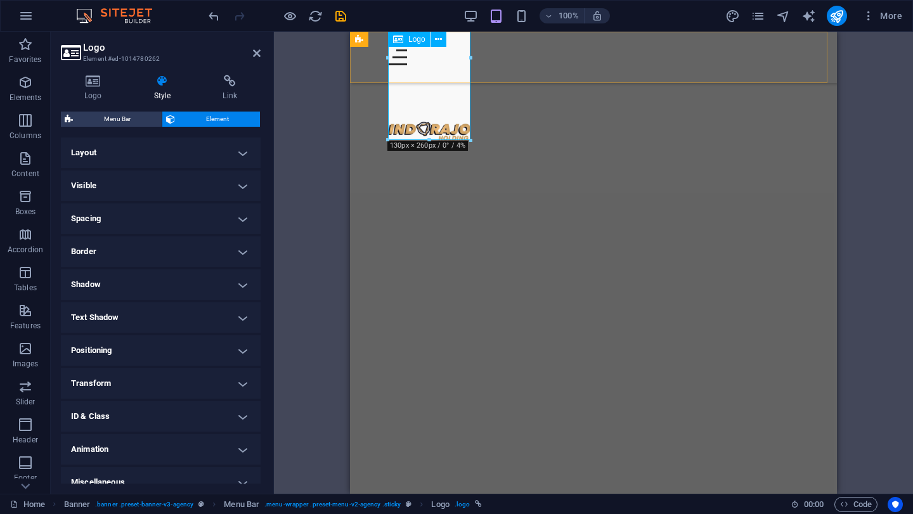
click at [419, 37] on span "Logo" at bounding box center [416, 40] width 17 height 8
click at [258, 46] on h2 "Logo" at bounding box center [172, 47] width 178 height 11
click at [257, 52] on icon at bounding box center [257, 53] width 8 height 10
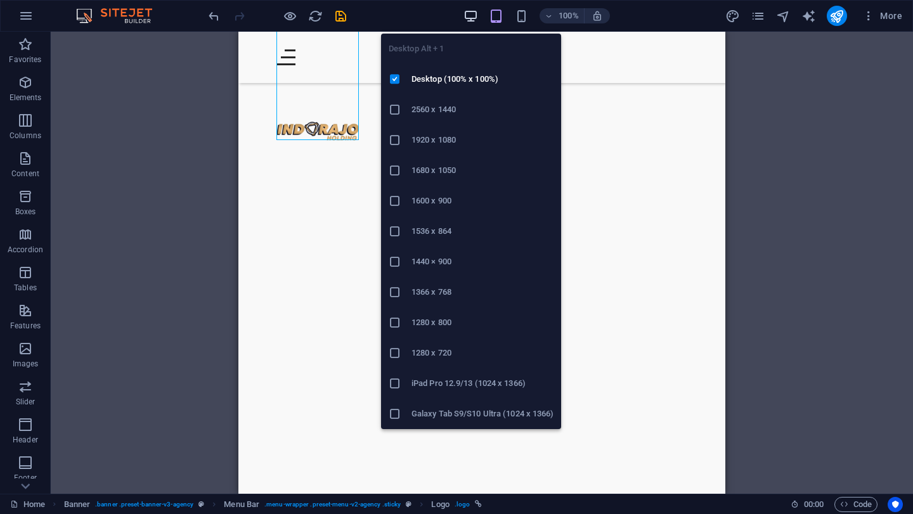
click at [477, 15] on icon "button" at bounding box center [470, 16] width 15 height 15
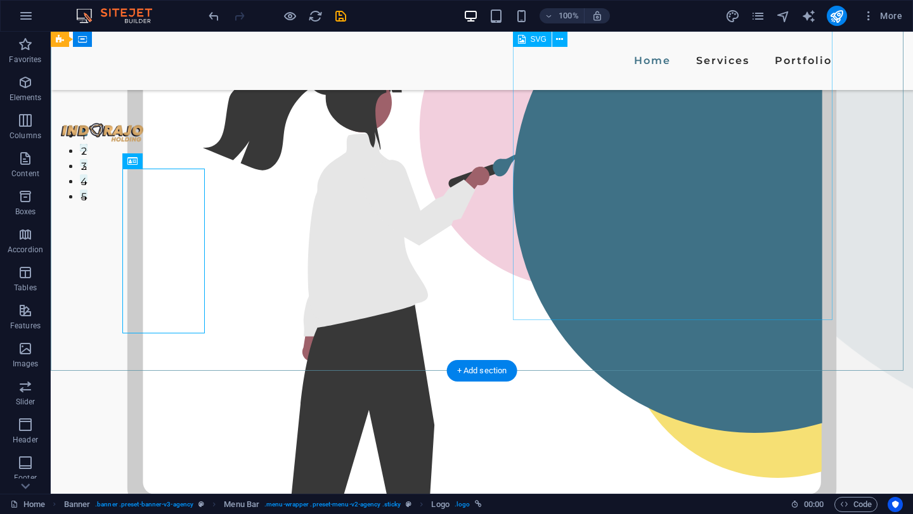
scroll to position [0, 0]
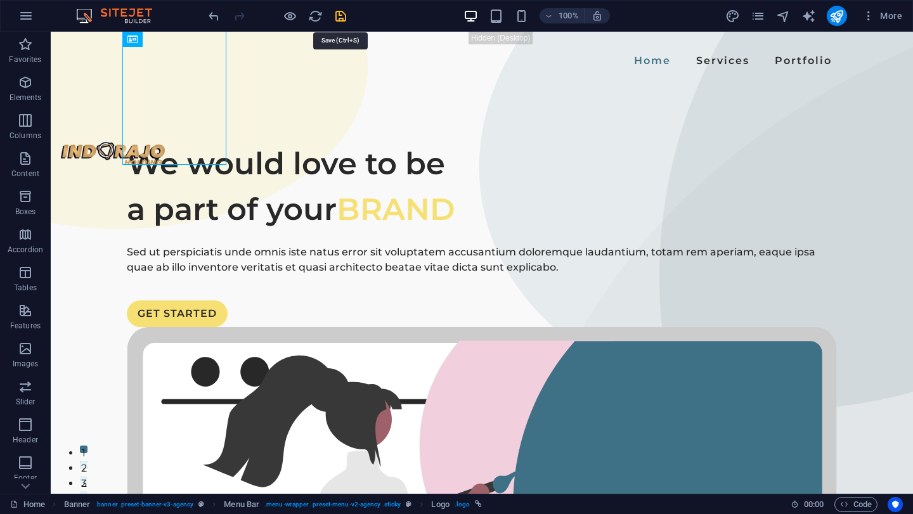
click at [341, 9] on icon "save" at bounding box center [340, 16] width 15 height 15
checkbox input "false"
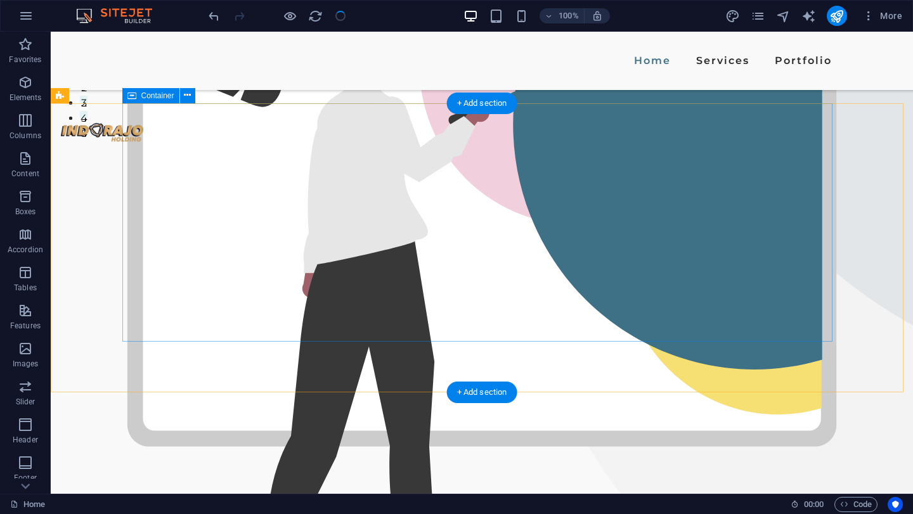
scroll to position [697, 0]
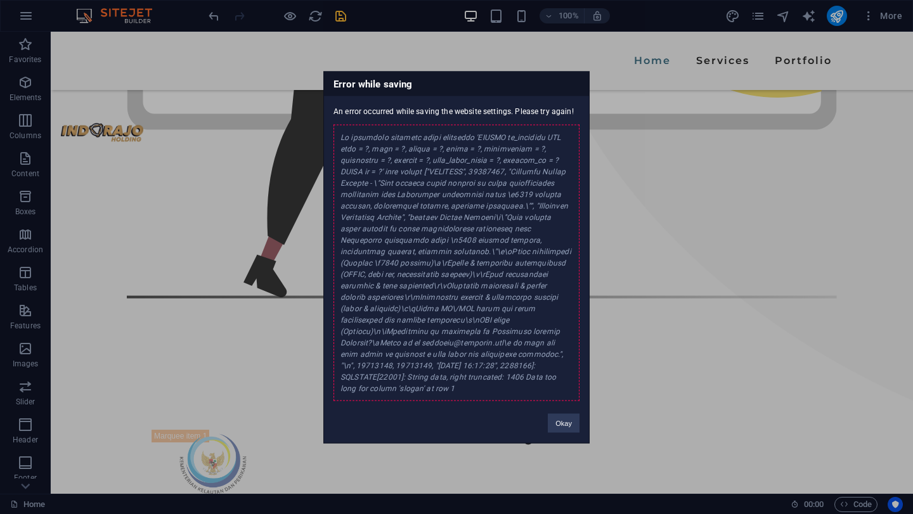
click at [417, 129] on div "\n ", 19713148, 19713149, "[DATE] 16:17:28", 2288166]: SQLSTATE[22001]: String …" at bounding box center [456, 262] width 246 height 276
click at [562, 418] on button "Okay" at bounding box center [564, 422] width 32 height 19
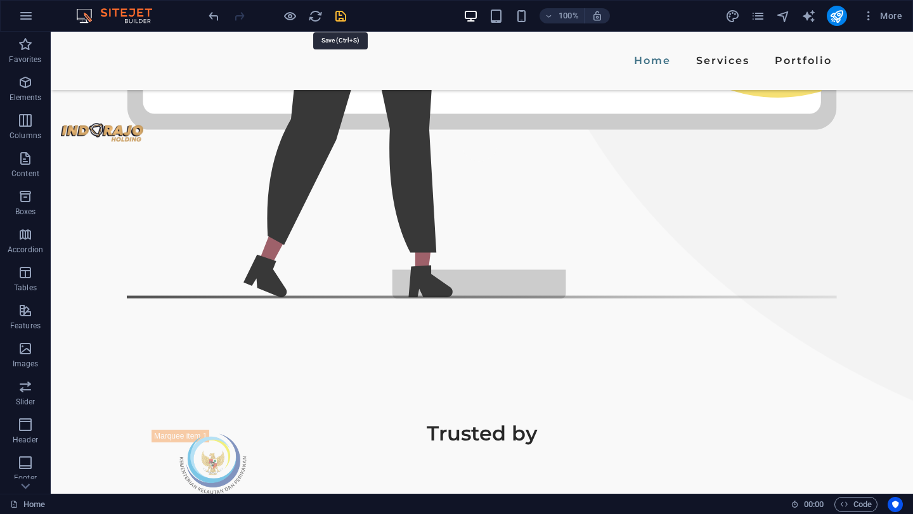
click at [342, 15] on icon "save" at bounding box center [340, 16] width 15 height 15
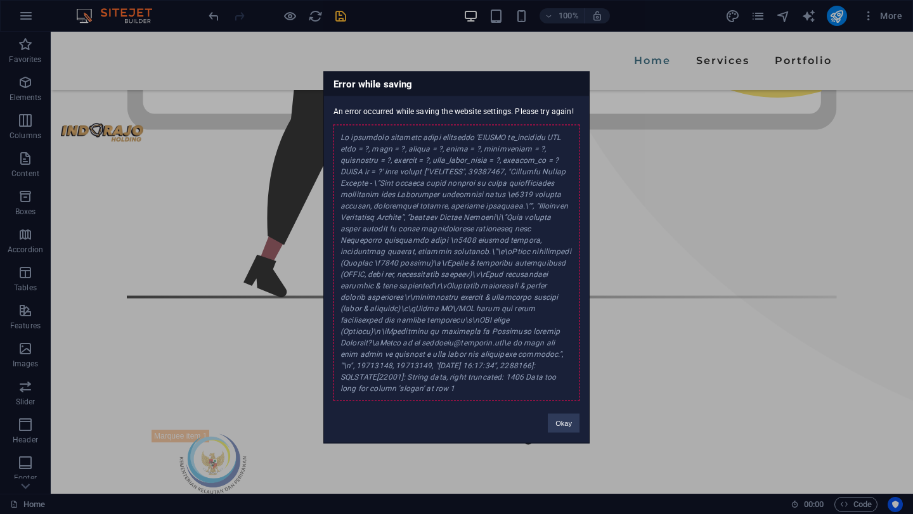
click at [470, 205] on div "\n ", 19713148, 19713149, "[DATE] 16:17:34", 2288166]: SQLSTATE[22001]: String …" at bounding box center [456, 262] width 246 height 276
click at [557, 422] on button "Okay" at bounding box center [564, 422] width 32 height 19
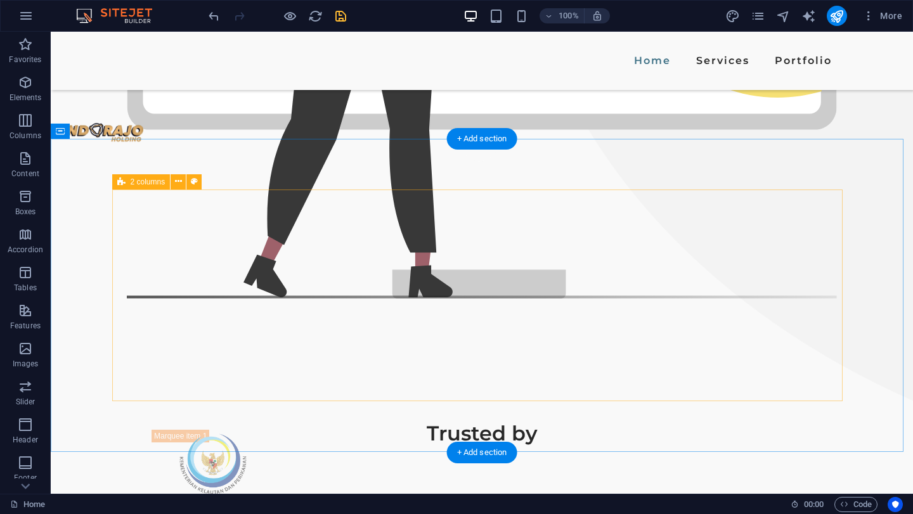
scroll to position [1078, 0]
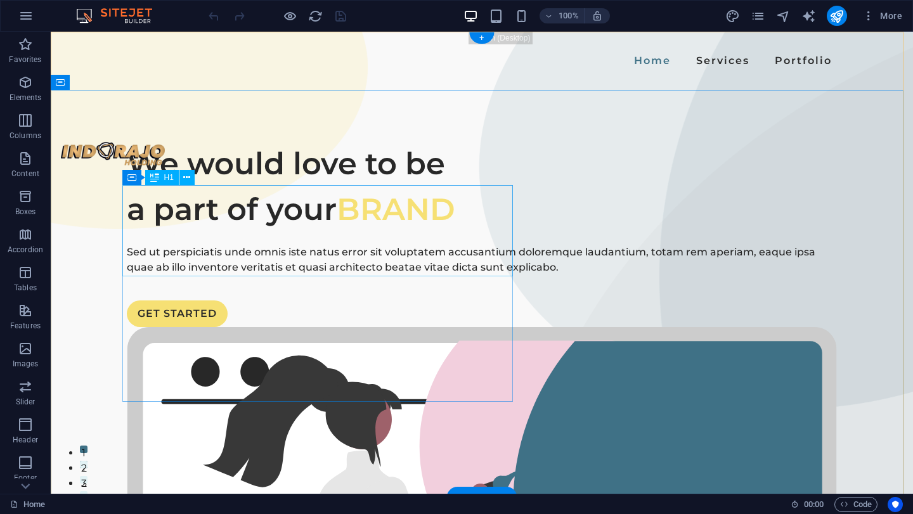
click at [240, 213] on div "We would love to be a part of your BRAND" at bounding box center [482, 186] width 710 height 91
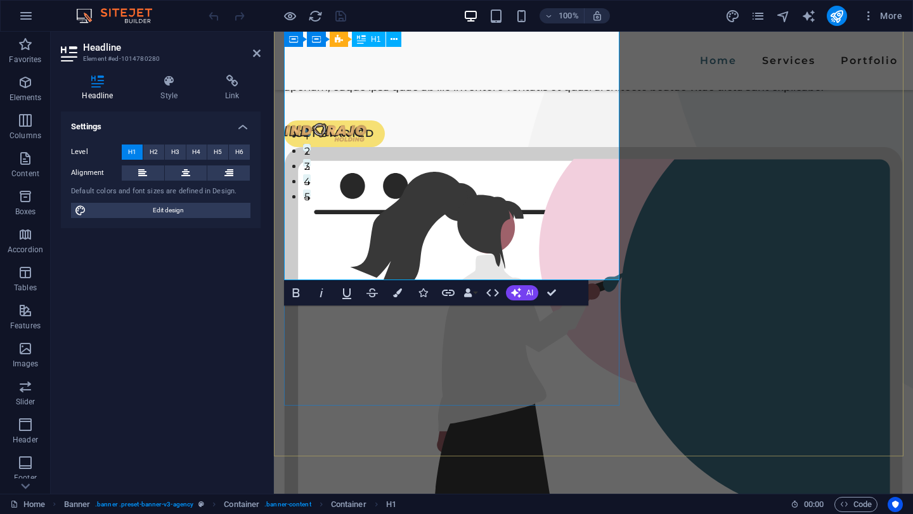
scroll to position [190, 0]
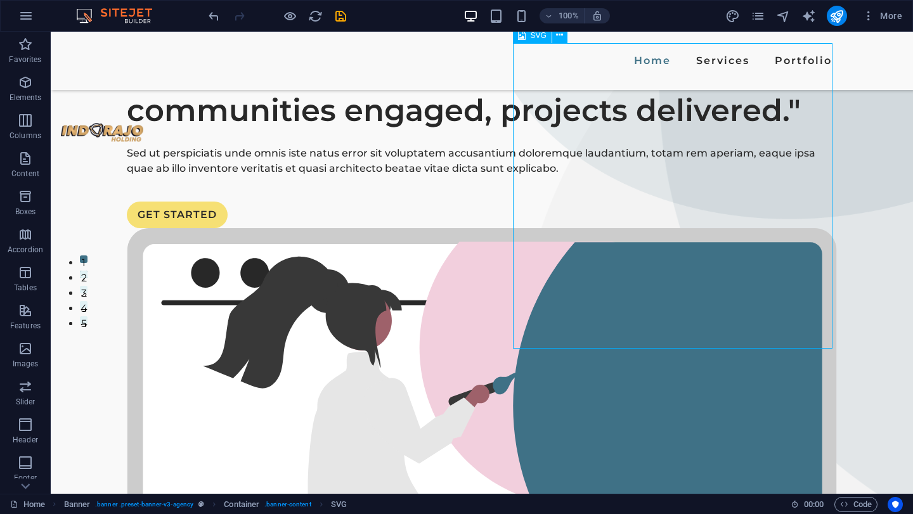
scroll to position [0, 0]
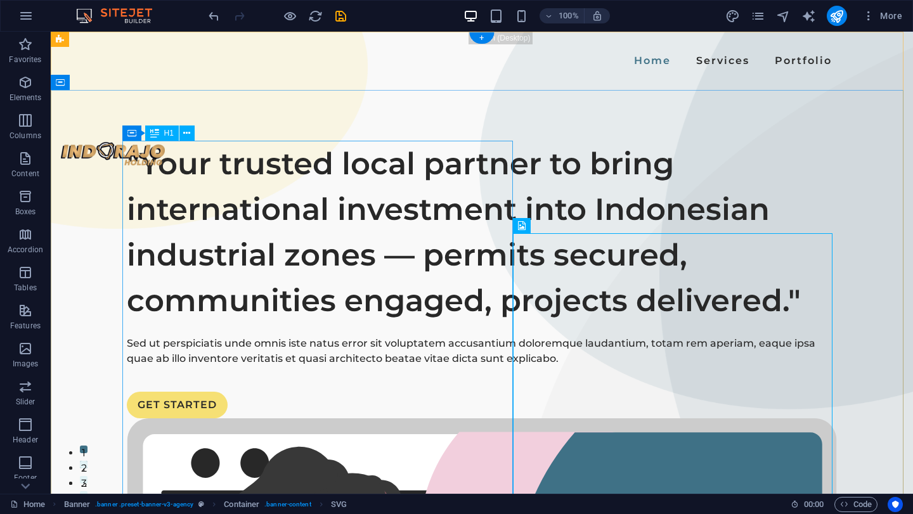
click at [301, 252] on div ""Your trusted local partner to bring international investment into Indonesian i…" at bounding box center [482, 232] width 710 height 183
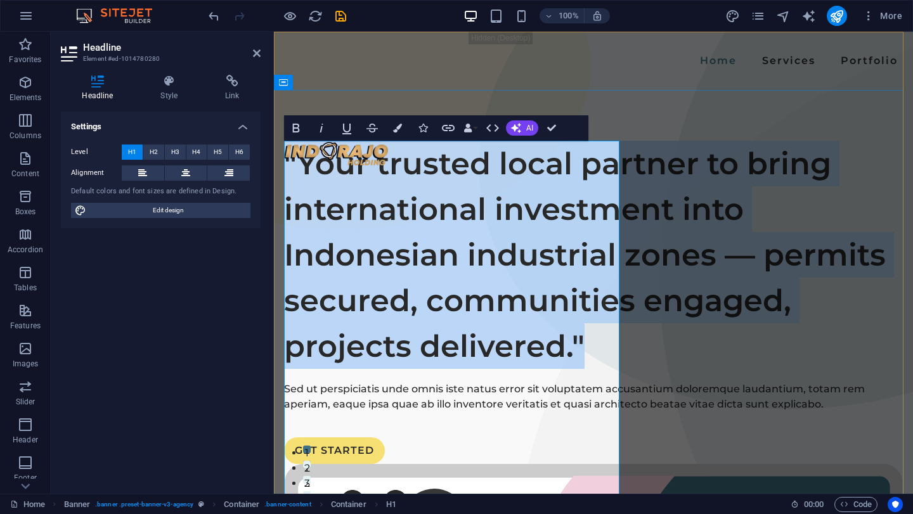
click at [563, 199] on h1 ""Your trusted local partner to bring international investment into Indonesian i…" at bounding box center [593, 255] width 619 height 228
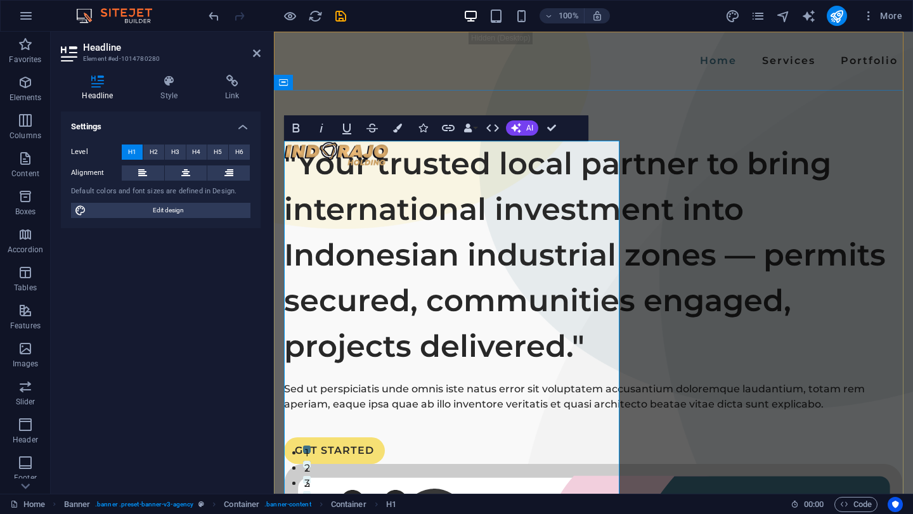
click at [522, 164] on h1 ""Your trusted local partner to bring international investment into Indonesian i…" at bounding box center [593, 255] width 619 height 228
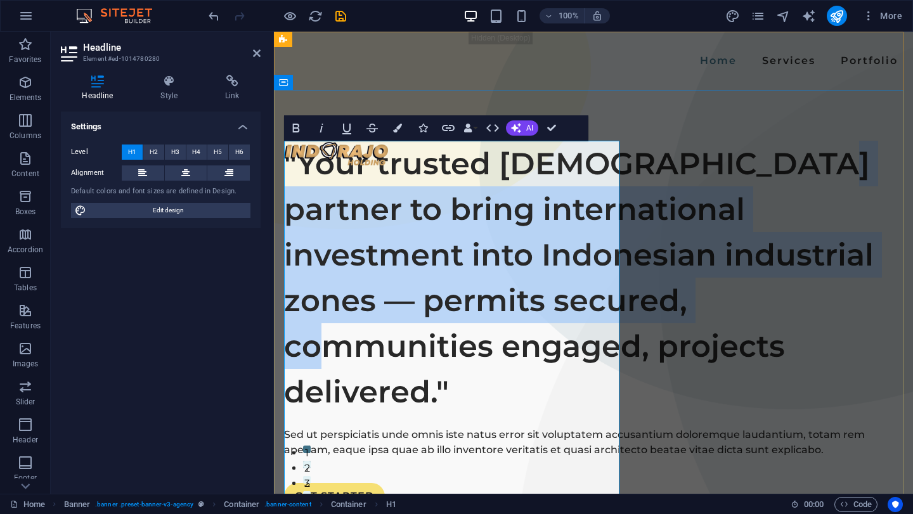
drag, startPoint x: 564, startPoint y: 207, endPoint x: 520, endPoint y: 463, distance: 259.8
click at [519, 415] on h1 ""Your trusted Indonesia partner to bring international investment into Indonesi…" at bounding box center [593, 278] width 619 height 274
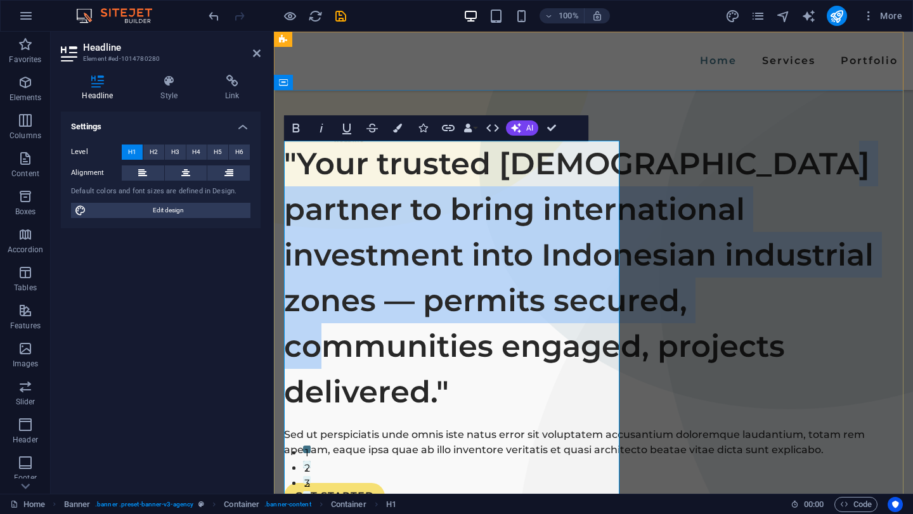
scroll to position [127, 0]
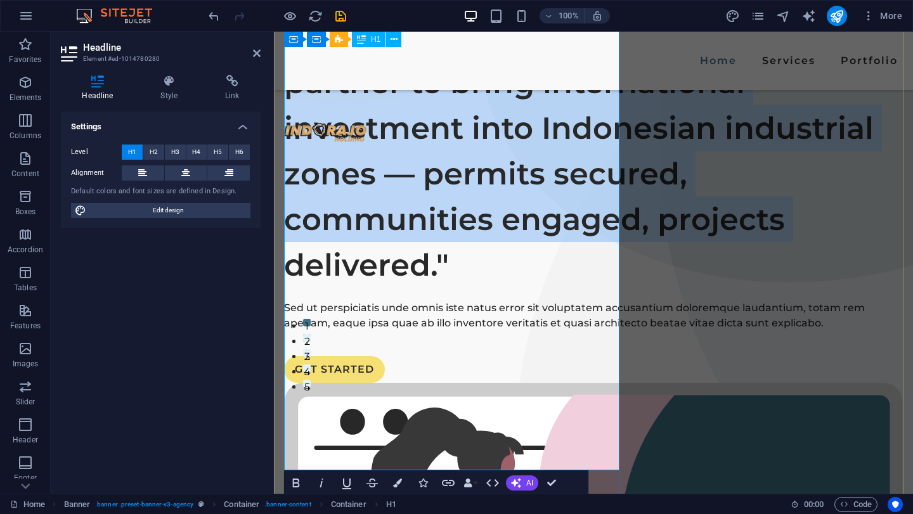
click at [432, 288] on h1 ""Your trusted Indonesia partner to bring international investment into Indonesi…" at bounding box center [593, 151] width 619 height 274
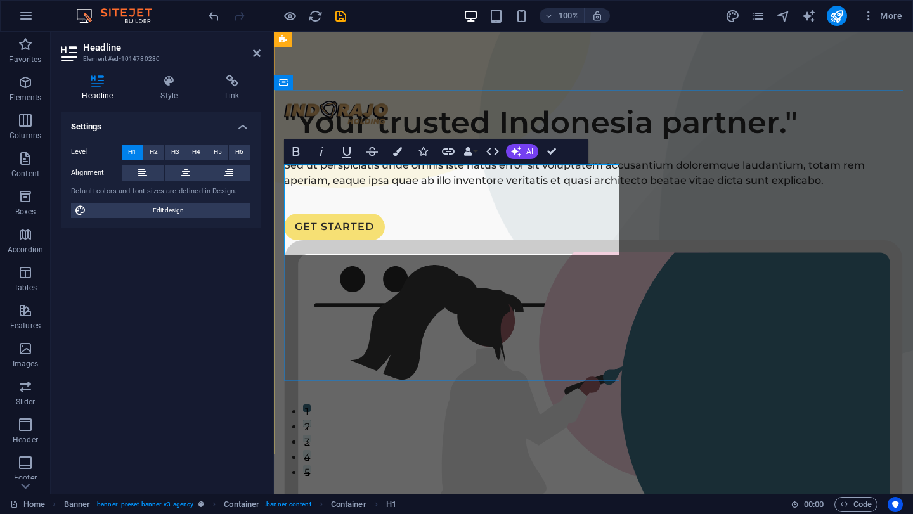
scroll to position [0, 0]
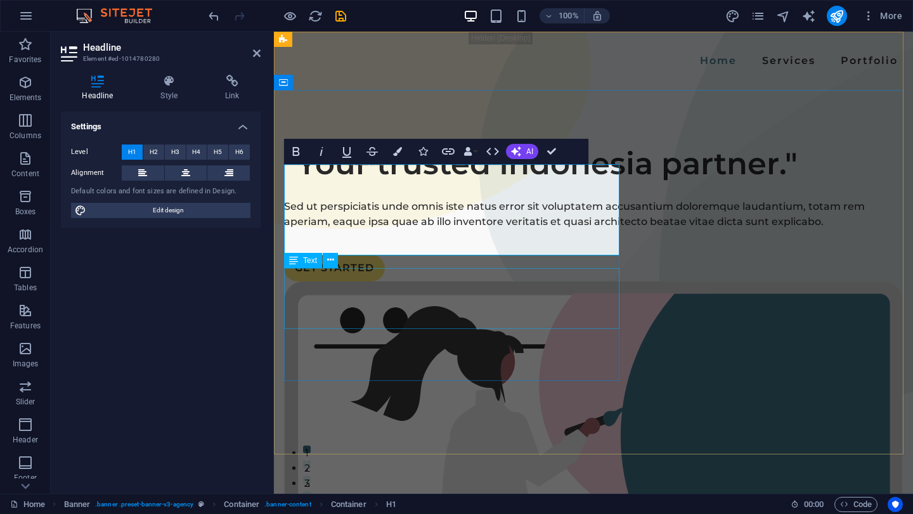
click at [505, 229] on div "Sed ut perspiciatis unde omnis iste natus error sit voluptatem accusantium dolo…" at bounding box center [593, 214] width 619 height 30
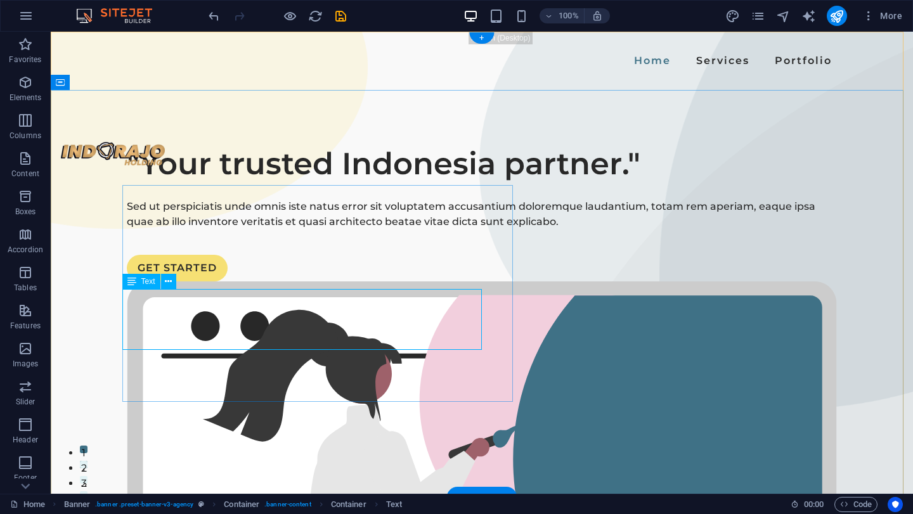
click at [254, 229] on div "Sed ut perspiciatis unde omnis iste natus error sit voluptatem accusantium dolo…" at bounding box center [482, 214] width 710 height 30
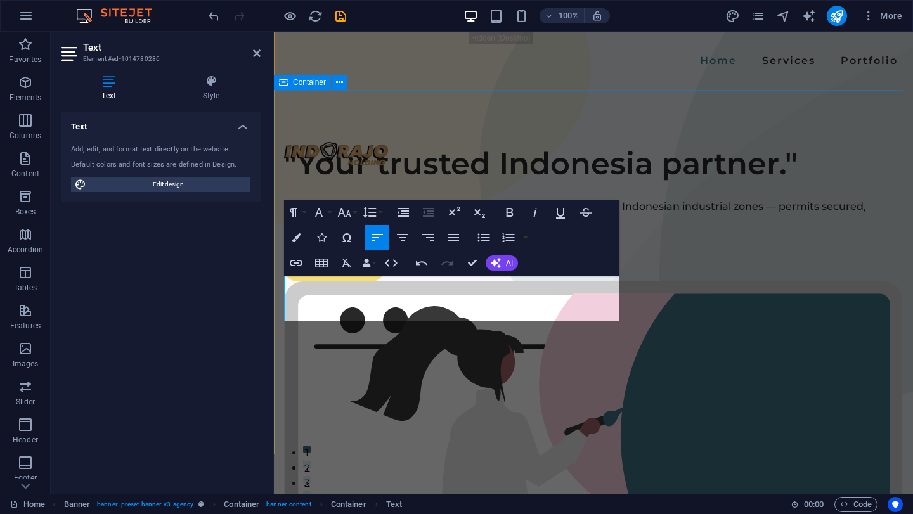
click at [595, 422] on div ""Your trusted Indonesia partner." "Your trusted local partner to bring internat…" at bounding box center [593, 505] width 639 height 830
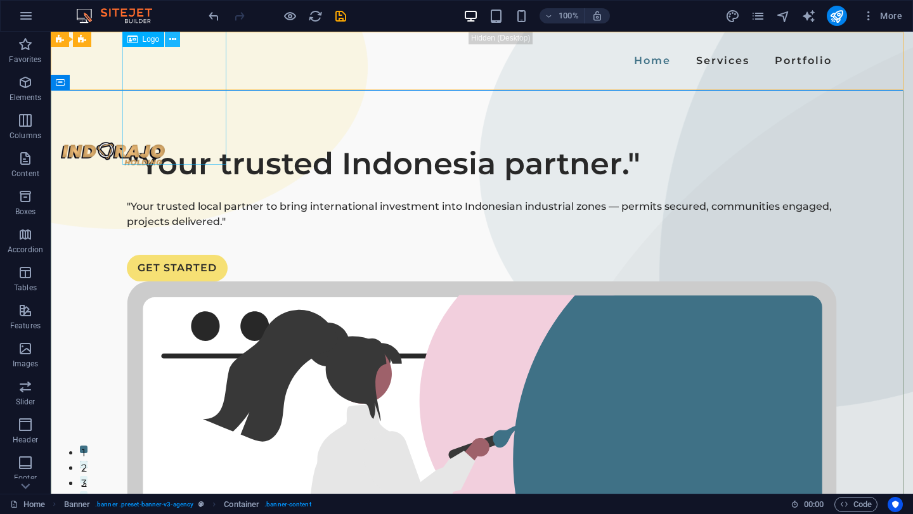
click at [174, 40] on icon at bounding box center [172, 39] width 7 height 13
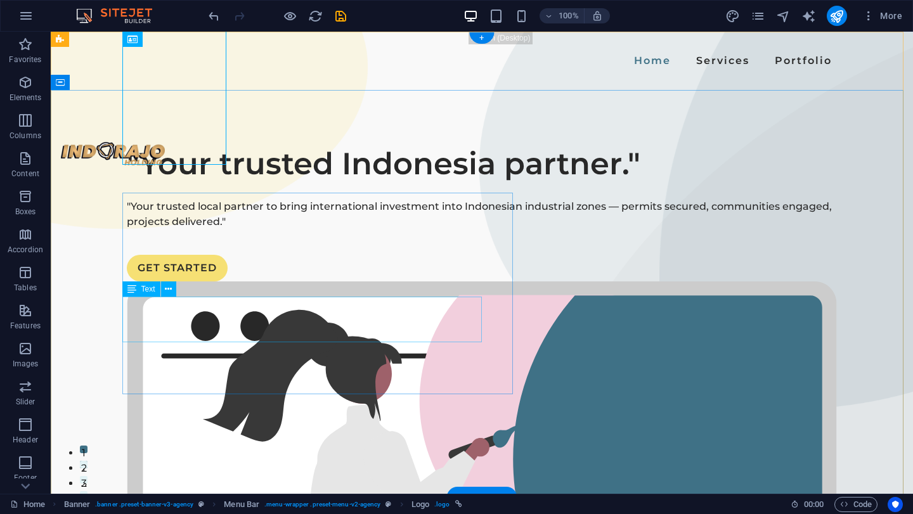
click at [363, 229] on div ""Your trusted local partner to bring international investment into Indonesian i…" at bounding box center [482, 214] width 710 height 30
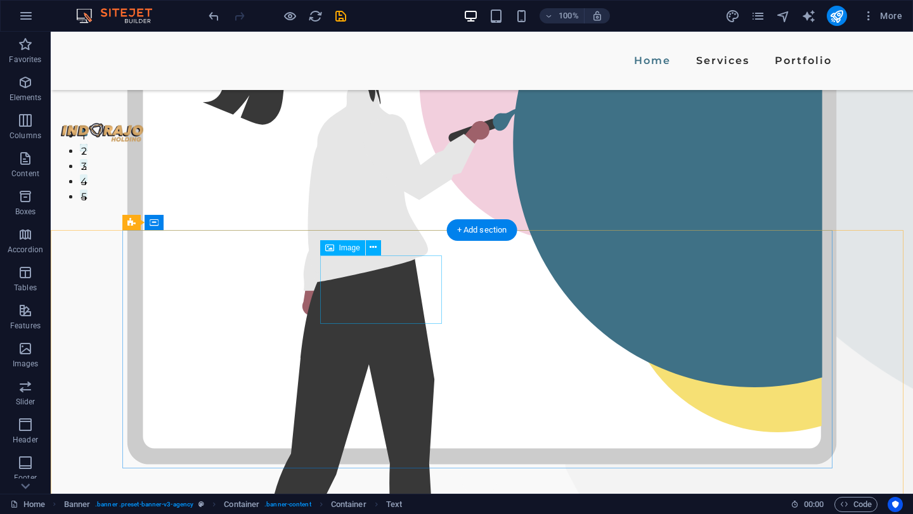
scroll to position [63, 0]
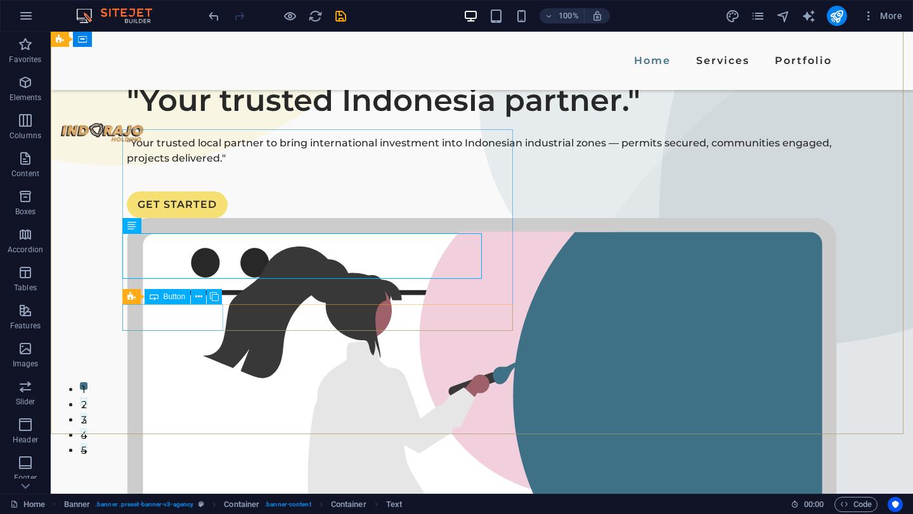
click at [166, 295] on span "Button" at bounding box center [175, 297] width 22 height 8
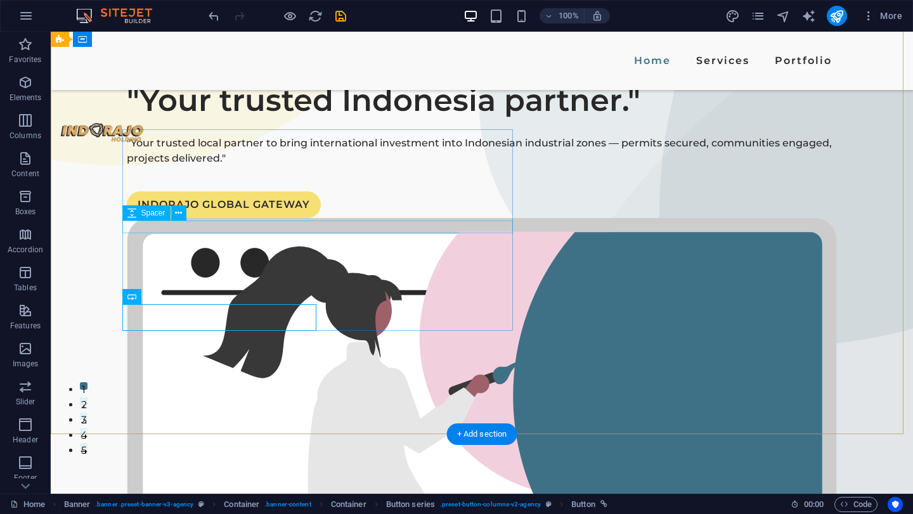
click at [259, 136] on div at bounding box center [482, 129] width 710 height 13
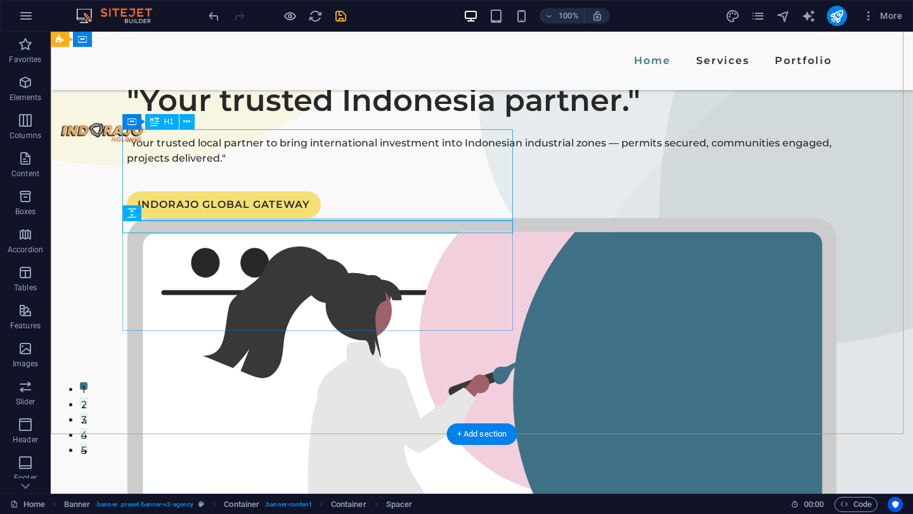
click at [403, 123] on div ""Your trusted Indonesia partner."" at bounding box center [482, 100] width 710 height 46
click at [192, 123] on div ""Your trusted Indonesia partner."" at bounding box center [482, 100] width 710 height 46
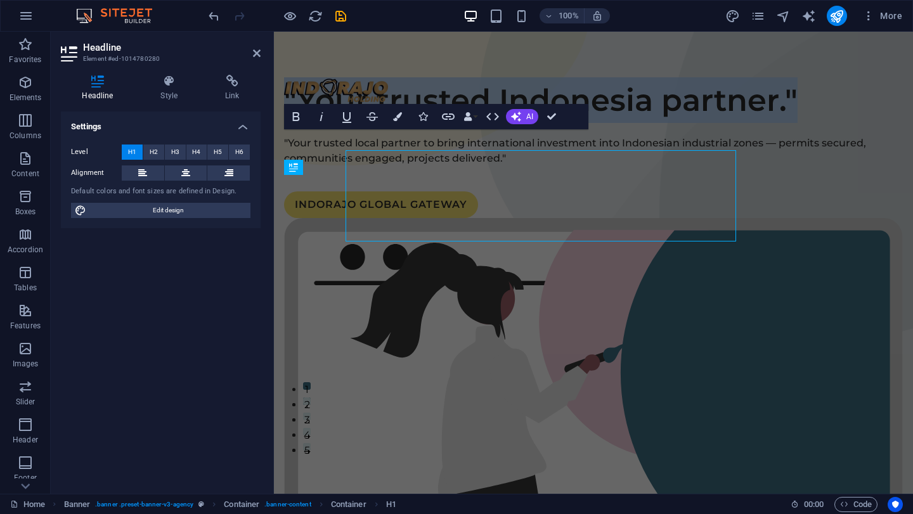
scroll to position [42, 0]
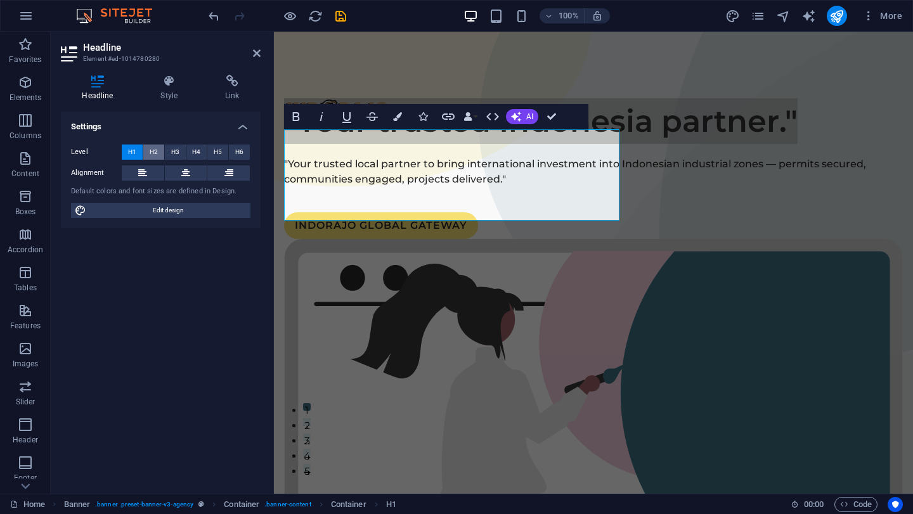
click at [157, 150] on span "H2" at bounding box center [154, 152] width 8 height 15
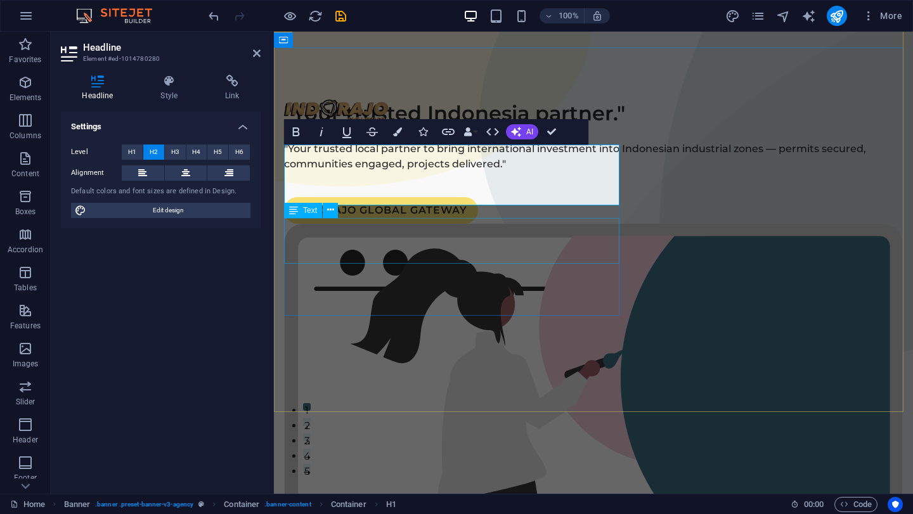
click at [378, 172] on div ""Your trusted local partner to bring international investment into Indonesian i…" at bounding box center [593, 156] width 619 height 30
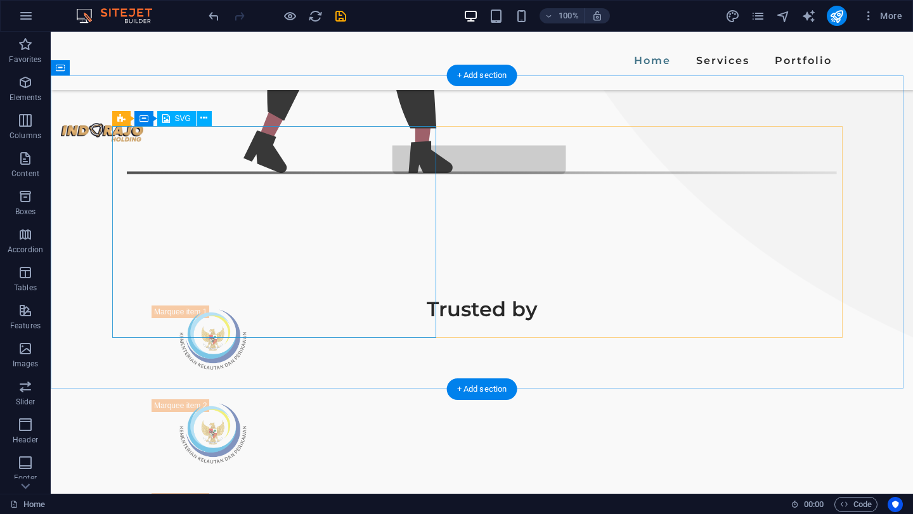
scroll to position [697, 0]
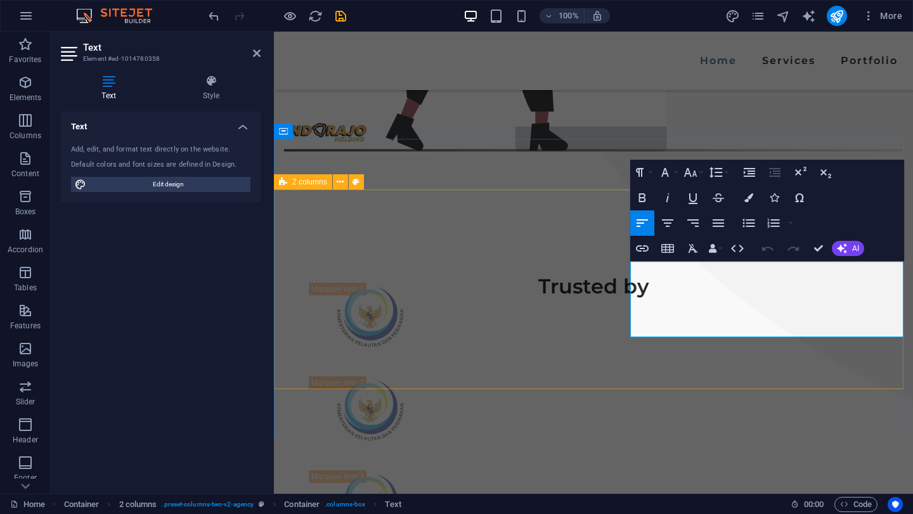
scroll to position [654, 0]
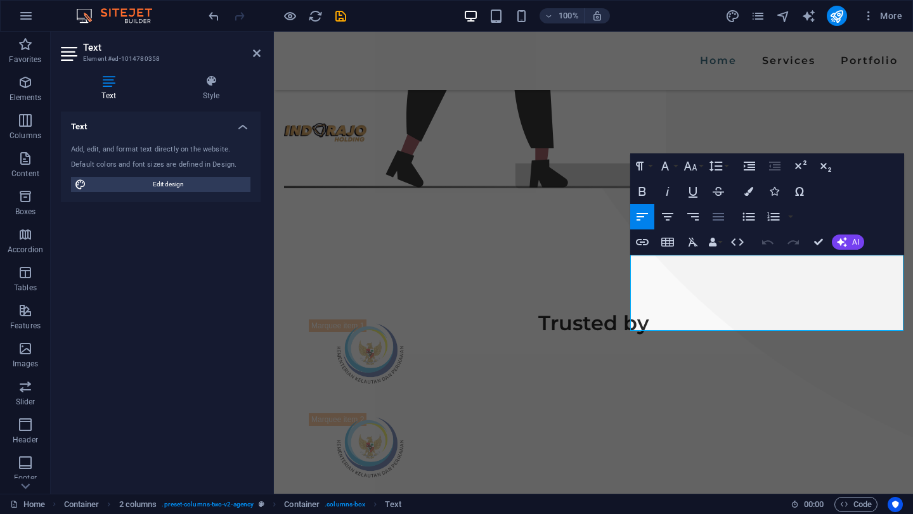
click at [721, 222] on icon "button" at bounding box center [718, 216] width 15 height 15
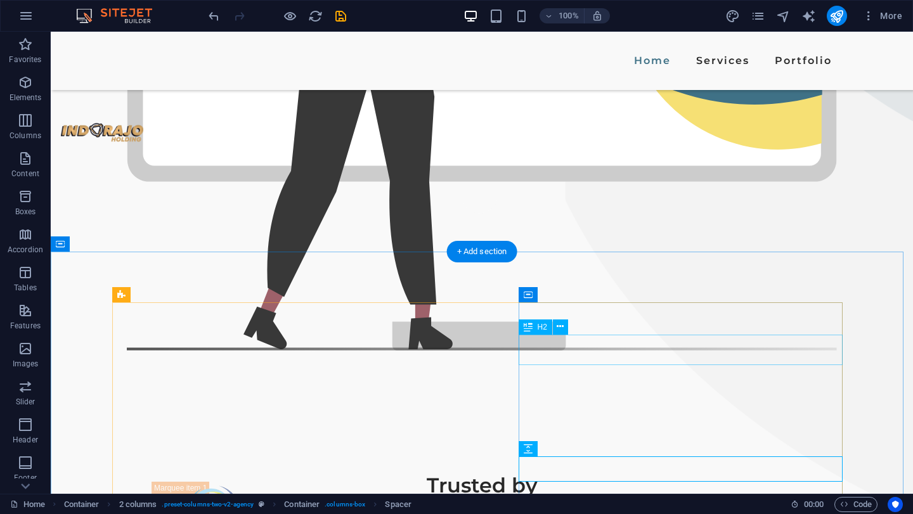
scroll to position [648, 0]
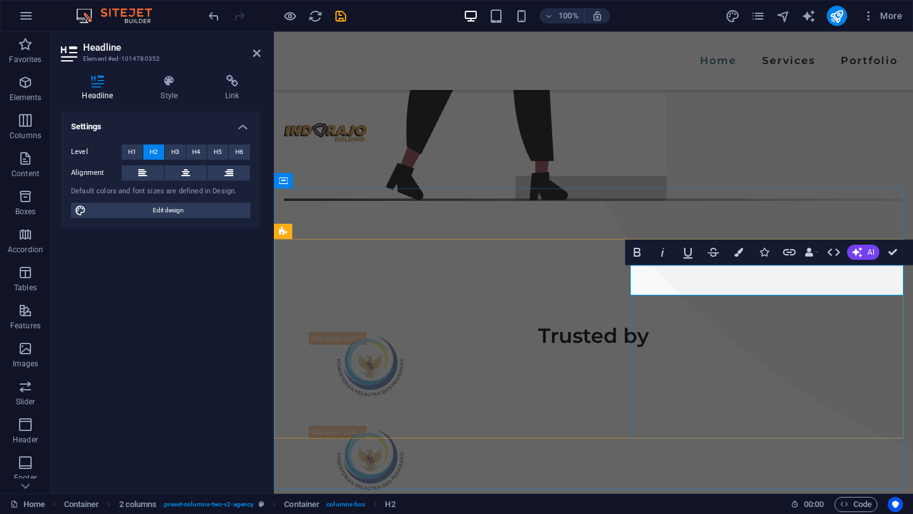
scroll to position [605, 0]
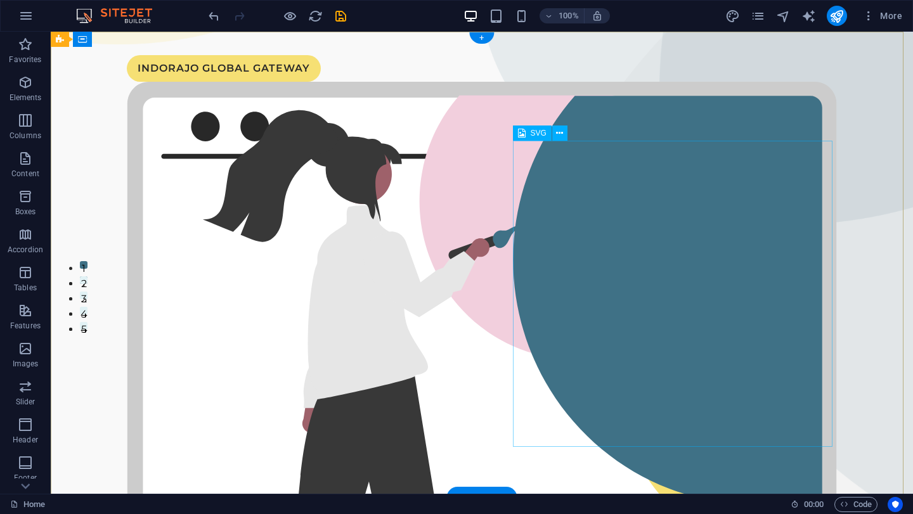
scroll to position [0, 0]
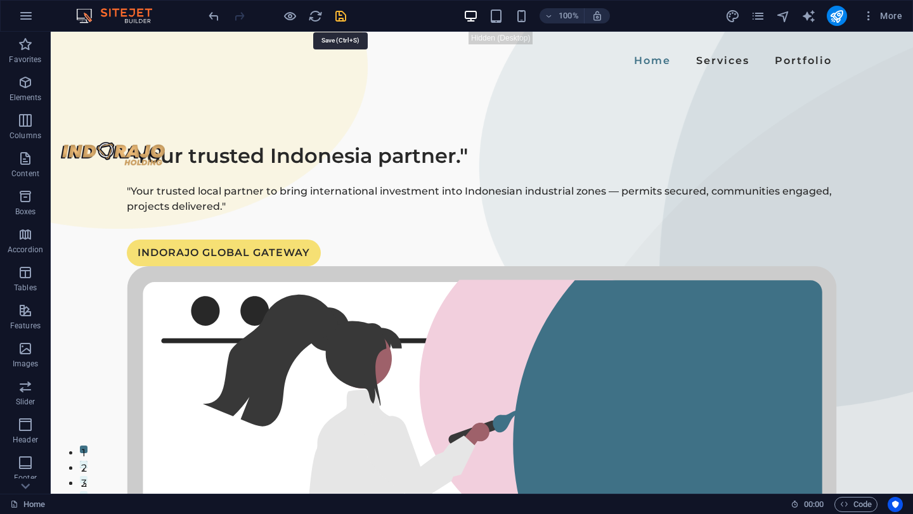
click at [337, 11] on icon "save" at bounding box center [340, 16] width 15 height 15
checkbox input "false"
click at [534, 138] on div "SVG" at bounding box center [532, 133] width 39 height 15
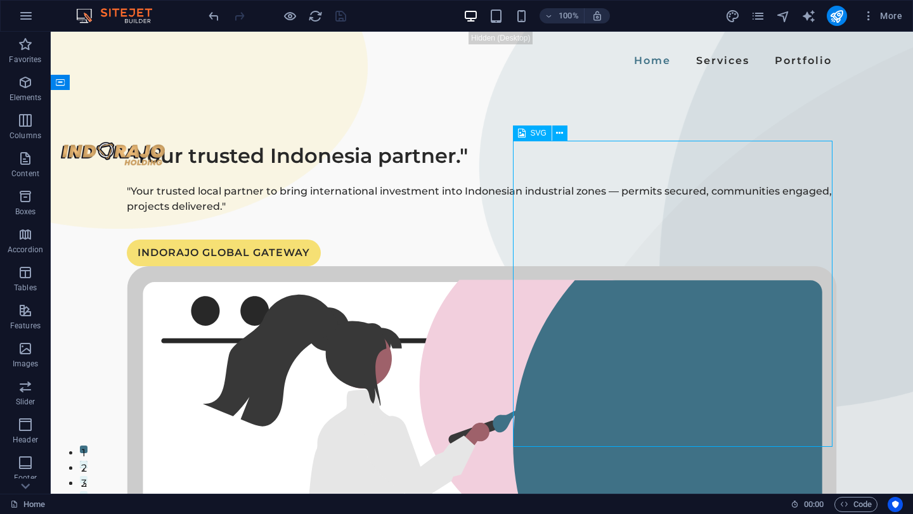
drag, startPoint x: 534, startPoint y: 138, endPoint x: 28, endPoint y: 144, distance: 505.9
click at [534, 138] on div "SVG" at bounding box center [532, 133] width 39 height 15
select select "xMidYMid"
select select "%"
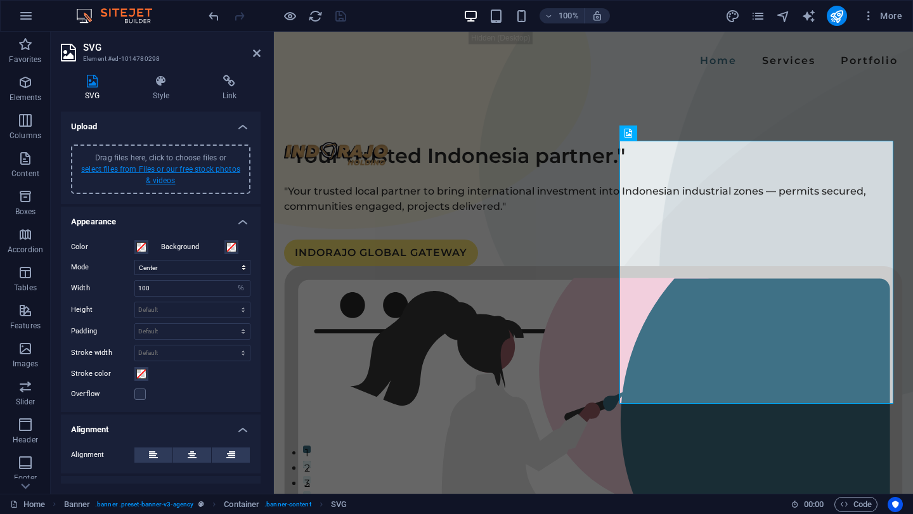
click at [187, 168] on link "select files from Files or our free stock photos & videos" at bounding box center [160, 175] width 159 height 20
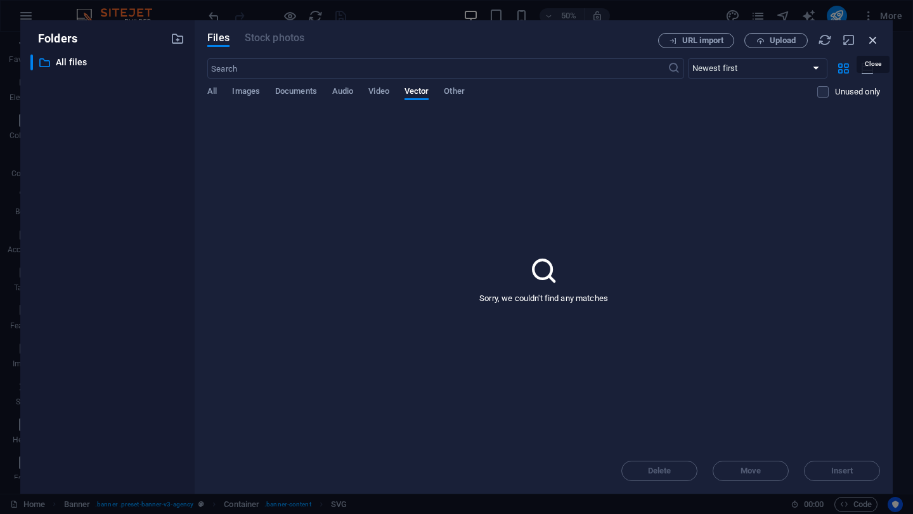
drag, startPoint x: 871, startPoint y: 37, endPoint x: 591, endPoint y: 10, distance: 281.6
click at [871, 37] on icon "button" at bounding box center [873, 40] width 14 height 14
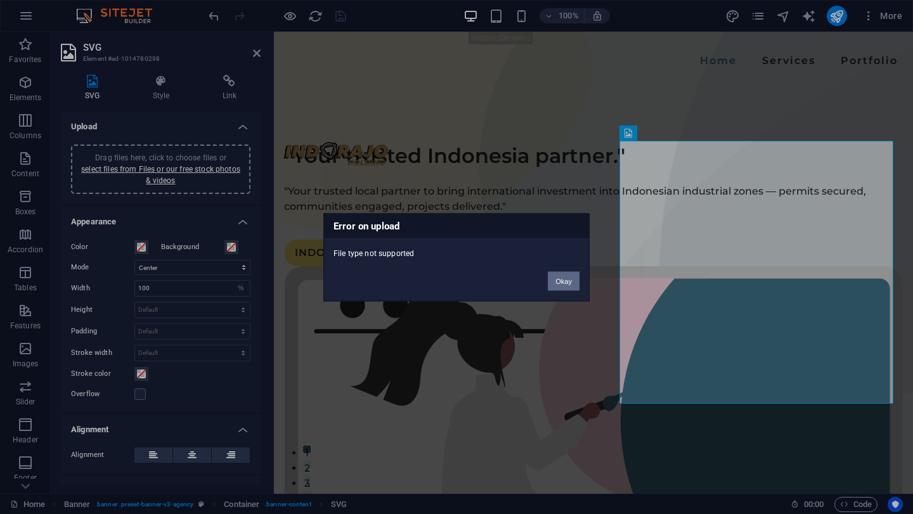
click at [560, 278] on button "Okay" at bounding box center [564, 280] width 32 height 19
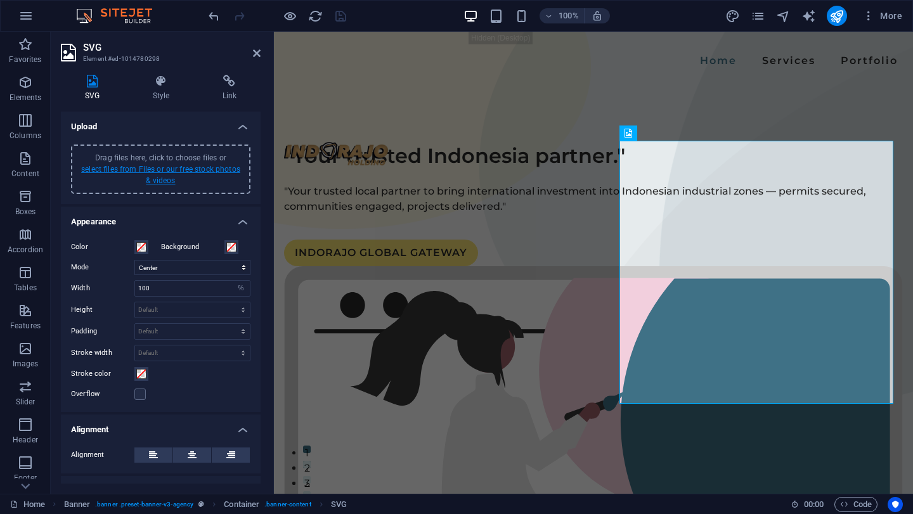
click at [137, 170] on link "select files from Files or our free stock photos & videos" at bounding box center [160, 175] width 159 height 20
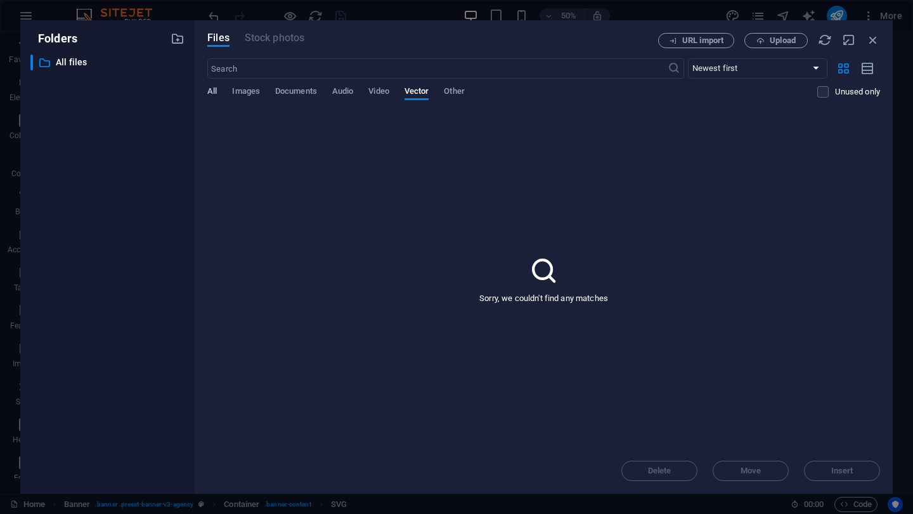
click at [216, 90] on span "All" at bounding box center [212, 93] width 10 height 18
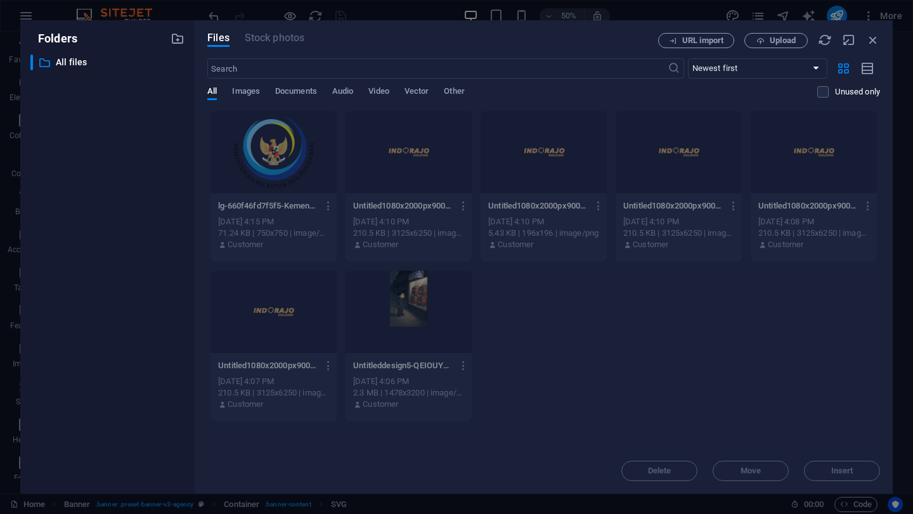
click at [865, 42] on div "URL import Upload" at bounding box center [769, 40] width 222 height 15
click at [875, 38] on icon "button" at bounding box center [873, 40] width 14 height 14
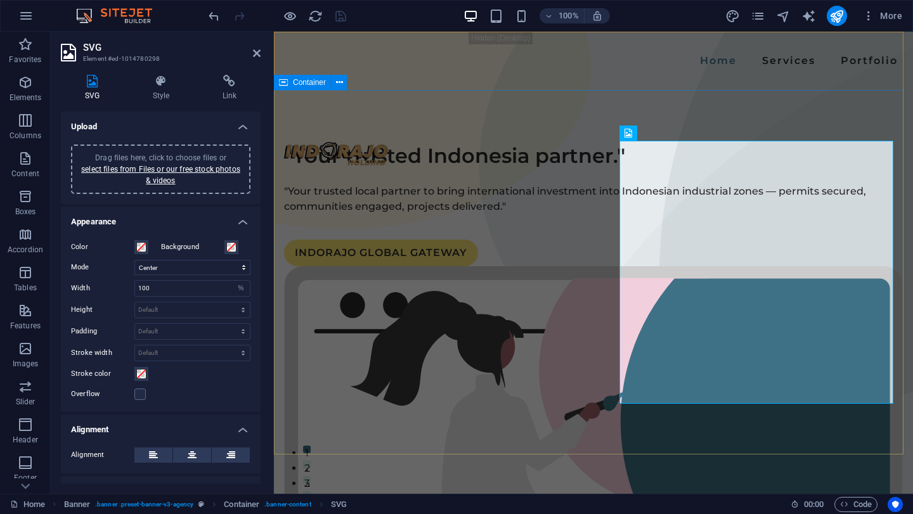
click at [747, 103] on div ""Your trusted Indonesia partner." "Your trusted local partner to bring internat…" at bounding box center [593, 497] width 639 height 815
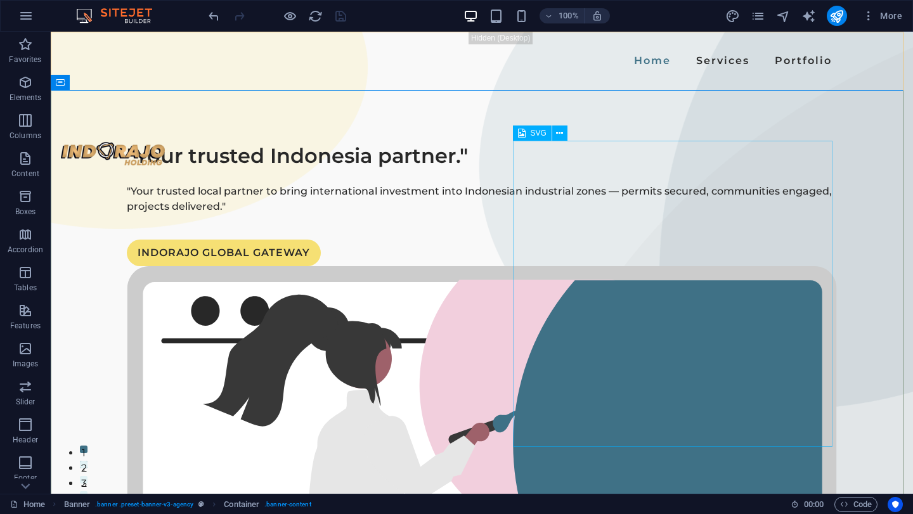
click at [540, 138] on div "SVG" at bounding box center [532, 133] width 39 height 15
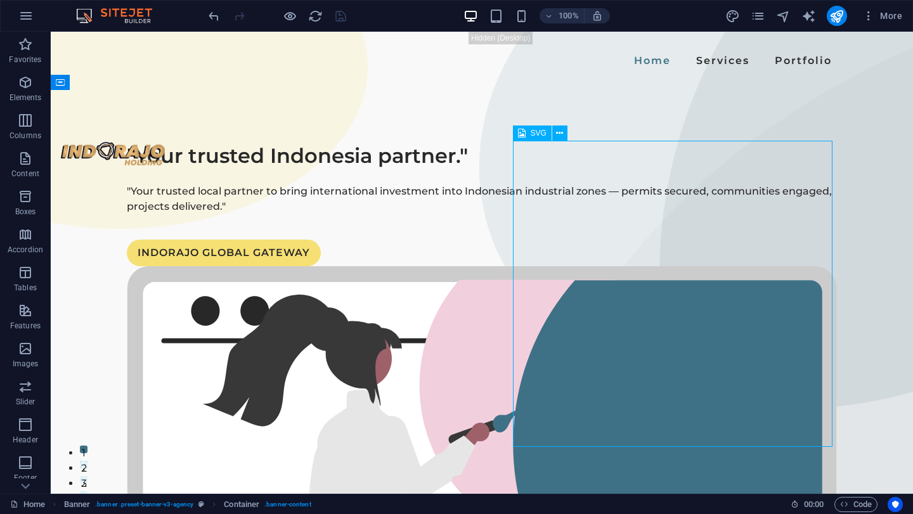
click at [540, 138] on div "SVG" at bounding box center [532, 133] width 39 height 15
select select "xMidYMid"
select select "%"
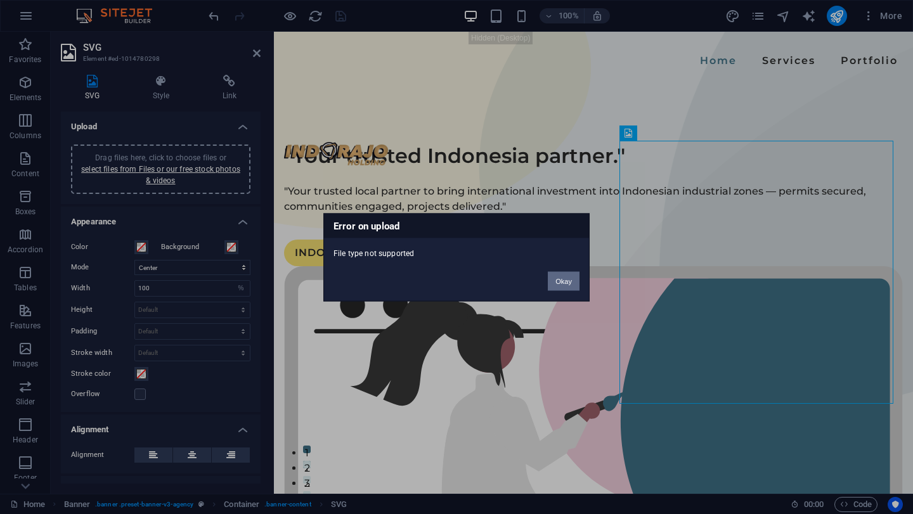
click at [553, 280] on button "Okay" at bounding box center [564, 280] width 32 height 19
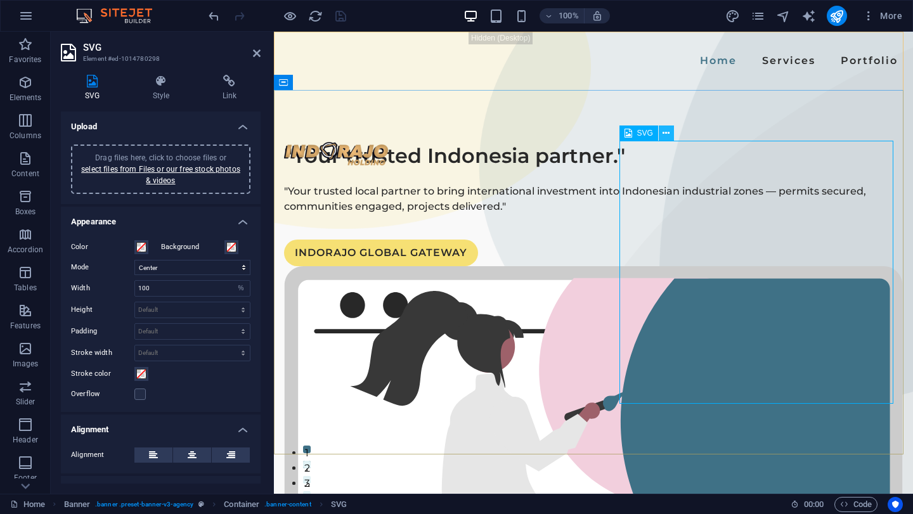
click at [669, 134] on button at bounding box center [666, 133] width 15 height 15
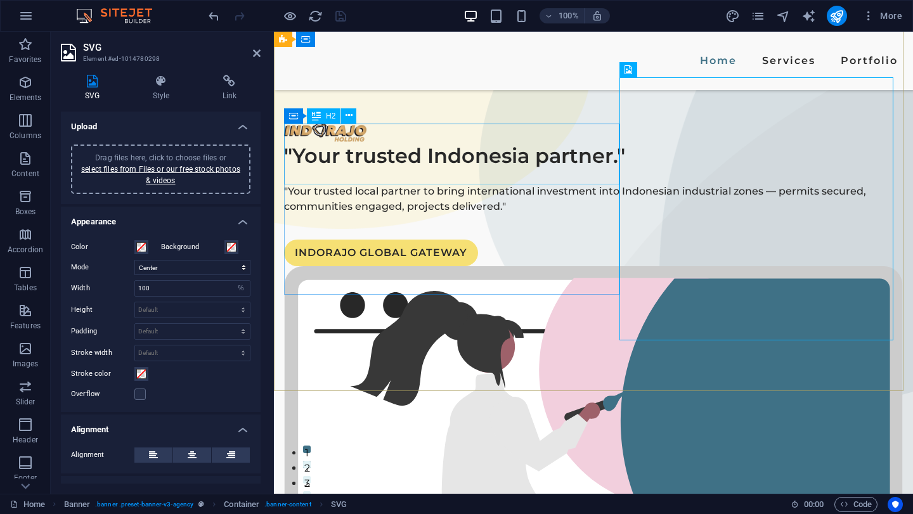
scroll to position [254, 0]
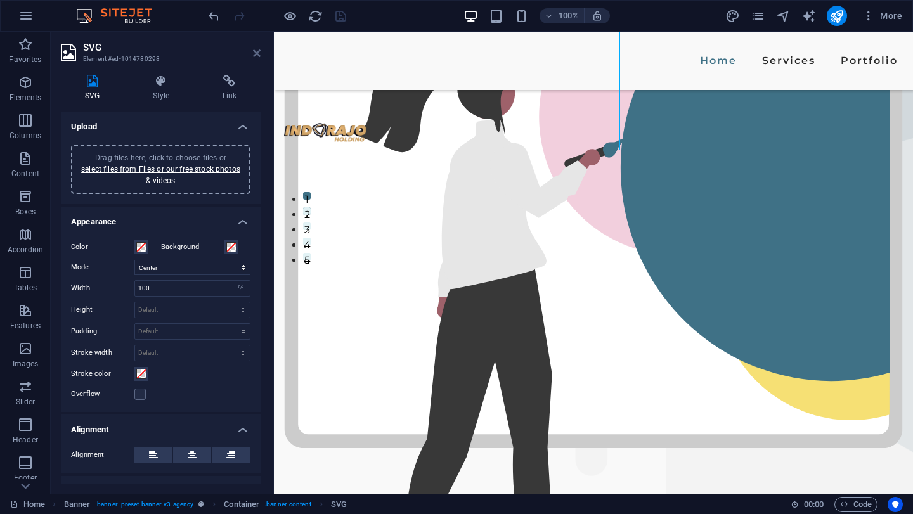
click at [260, 51] on icon at bounding box center [257, 53] width 8 height 10
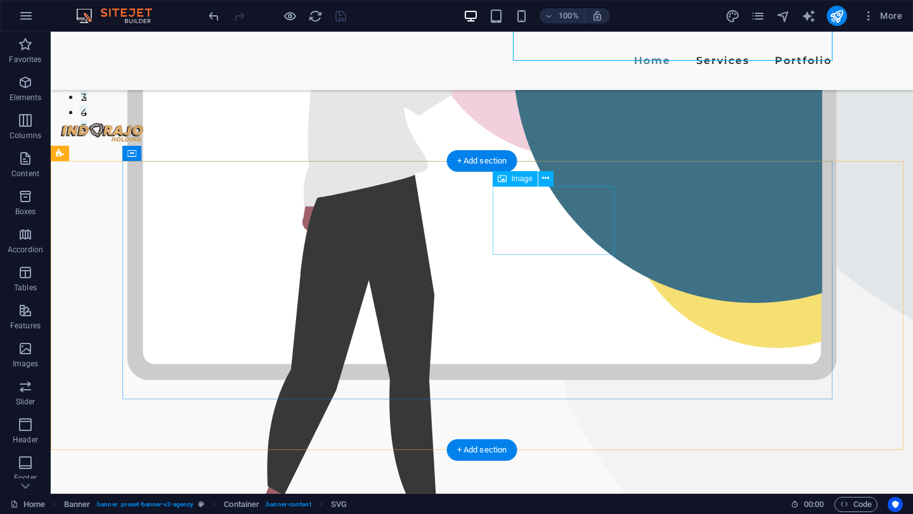
scroll to position [513, 0]
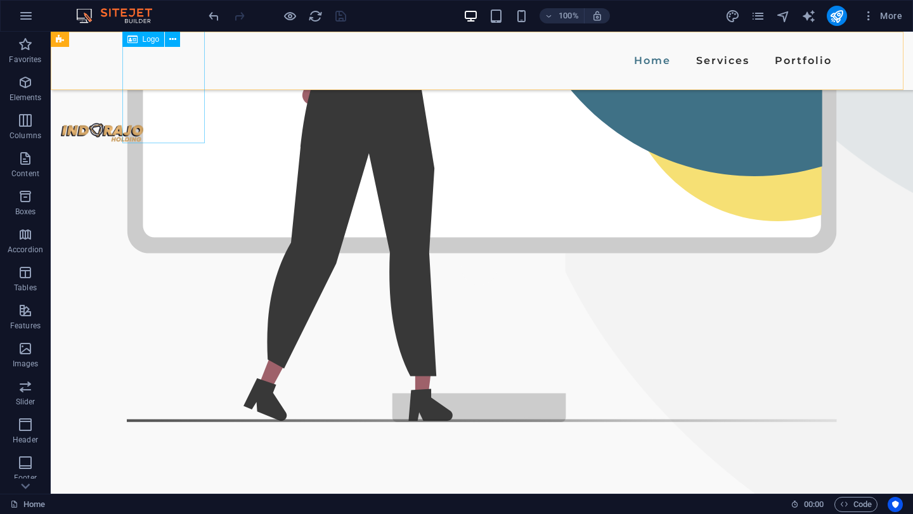
click at [143, 37] on span "Logo" at bounding box center [151, 40] width 17 height 8
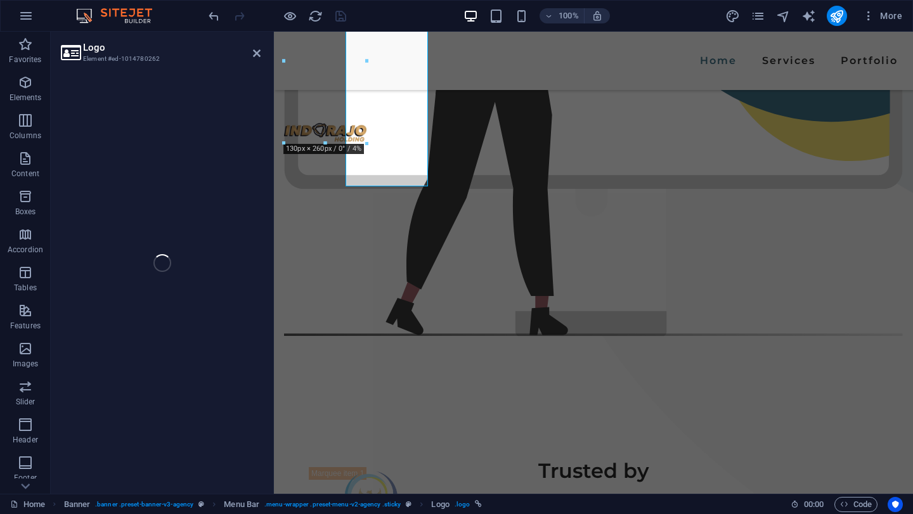
select select "px"
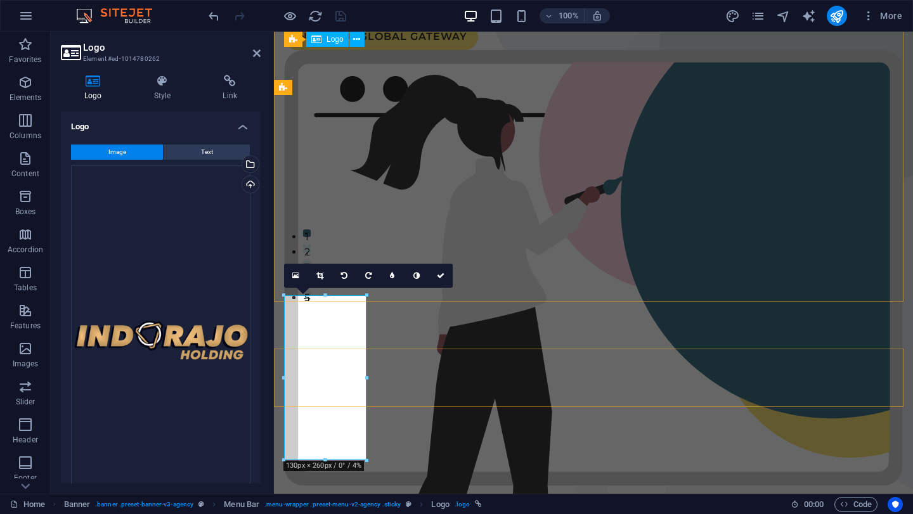
scroll to position [0, 0]
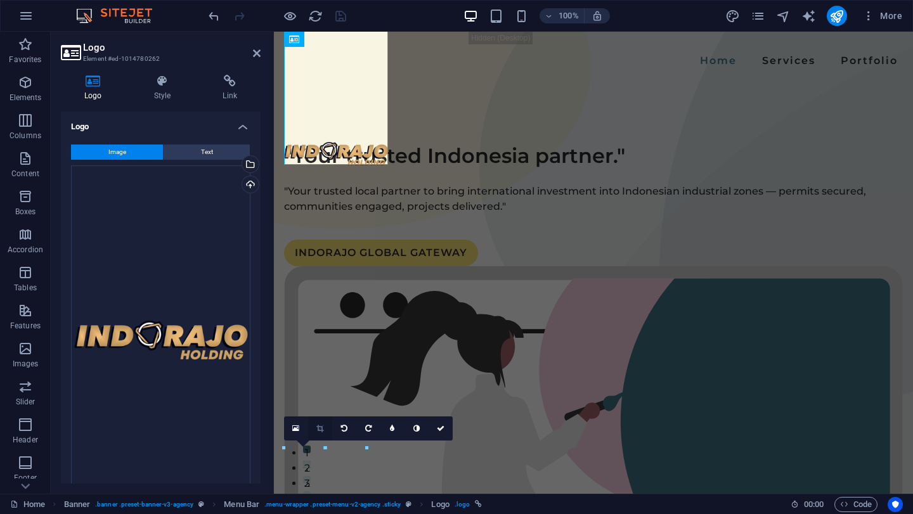
click at [323, 430] on icon at bounding box center [319, 429] width 7 height 8
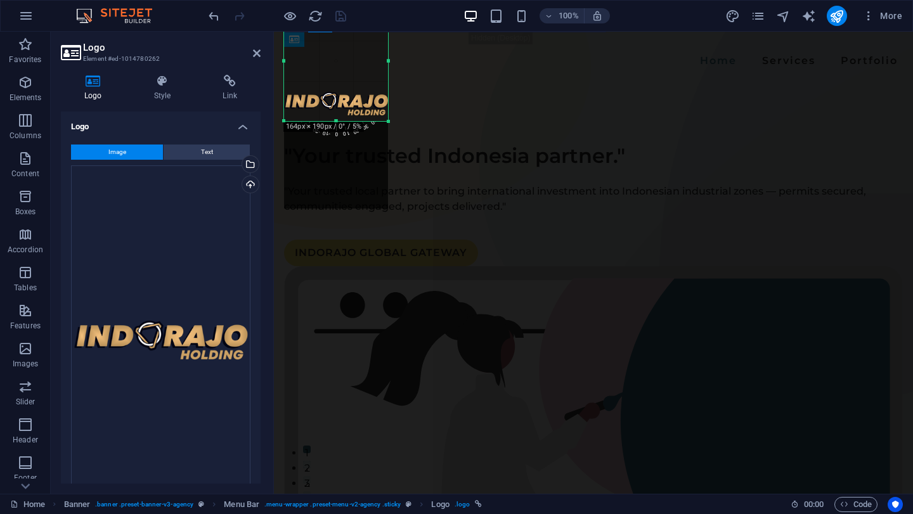
drag, startPoint x: 336, startPoint y: 165, endPoint x: 339, endPoint y: 77, distance: 87.5
click at [339, 77] on div "180 170 160 150 140 130 120 110 100 90 80 70 60 50 40 30 20 10 0 -10 -20 -30 -4…" at bounding box center [336, 61] width 104 height 120
click at [339, 65] on div at bounding box center [336, 105] width 104 height 208
click at [339, 56] on div at bounding box center [336, 105] width 104 height 208
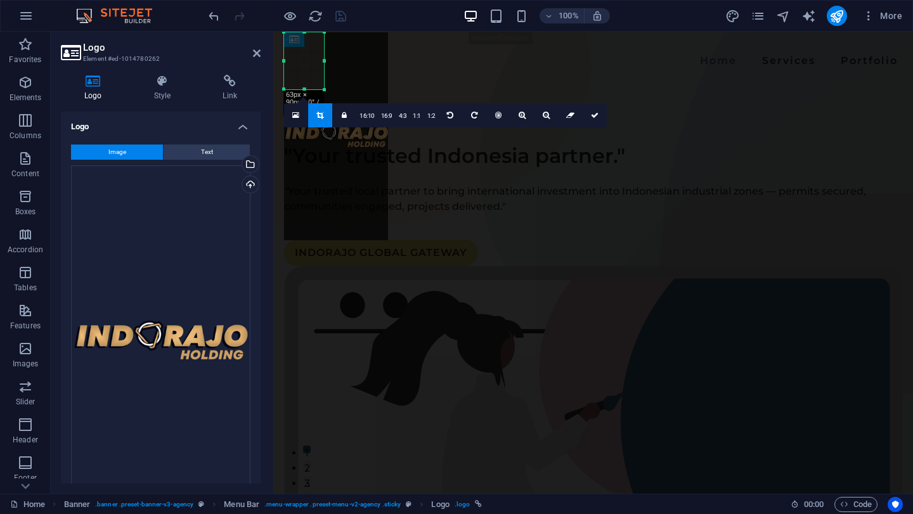
drag, startPoint x: 389, startPoint y: 121, endPoint x: 325, endPoint y: 58, distance: 90.1
click at [324, 58] on div "180 170 160 150 140 130 120 110 100 90 80 70 60 50 40 30 20 10 0 -10 -20 -30 -4…" at bounding box center [304, 60] width 40 height 57
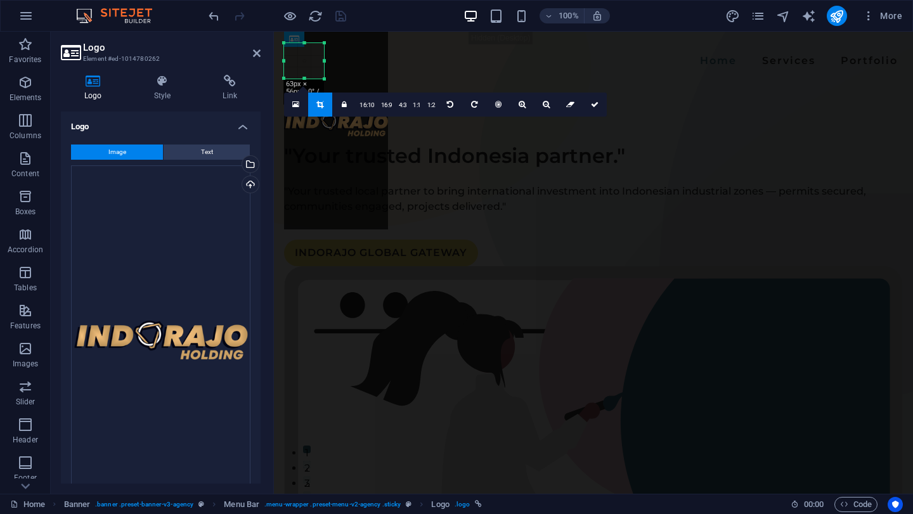
drag, startPoint x: 306, startPoint y: 32, endPoint x: 305, endPoint y: 53, distance: 21.6
click at [305, 53] on div "180 170 160 150 140 130 120 110 100 90 80 70 60 50 40 30 20 10 0 -10 -20 -30 -4…" at bounding box center [304, 61] width 40 height 36
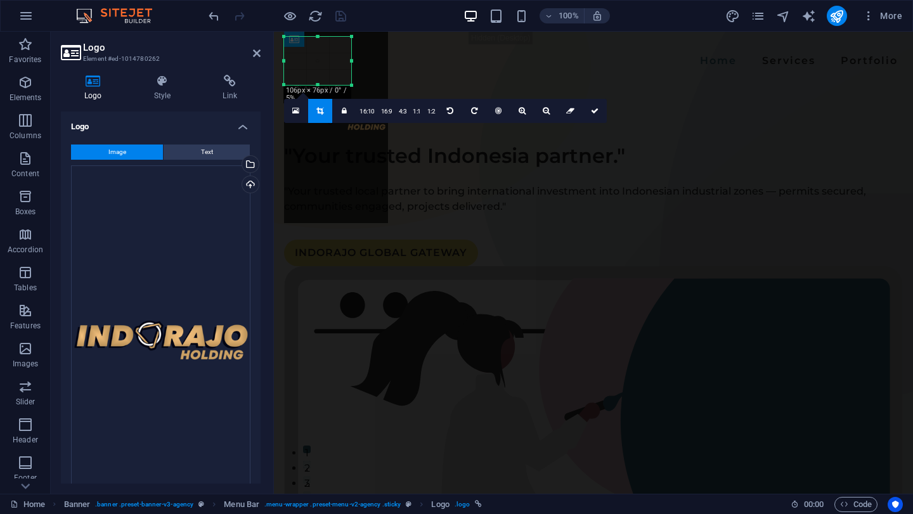
drag, startPoint x: 326, startPoint y: 79, endPoint x: 347, endPoint y: 83, distance: 21.3
click at [351, 85] on div "180 170 160 150 140 130 120 110 100 90 80 70 60 50 40 30 20 10 0 -10 -20 -30 -4…" at bounding box center [317, 61] width 67 height 48
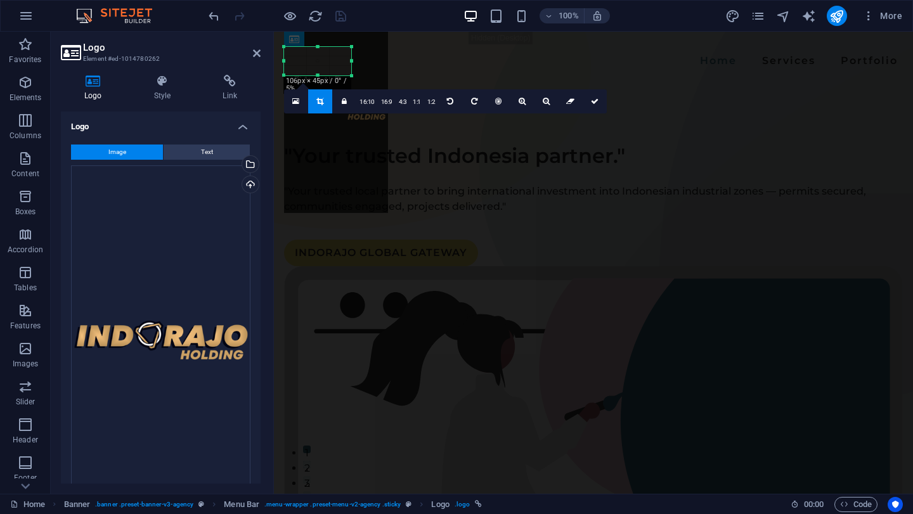
drag, startPoint x: 319, startPoint y: 36, endPoint x: 320, endPoint y: 56, distance: 20.3
click at [320, 56] on div "180 170 160 150 140 130 120 110 100 90 80 70 60 50 40 30 20 10 0 -10 -20 -30 -4…" at bounding box center [317, 61] width 67 height 29
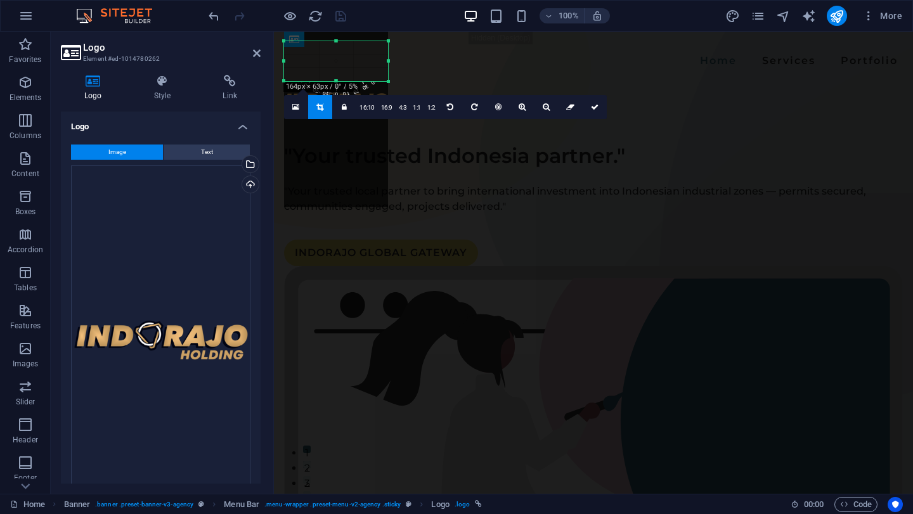
drag, startPoint x: 351, startPoint y: 77, endPoint x: 388, endPoint y: 88, distance: 39.1
click at [388, 81] on div "180 170 160 150 140 130 120 110 100 90 80 70 60 50 40 30 20 10 0 -10 -20 -30 -4…" at bounding box center [336, 61] width 104 height 40
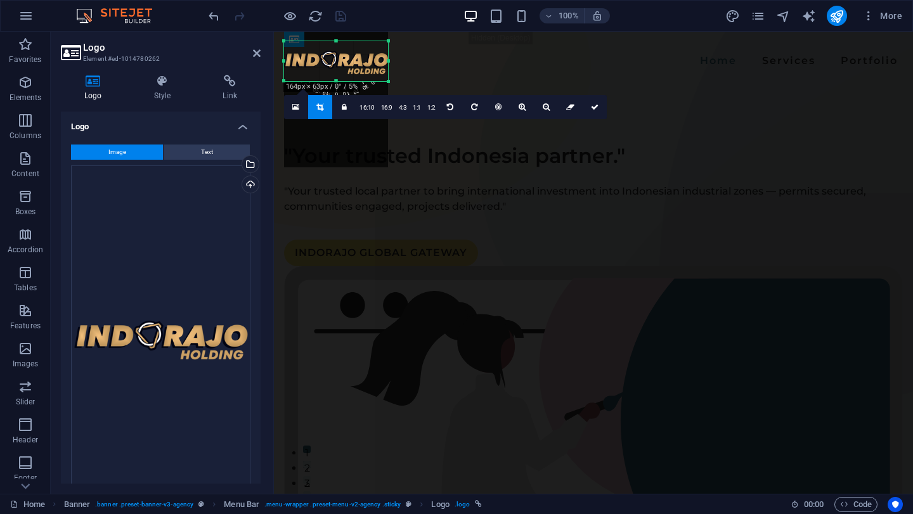
drag, startPoint x: 340, startPoint y: 67, endPoint x: 340, endPoint y: 29, distance: 38.7
click at [340, 32] on section "Favorites Elements Columns Content Boxes Accordion Tables Features Images Slide…" at bounding box center [456, 263] width 913 height 462
click at [591, 106] on icon at bounding box center [595, 107] width 8 height 8
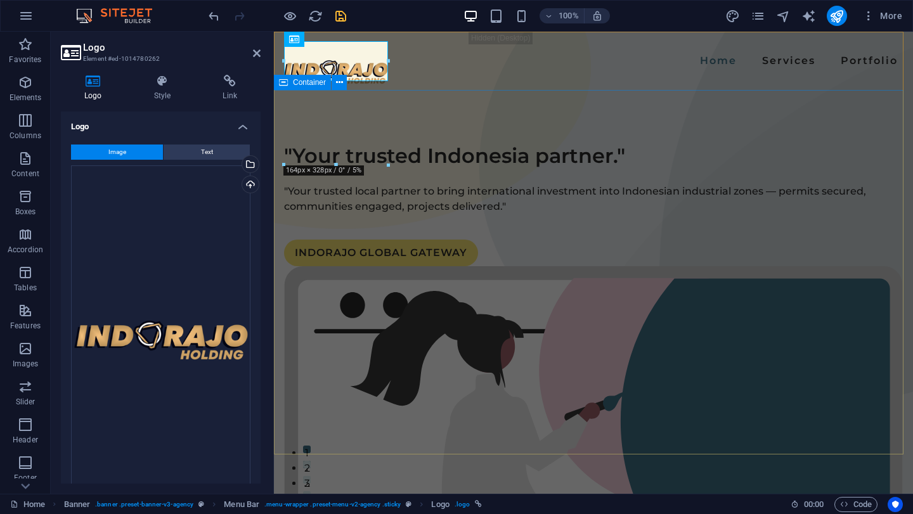
click at [439, 96] on div ""Your trusted Indonesia partner." "Your trusted local partner to bring internat…" at bounding box center [593, 497] width 639 height 815
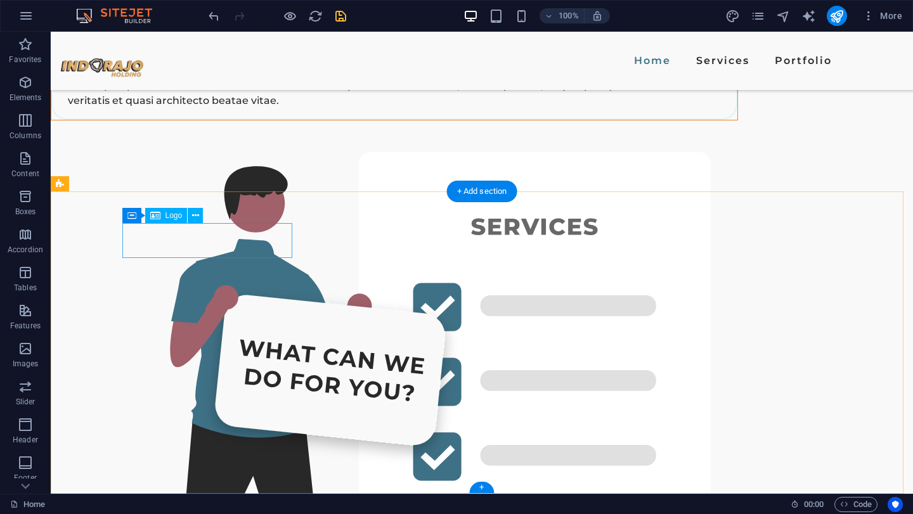
scroll to position [3101, 0]
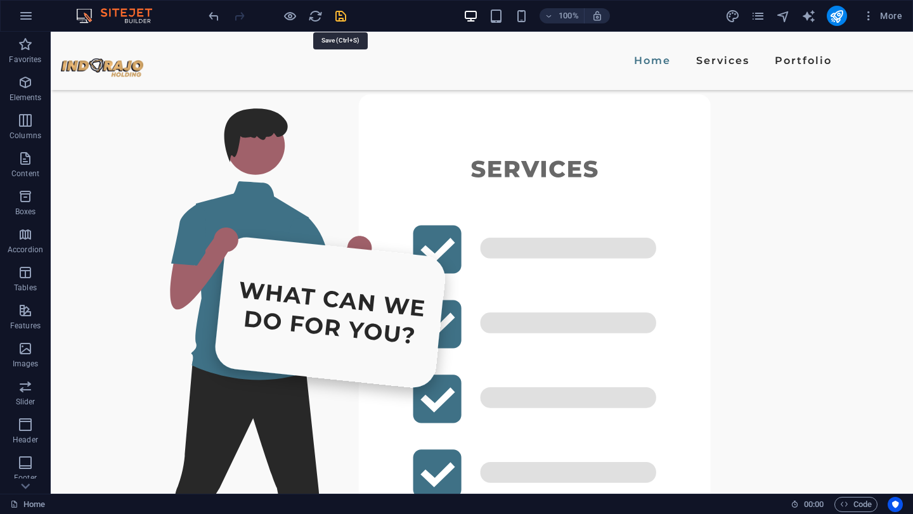
click at [340, 16] on icon "save" at bounding box center [340, 16] width 15 height 15
checkbox input "false"
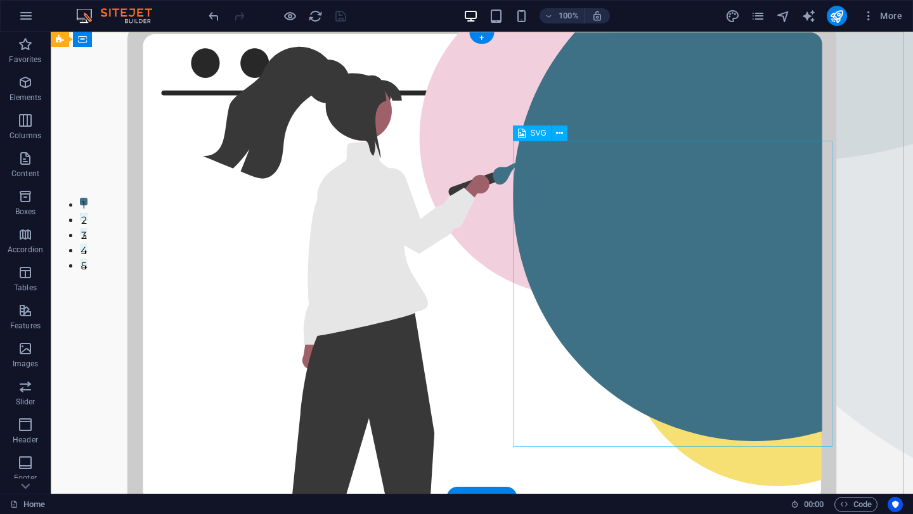
scroll to position [0, 0]
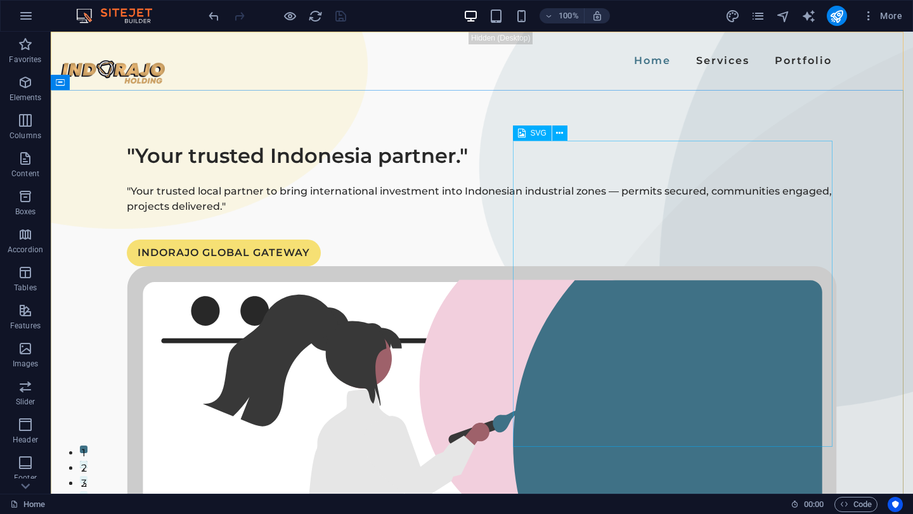
click at [533, 131] on span "SVG" at bounding box center [539, 133] width 16 height 8
select select "xMidYMid"
select select "%"
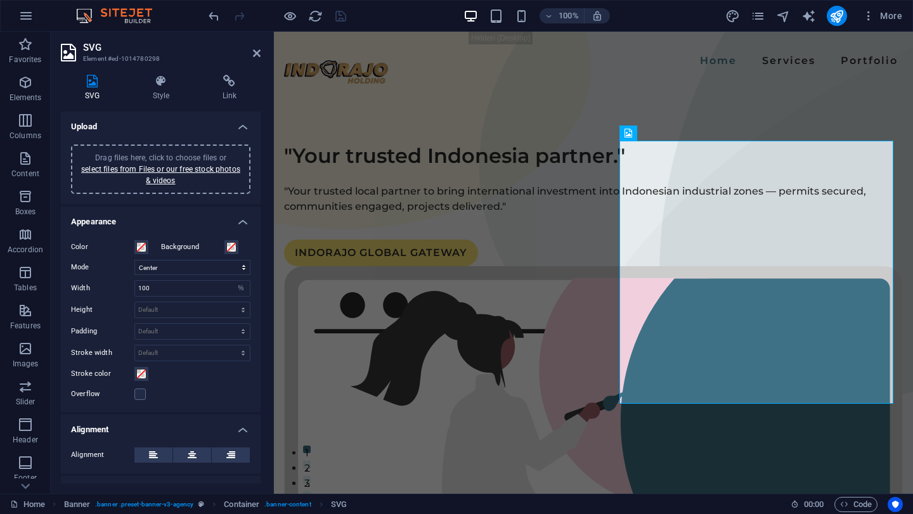
click at [98, 91] on h4 "SVG" at bounding box center [95, 88] width 68 height 27
click at [190, 88] on h4 "Style" at bounding box center [164, 88] width 70 height 27
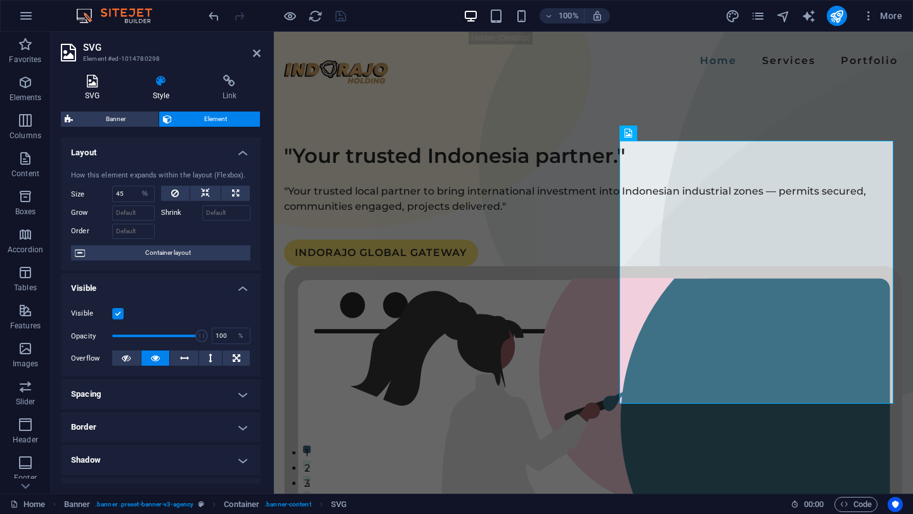
click at [82, 90] on h4 "SVG" at bounding box center [95, 88] width 68 height 27
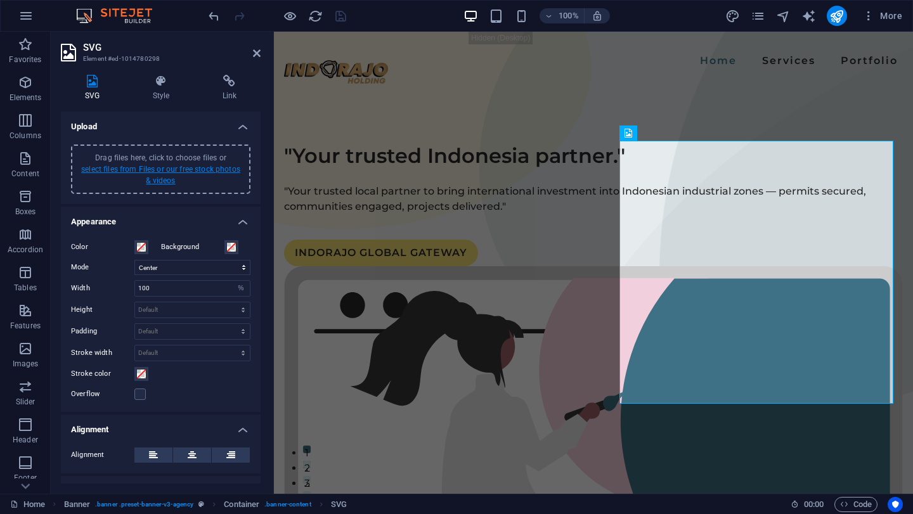
click at [203, 165] on link "select files from Files or our free stock photos & videos" at bounding box center [160, 175] width 159 height 20
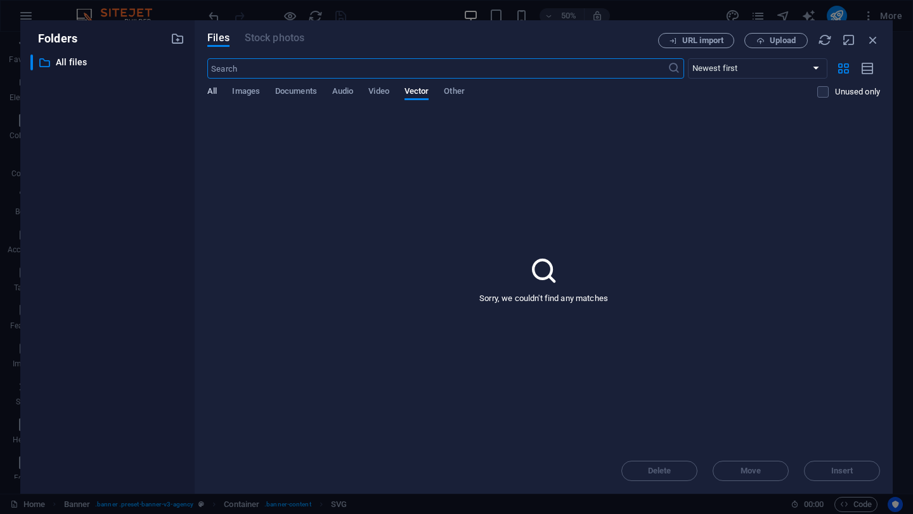
click at [209, 91] on span "All" at bounding box center [212, 93] width 10 height 18
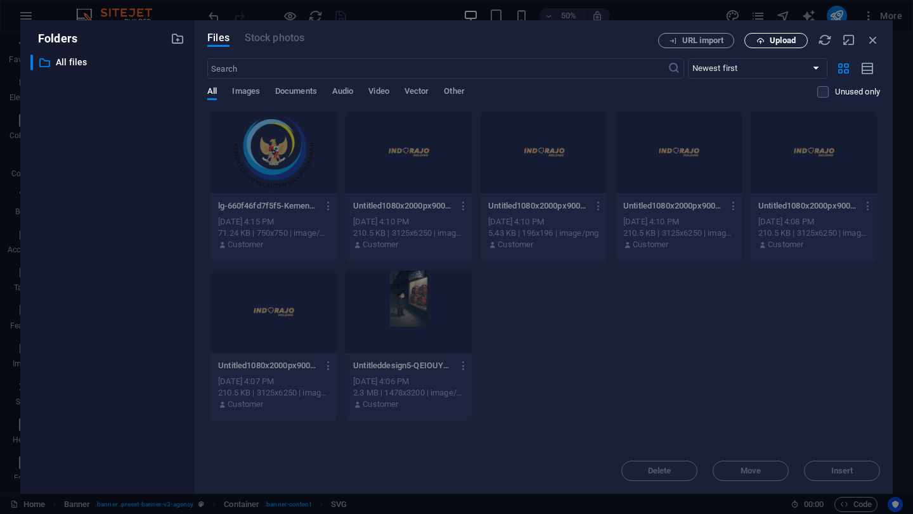
click at [765, 41] on icon "button" at bounding box center [760, 41] width 8 height 8
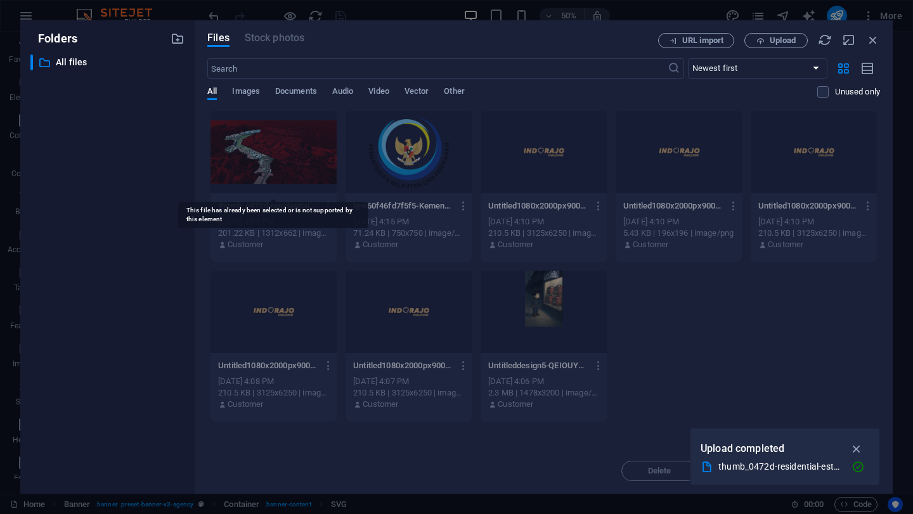
click at [302, 162] on div at bounding box center [273, 152] width 126 height 82
click at [855, 443] on icon "button" at bounding box center [857, 449] width 15 height 14
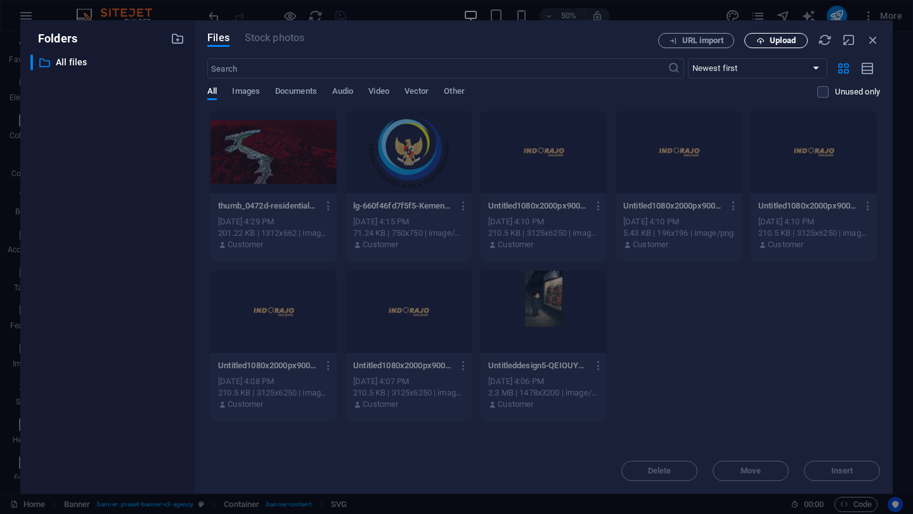
click at [768, 34] on button "Upload" at bounding box center [775, 40] width 63 height 15
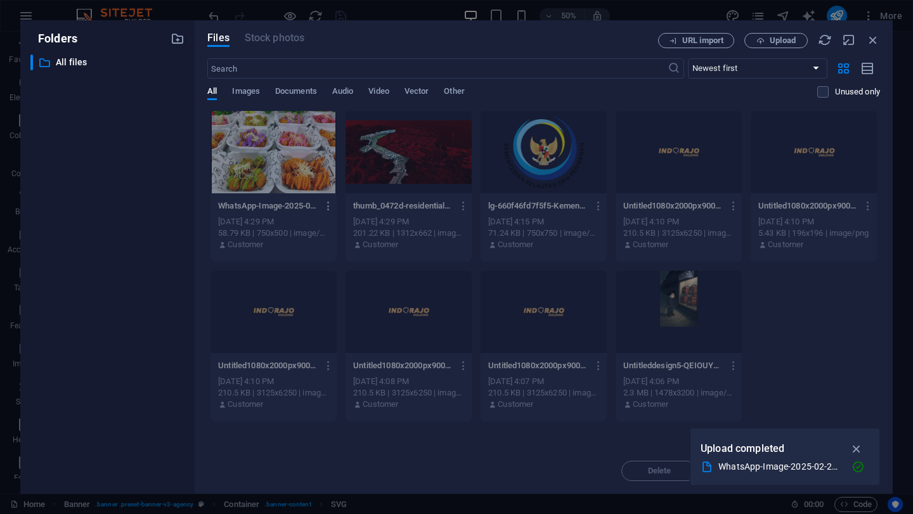
click at [326, 204] on icon "button" at bounding box center [329, 205] width 12 height 11
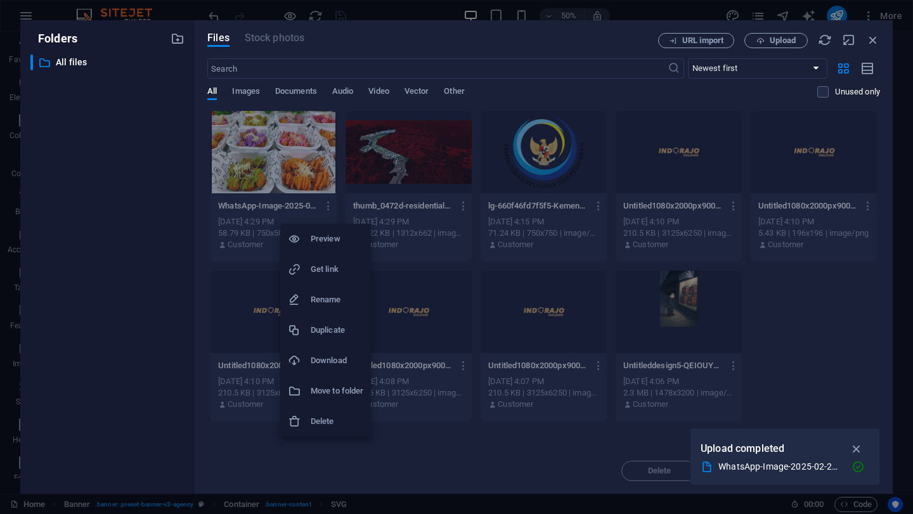
click at [332, 420] on h6 "Delete" at bounding box center [337, 421] width 53 height 15
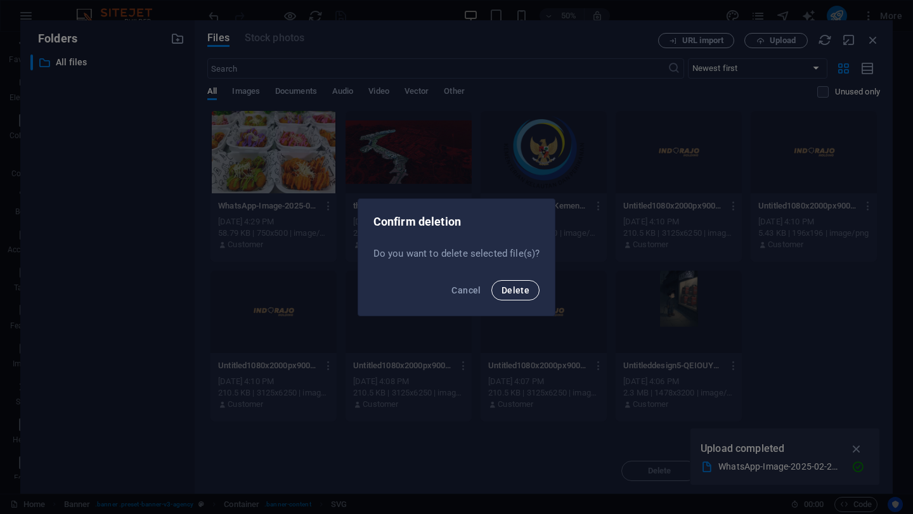
click at [527, 290] on span "Delete" at bounding box center [515, 290] width 28 height 10
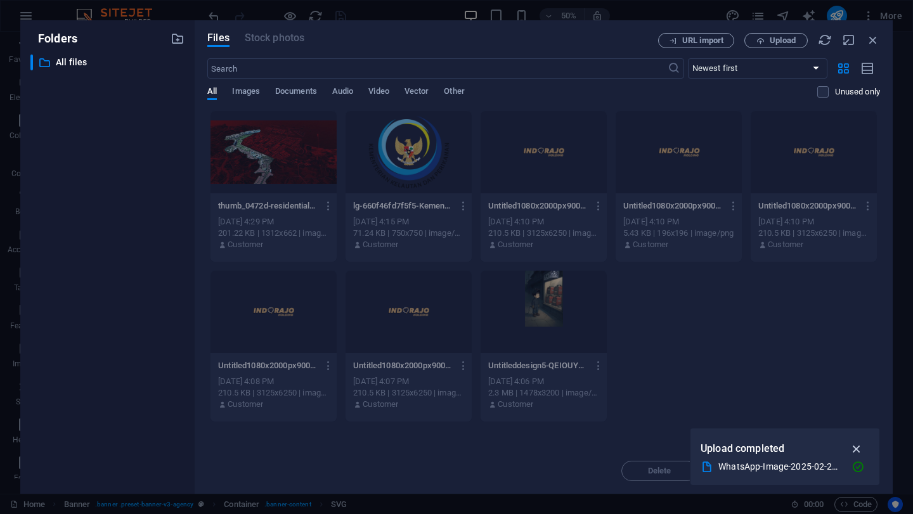
click at [855, 449] on icon "button" at bounding box center [857, 449] width 15 height 14
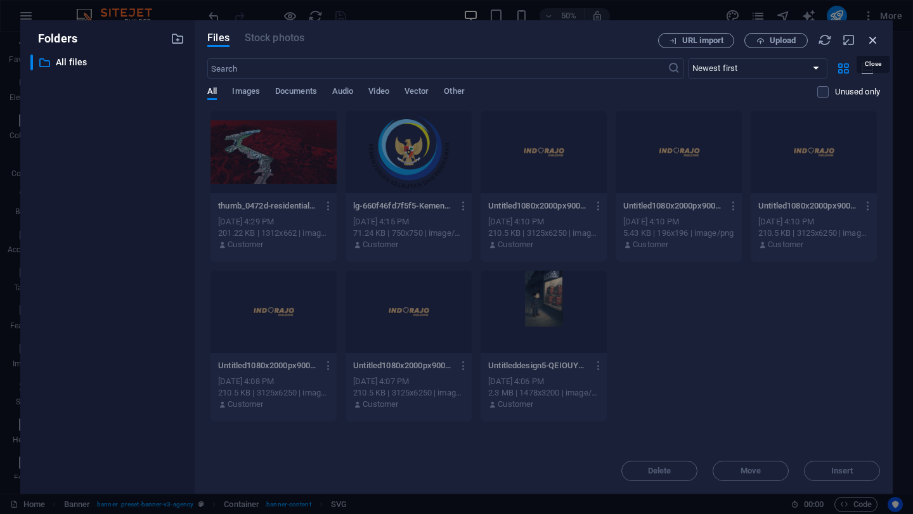
click at [874, 36] on icon "button" at bounding box center [873, 40] width 14 height 14
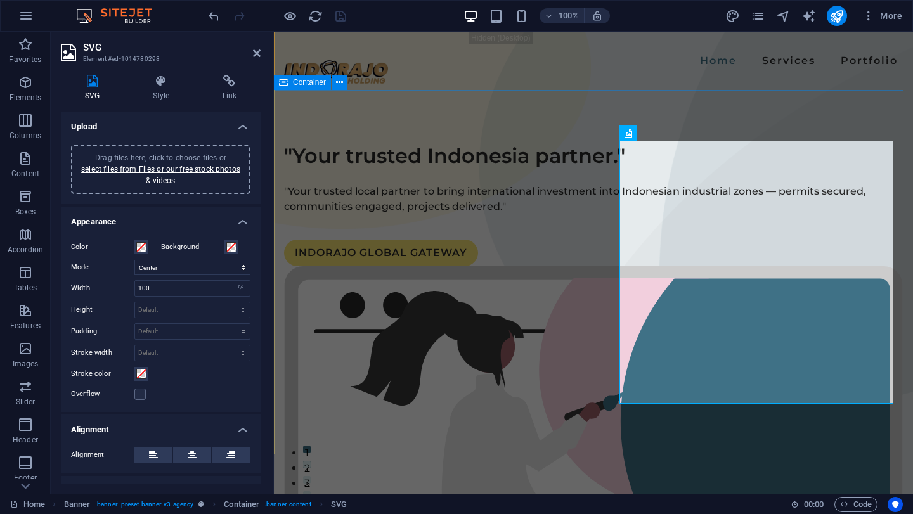
click at [570, 176] on div ""Your trusted Indonesia partner." "Your trusted local partner to bring internat…" at bounding box center [593, 497] width 639 height 815
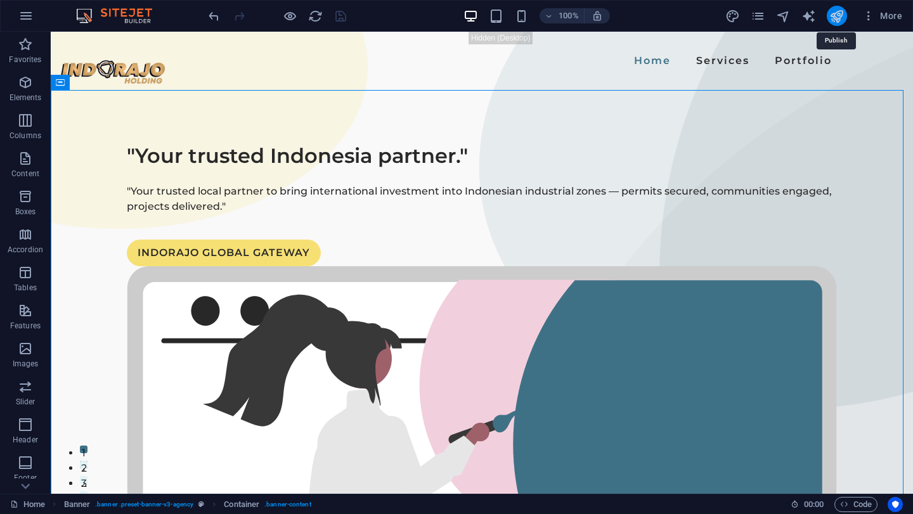
click at [840, 16] on icon "publish" at bounding box center [836, 16] width 15 height 15
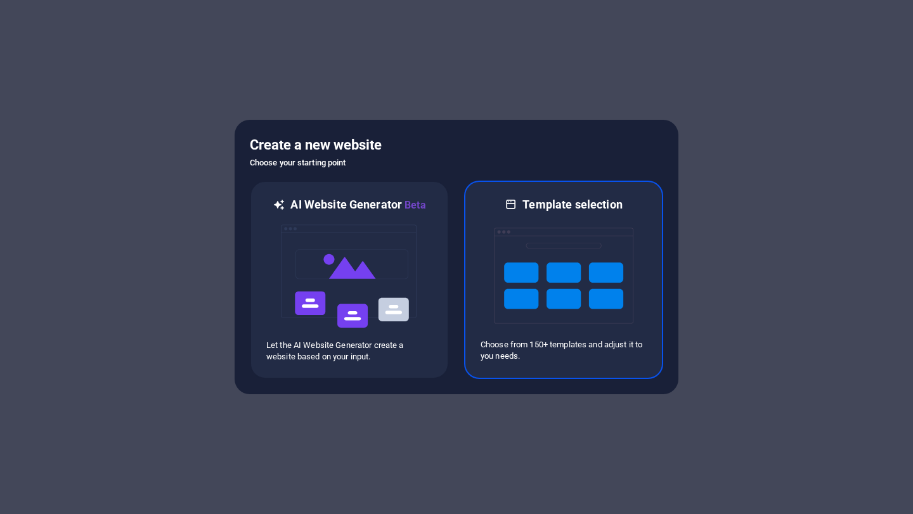
click at [507, 315] on img at bounding box center [563, 275] width 139 height 127
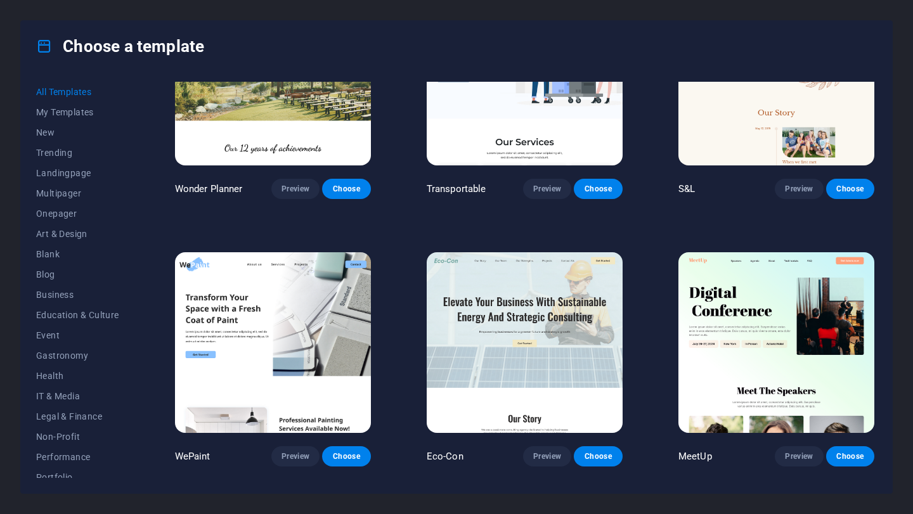
scroll to position [761, 0]
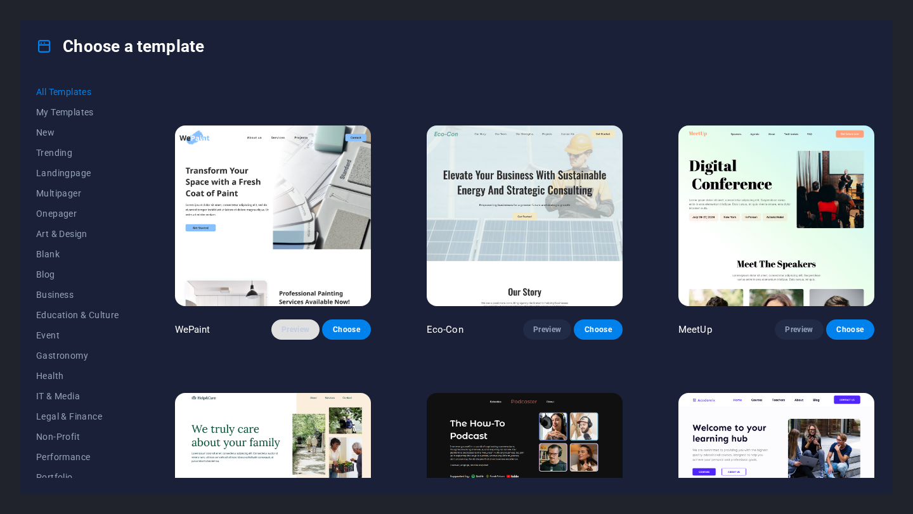
click at [294, 325] on span "Preview" at bounding box center [295, 330] width 28 height 10
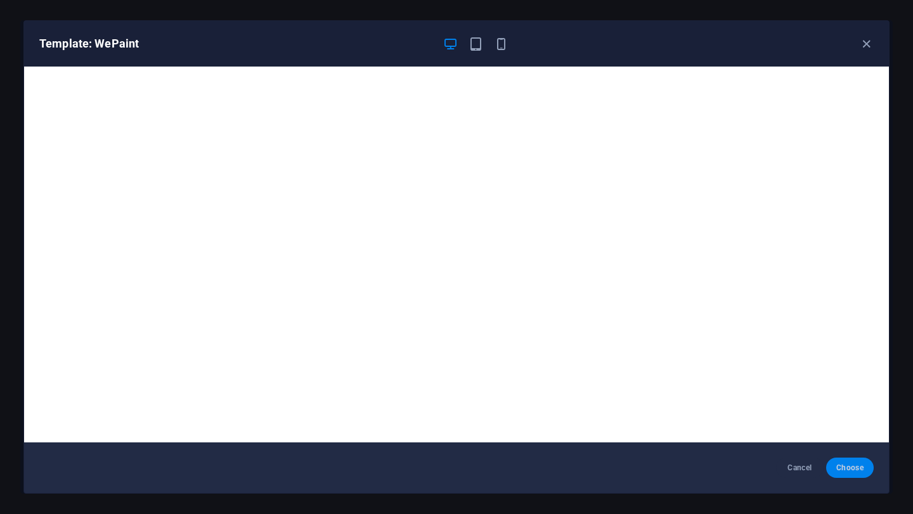
click at [842, 472] on span "Choose" at bounding box center [849, 468] width 27 height 10
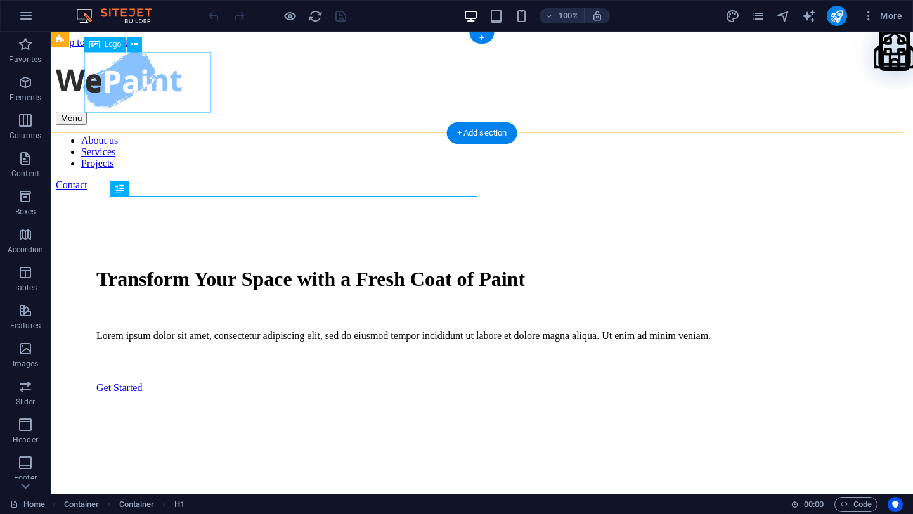
click at [135, 81] on div at bounding box center [482, 79] width 852 height 63
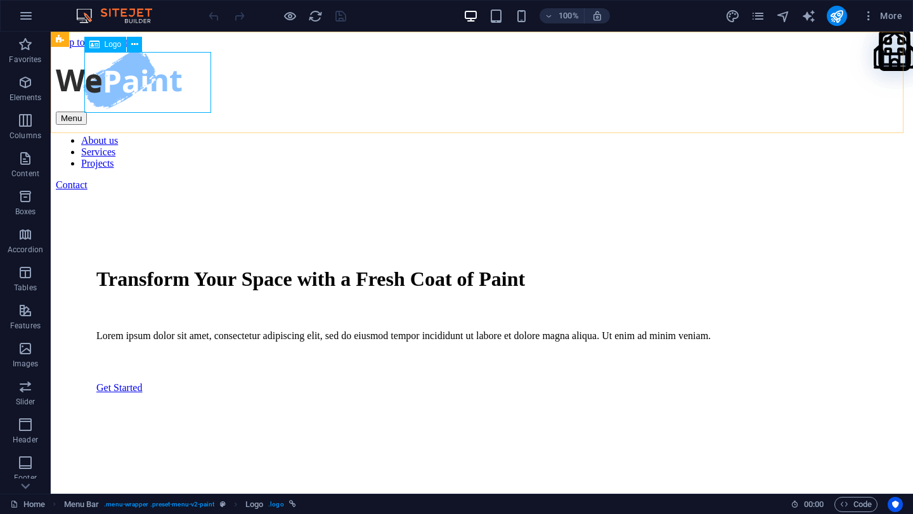
click at [111, 47] on span "Logo" at bounding box center [113, 45] width 17 height 8
select select "px"
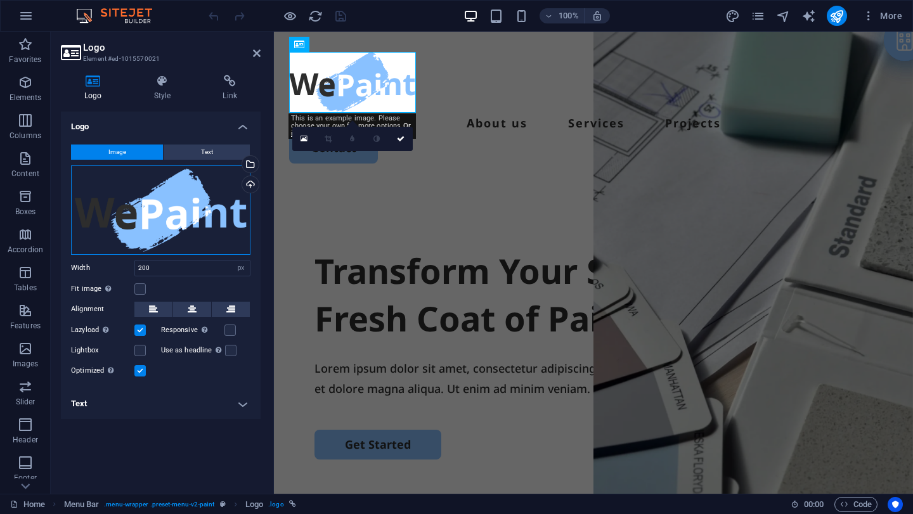
click at [172, 193] on div "Drag files here, click to choose files or select files from Files or our free s…" at bounding box center [160, 209] width 179 height 89
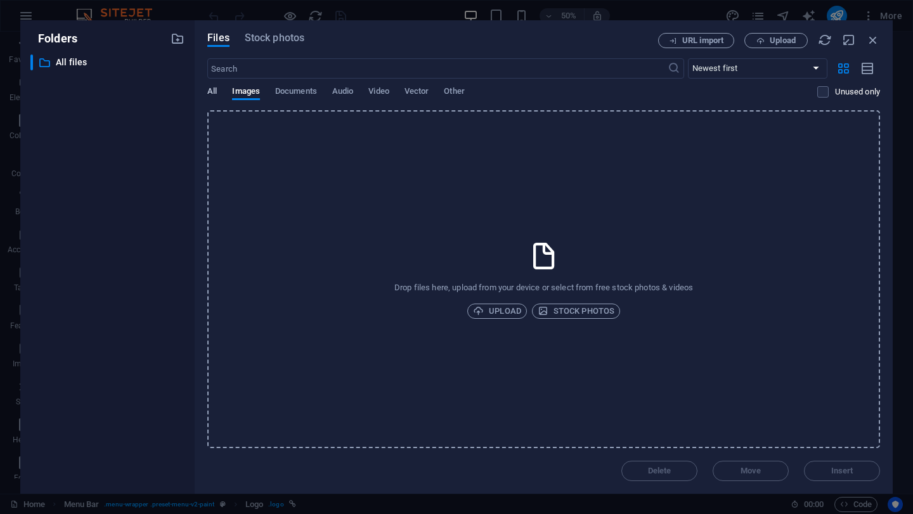
click at [210, 91] on span "All" at bounding box center [212, 93] width 10 height 18
click at [531, 259] on icon at bounding box center [544, 256] width 32 height 32
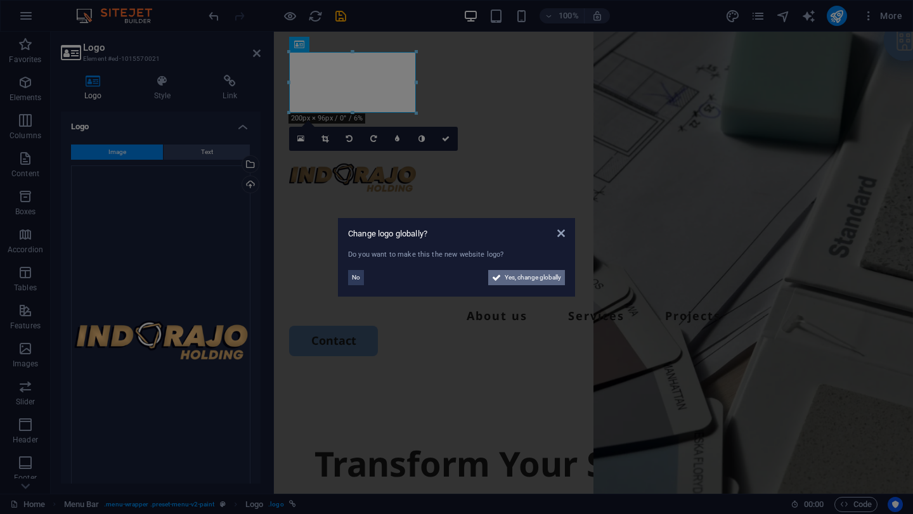
click at [505, 274] on span "Yes, change globally" at bounding box center [533, 277] width 56 height 15
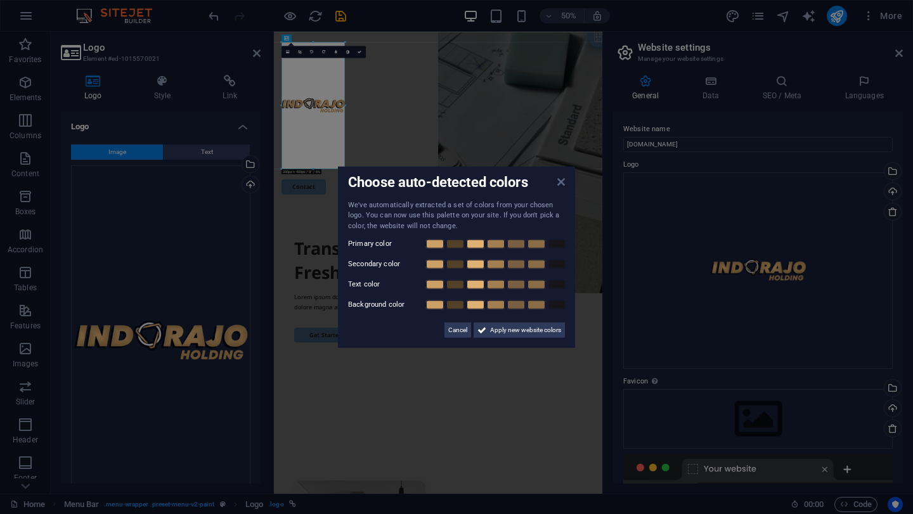
click at [560, 184] on icon at bounding box center [561, 181] width 8 height 10
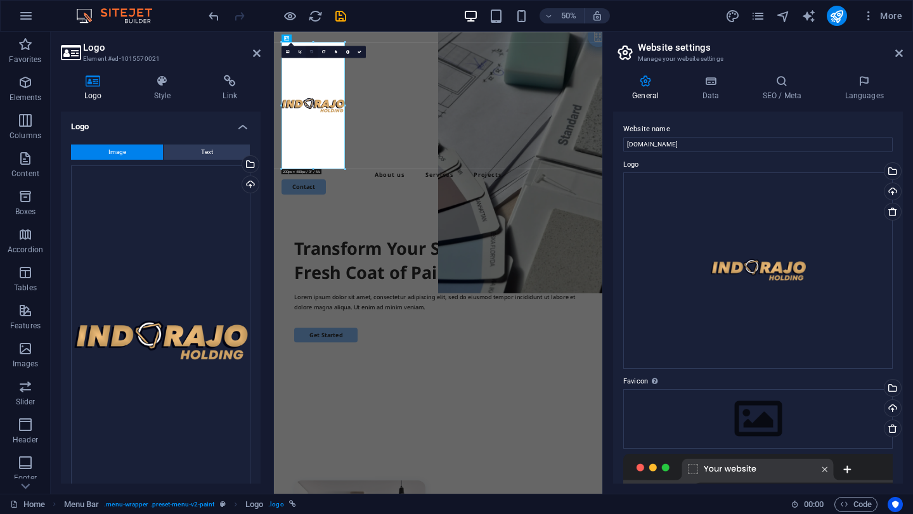
click at [313, 51] on icon at bounding box center [311, 52] width 3 height 4
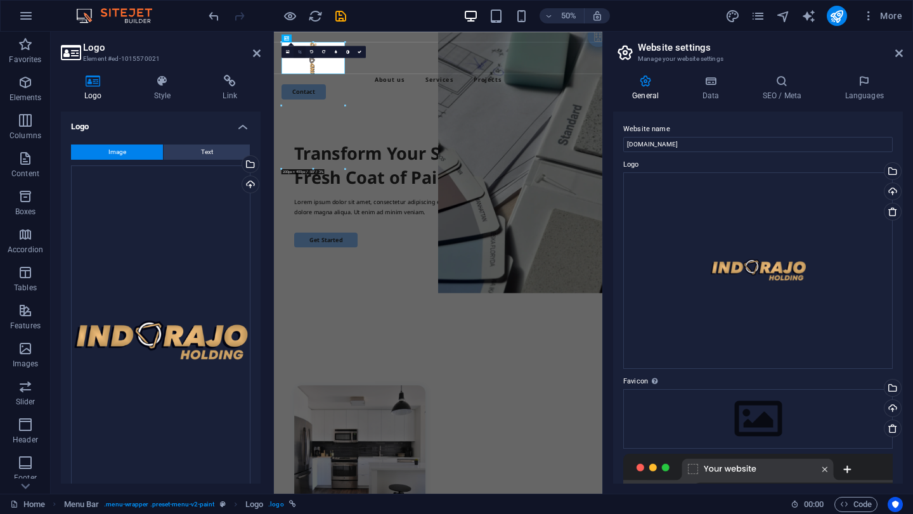
click at [299, 52] on icon at bounding box center [300, 52] width 4 height 4
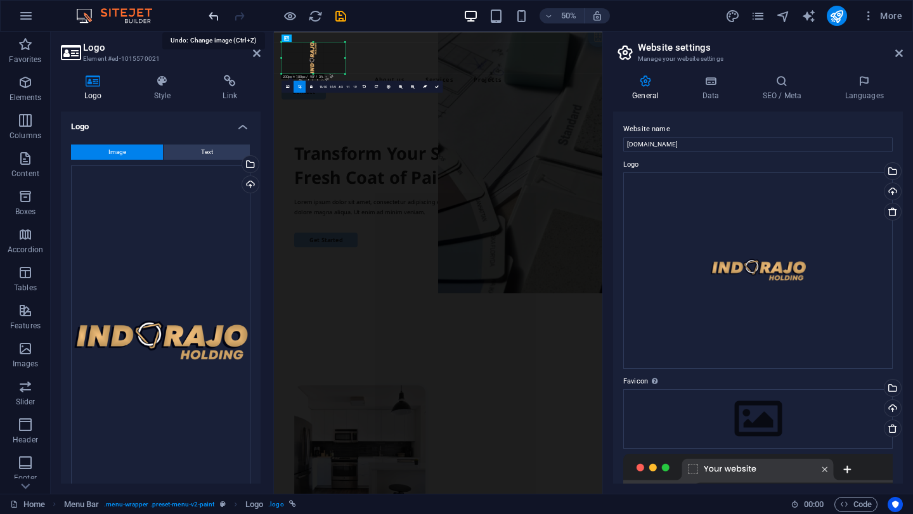
click at [217, 18] on icon "undo" at bounding box center [214, 16] width 15 height 15
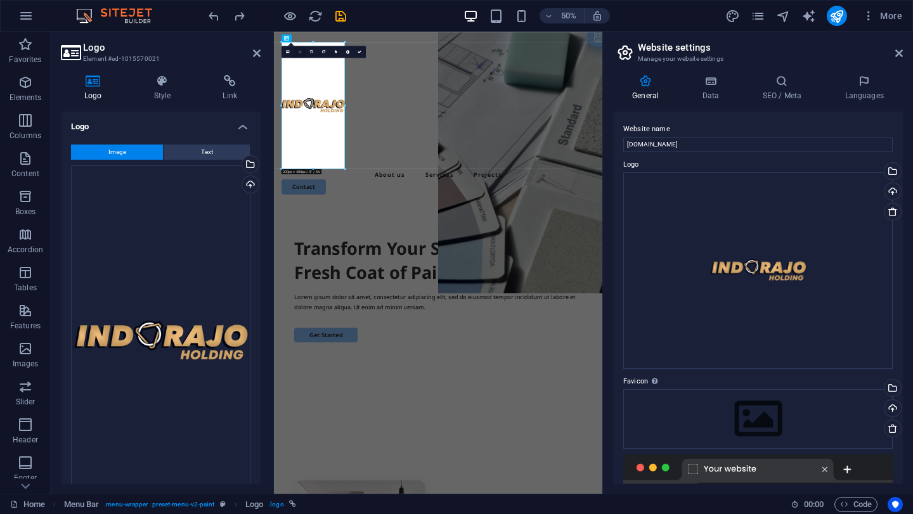
click at [300, 53] on icon at bounding box center [300, 52] width 4 height 4
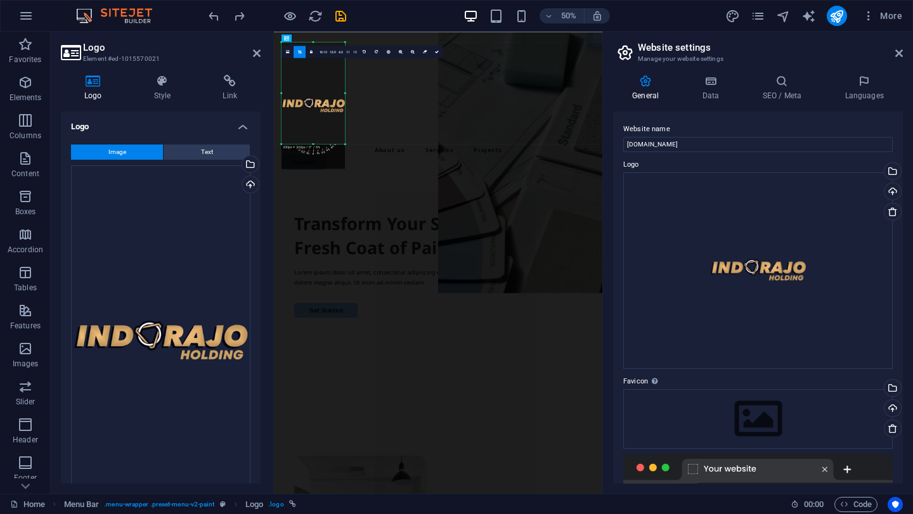
drag, startPoint x: 345, startPoint y: 169, endPoint x: 342, endPoint y: 119, distance: 49.5
click at [342, 119] on div "180 170 160 150 140 130 120 110 100 90 80 70 60 50 40 30 20 10 0 -10 -20 -30 -4…" at bounding box center [312, 93] width 63 height 102
drag, startPoint x: 314, startPoint y: 145, endPoint x: 323, endPoint y: 89, distance: 56.6
click at [323, 89] on div "180 170 160 150 140 130 120 110 100 90 80 70 60 50 40 30 20 10 0 -10 -20 -30 -4…" at bounding box center [312, 79] width 63 height 74
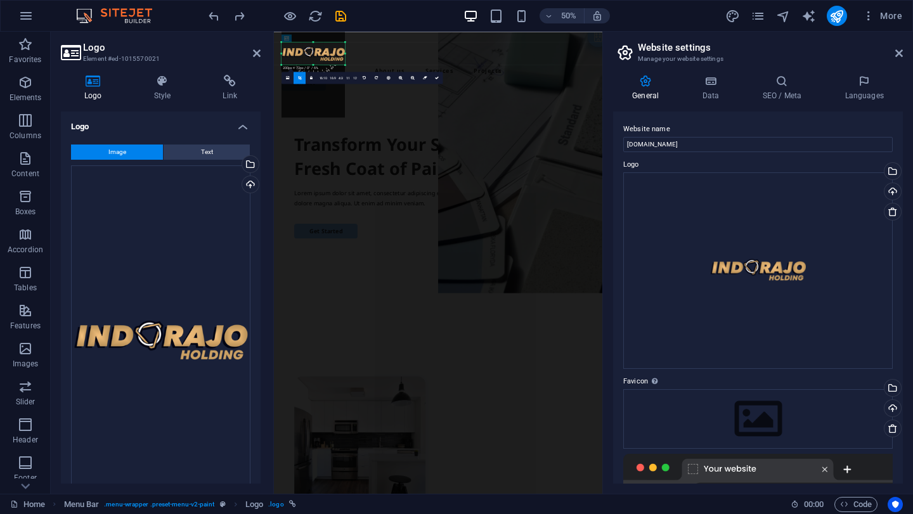
drag, startPoint x: 316, startPoint y: 42, endPoint x: 326, endPoint y: 145, distance: 103.3
click at [326, 145] on div "Container H1 Container Container Menu Bar Menu Logo Container Container Contain…" at bounding box center [438, 263] width 328 height 462
click at [437, 79] on icon at bounding box center [437, 78] width 4 height 4
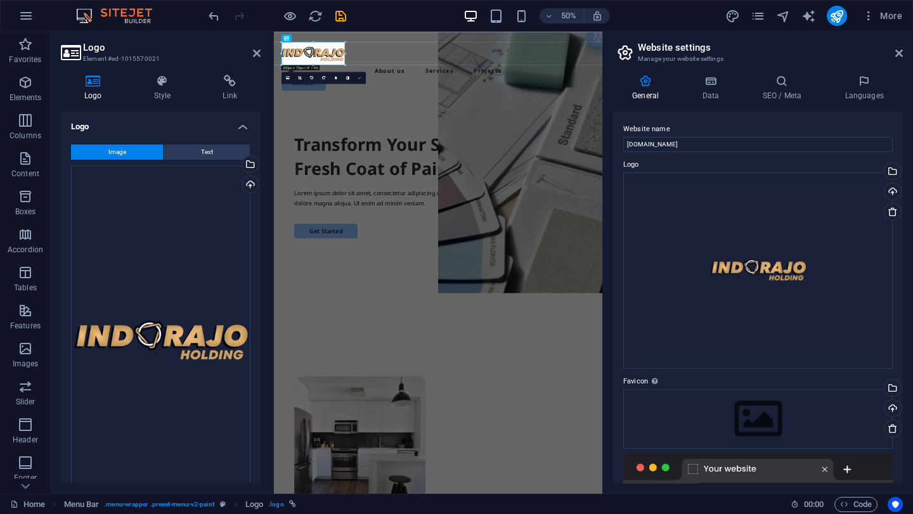
click at [360, 77] on icon at bounding box center [360, 78] width 4 height 4
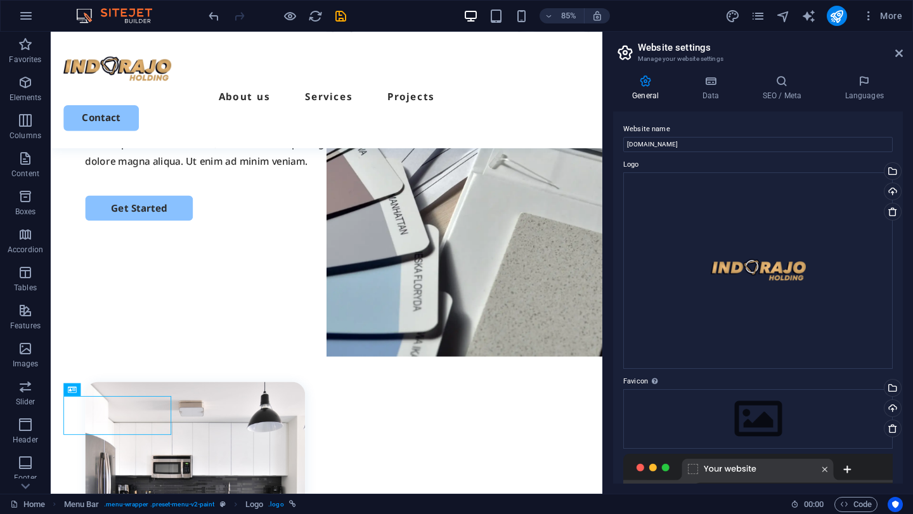
scroll to position [113, 0]
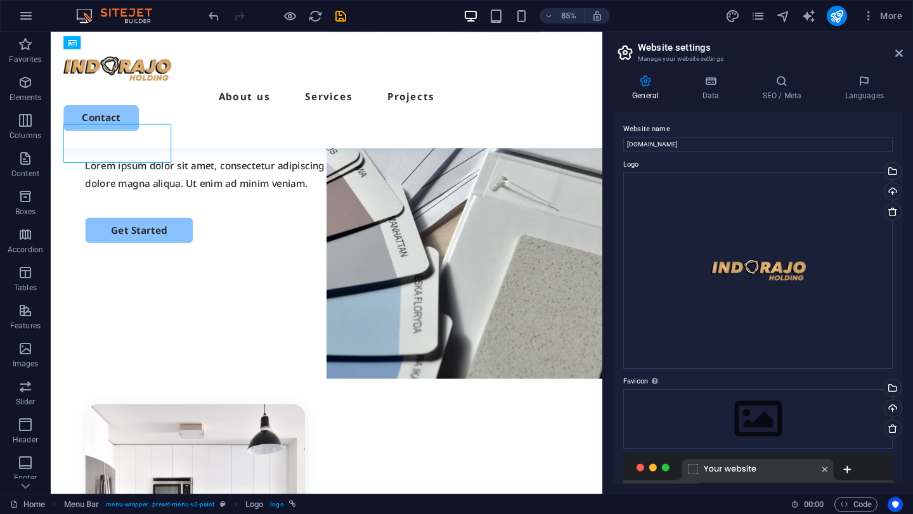
drag, startPoint x: 697, startPoint y: 165, endPoint x: 746, endPoint y: 221, distance: 74.6
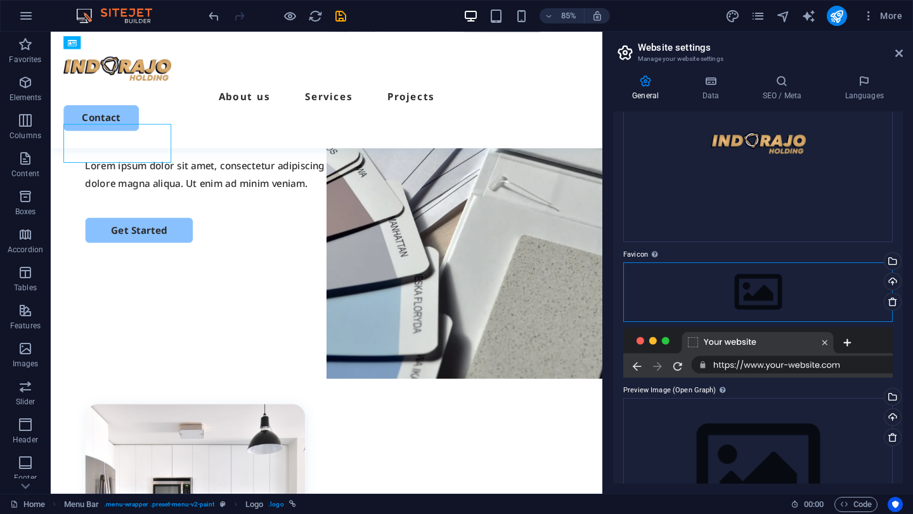
click at [739, 297] on div "Drag files here, click to choose files or select files from Files or our free s…" at bounding box center [757, 292] width 269 height 60
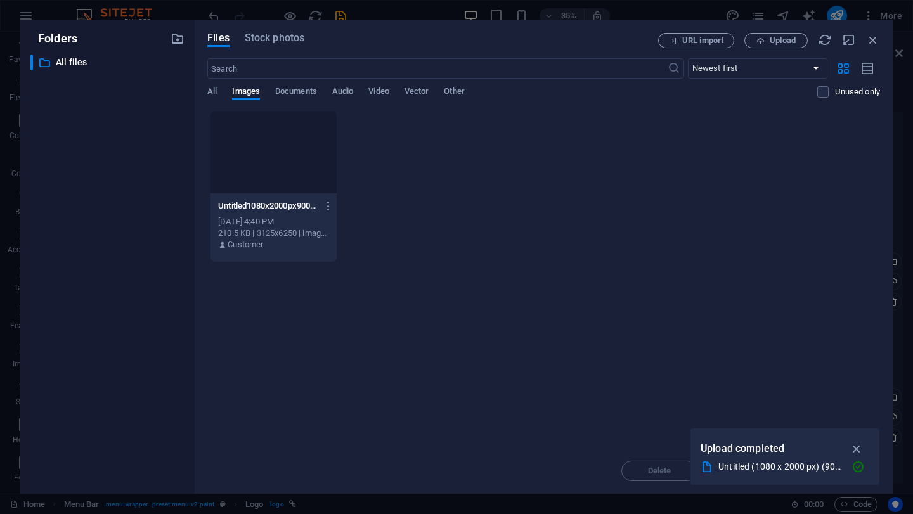
scroll to position [134, 0]
click at [311, 162] on div at bounding box center [273, 152] width 126 height 82
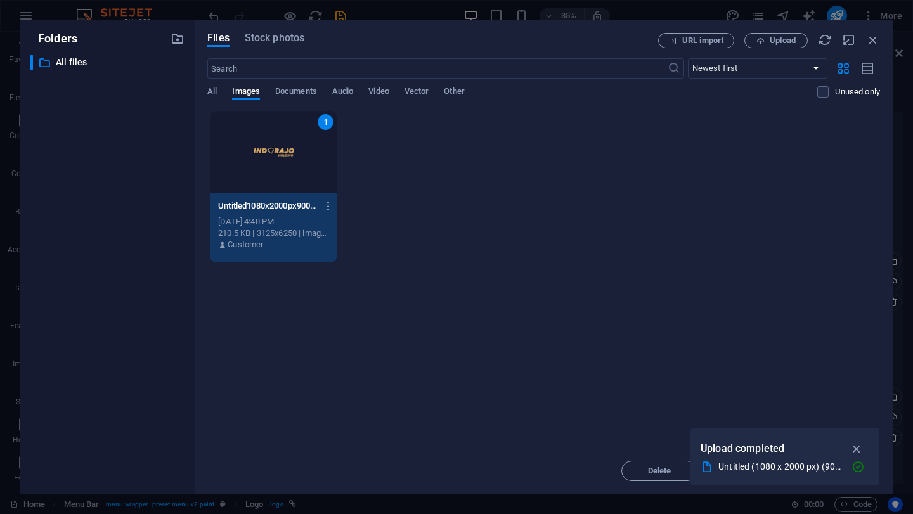
click at [311, 162] on div "1" at bounding box center [273, 152] width 126 height 82
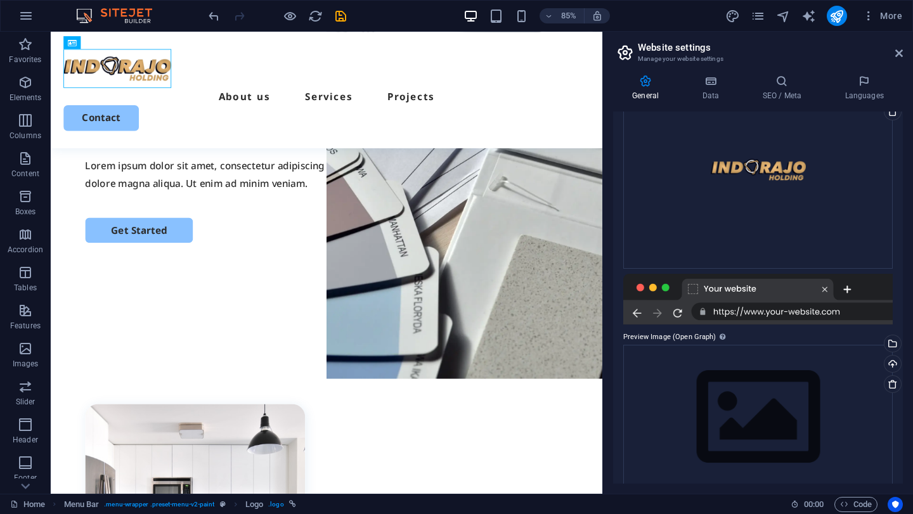
scroll to position [333, 0]
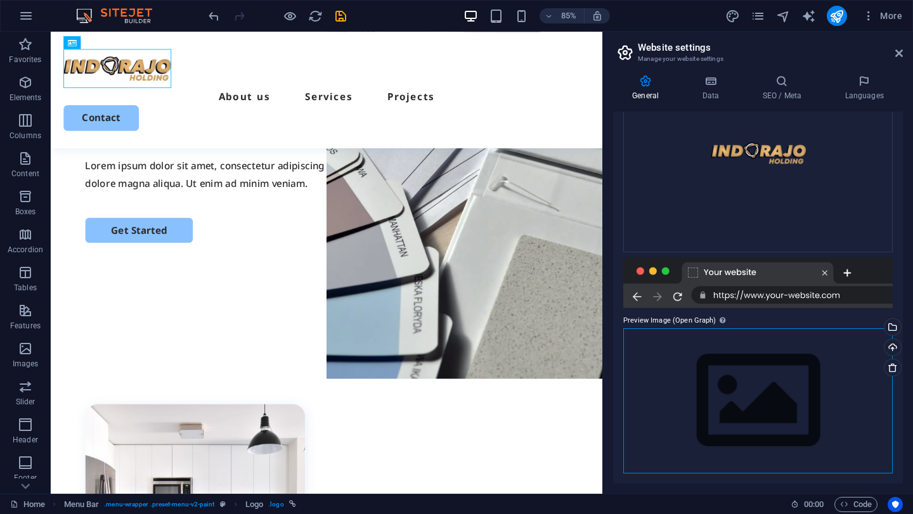
click at [751, 379] on div "Drag files here, click to choose files or select files from Files or our free s…" at bounding box center [757, 400] width 269 height 145
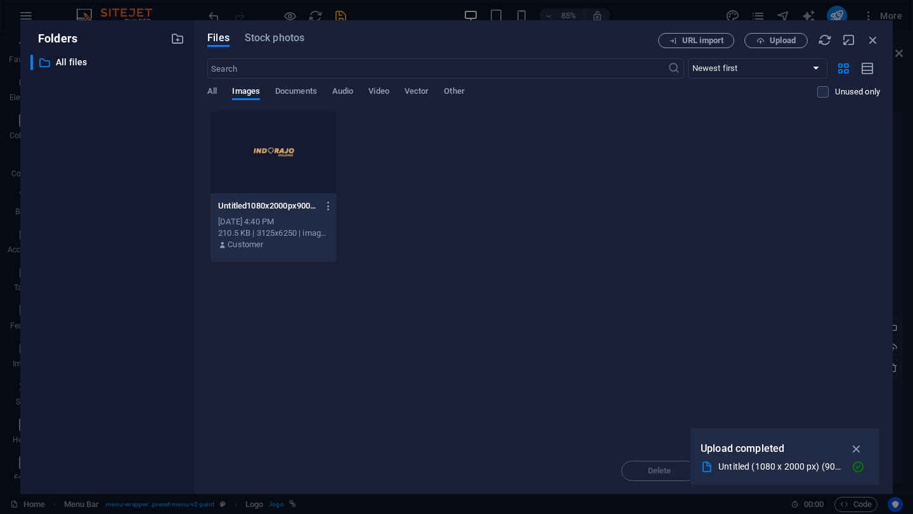
click at [751, 379] on div "Drop files here to upload them instantly Untitled1080x2000px900x2000px-m8E4gAR1…" at bounding box center [543, 279] width 673 height 338
click at [269, 148] on div at bounding box center [273, 152] width 126 height 82
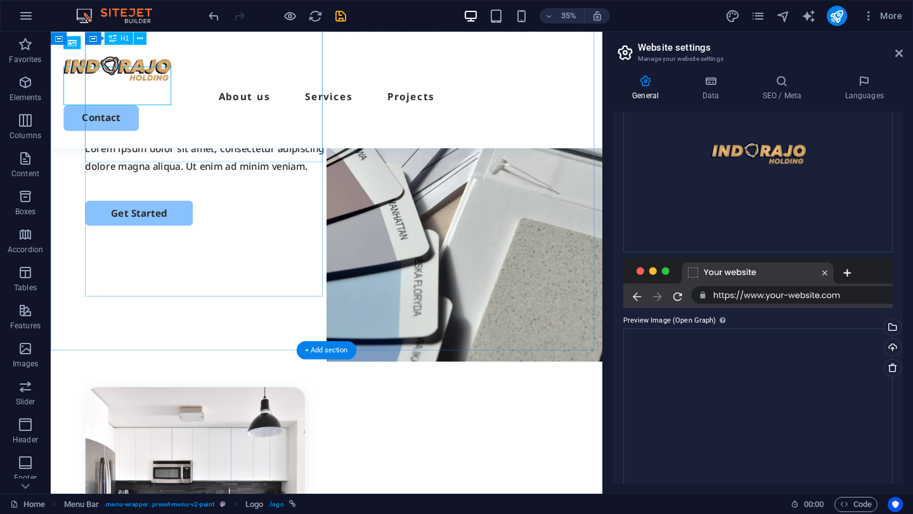
scroll to position [113, 0]
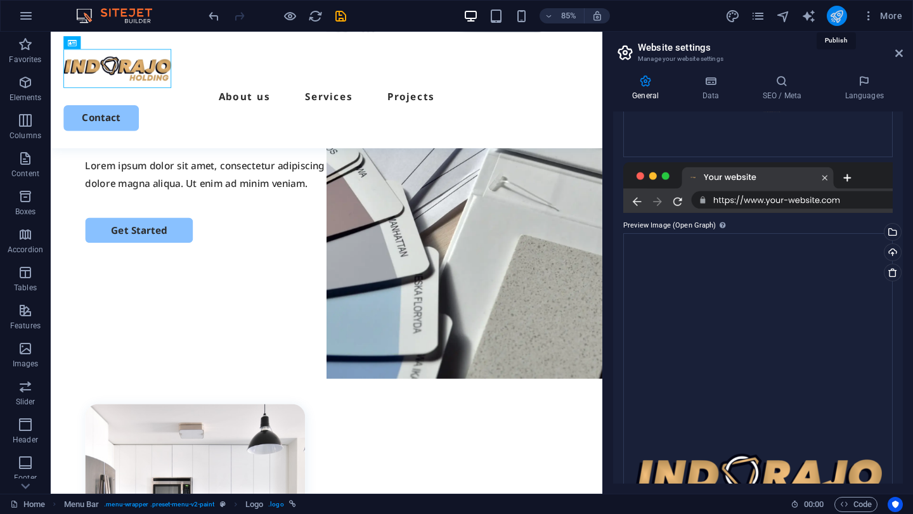
click at [832, 20] on icon "publish" at bounding box center [836, 16] width 15 height 15
checkbox input "false"
